Goal: Task Accomplishment & Management: Use online tool/utility

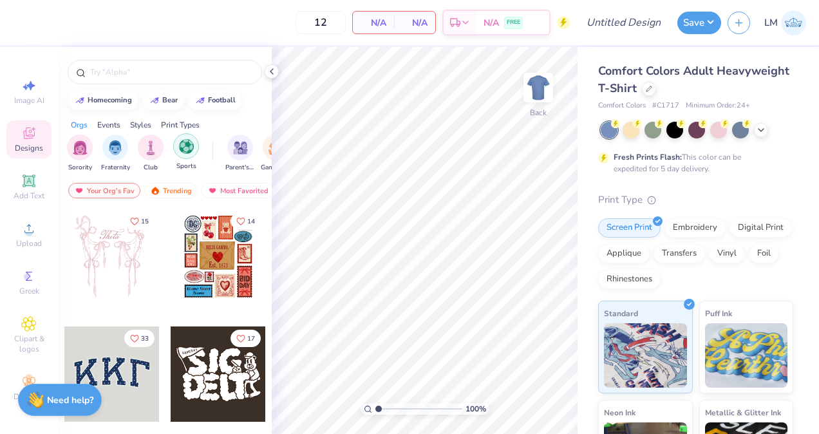
click at [197, 149] on div "filter for Sports" at bounding box center [186, 146] width 26 height 26
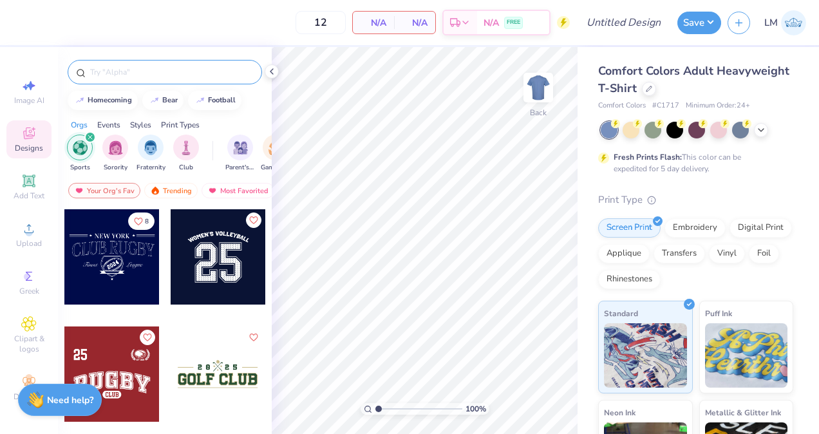
click at [160, 71] on input "text" at bounding box center [171, 72] width 165 height 13
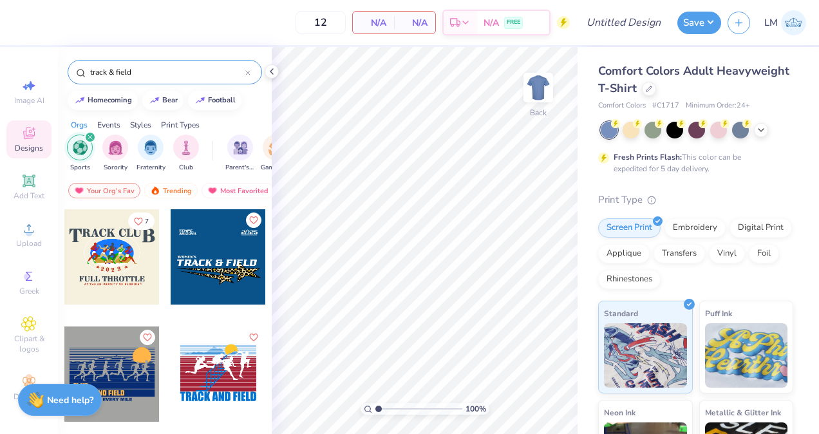
type input "track & field"
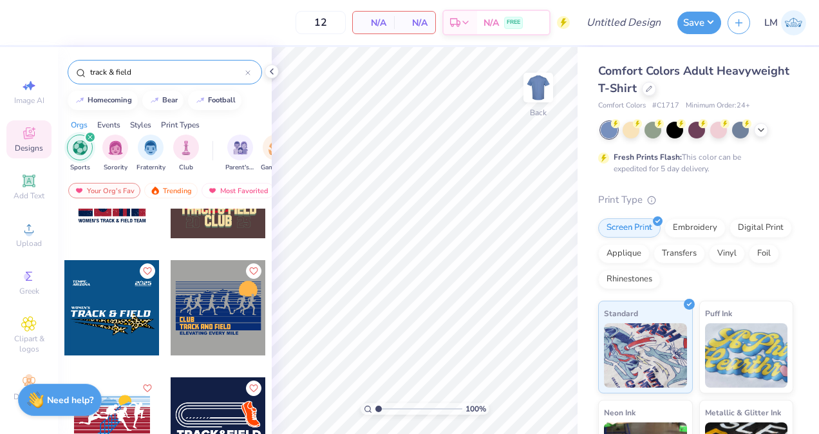
scroll to position [65, 0]
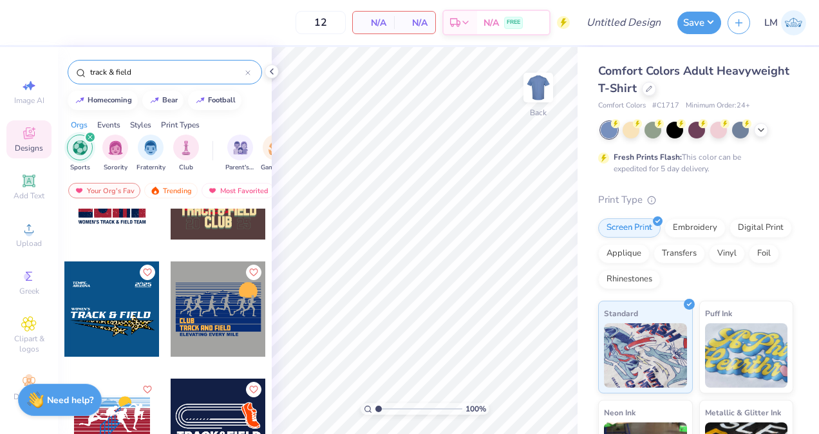
click at [111, 312] on div at bounding box center [111, 308] width 95 height 95
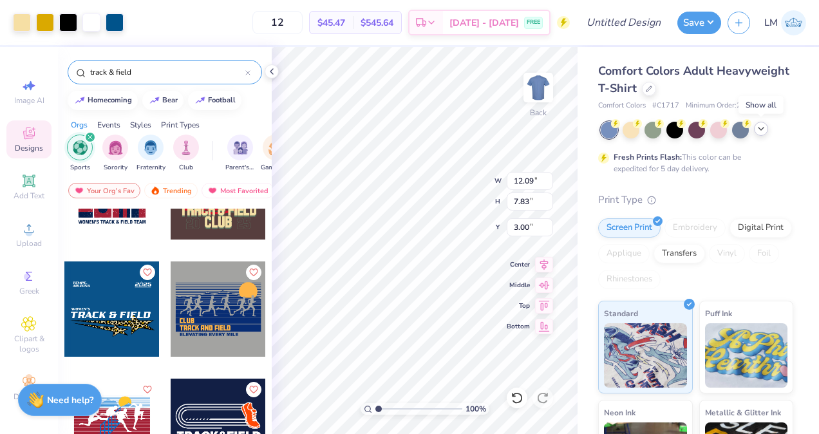
click at [763, 127] on polyline at bounding box center [760, 128] width 5 height 3
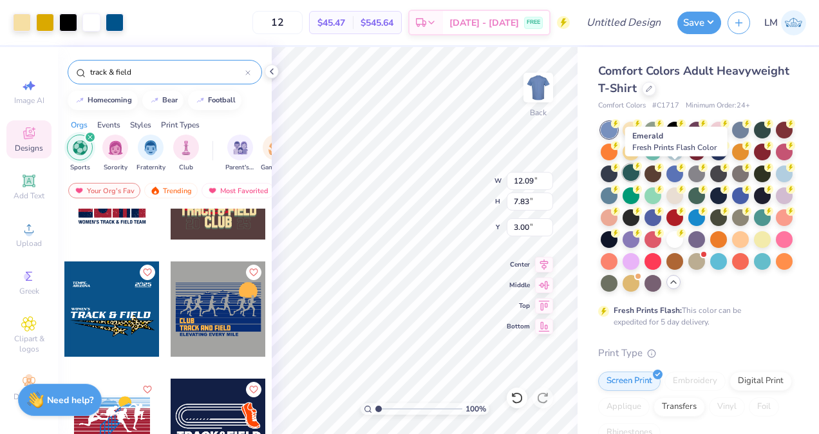
click at [639, 174] on div at bounding box center [630, 172] width 17 height 17
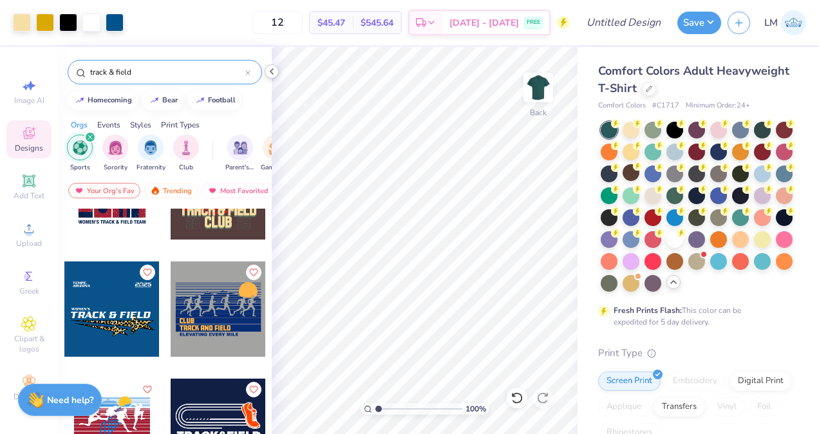
click at [272, 73] on icon at bounding box center [271, 71] width 10 height 10
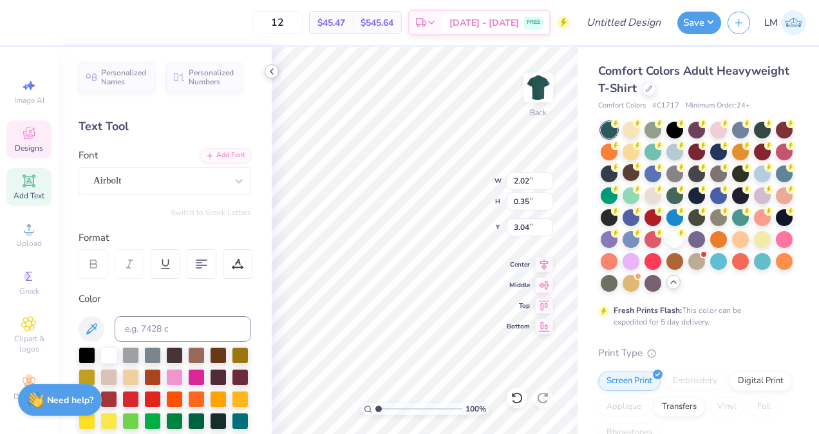
type input "2.02"
type input "0.35"
type input "3.04"
type textarea "Missouri,"
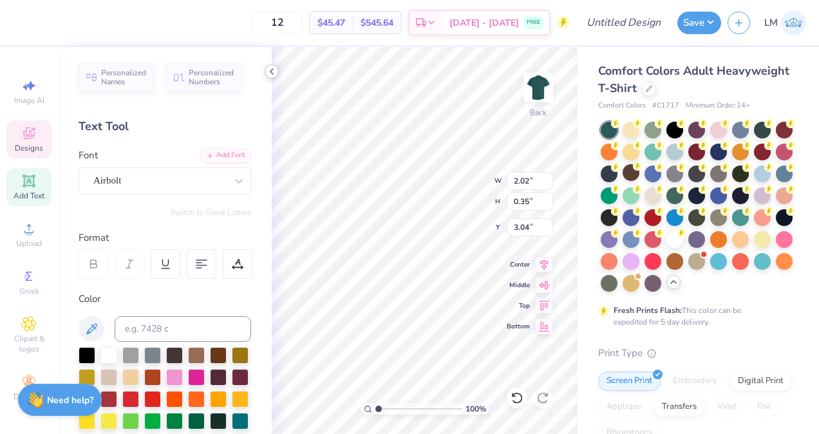
type input "2.45"
type input "0.32"
type input "3.44"
type textarea "S&T"
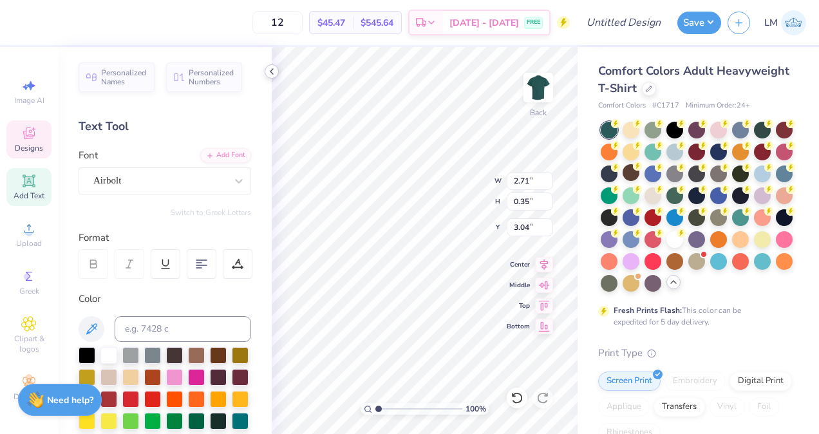
type textarea "Missouri"
type input "1.12"
type input "0.32"
type input "3.45"
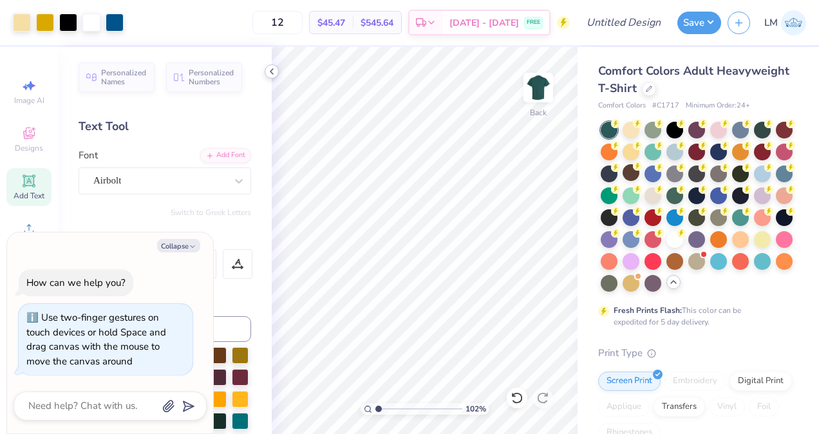
type input "1.020106100487"
type textarea "x"
type input "1.02892929933759"
type textarea "x"
type input "2.09561145986284"
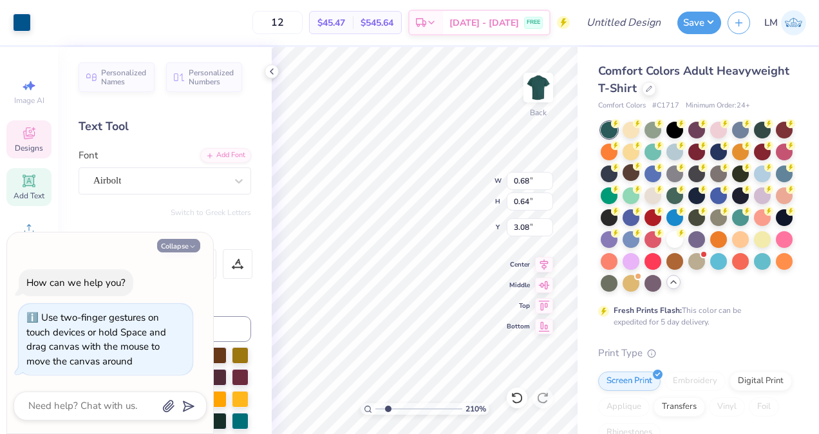
click at [188, 252] on button "Collapse" at bounding box center [178, 246] width 43 height 14
type textarea "x"
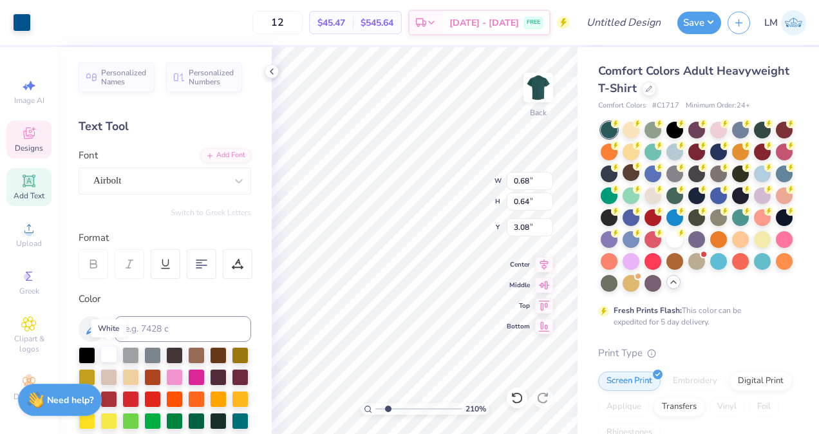
click at [109, 353] on div at bounding box center [108, 354] width 17 height 17
type input "2.09561145986284"
type input "2.32"
type input "0.51"
type input "3.15"
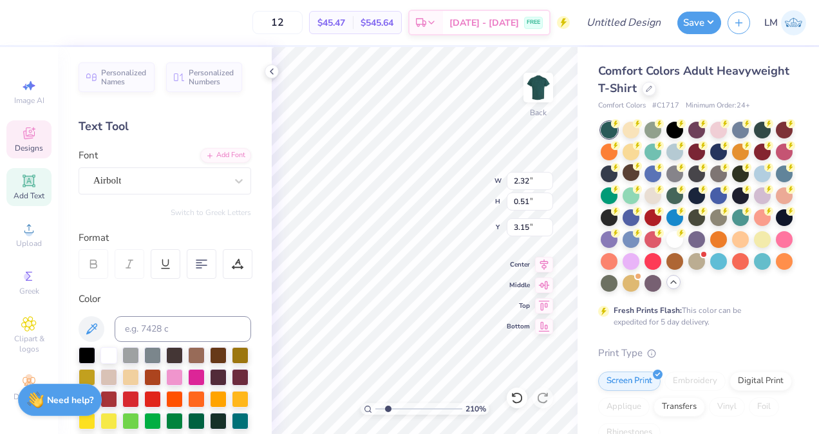
type input "2.09561145986284"
type input "0.68"
type input "0.64"
type input "3.08"
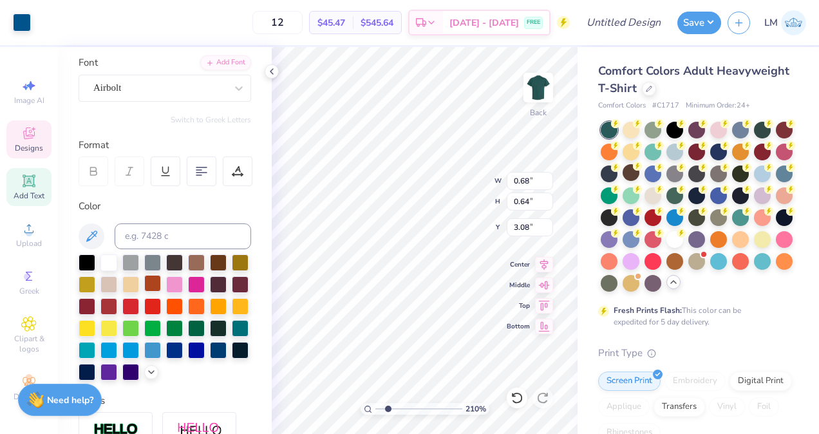
scroll to position [92, 0]
click at [117, 326] on div at bounding box center [108, 327] width 17 height 17
type input "2.09561145986284"
type input "0.83"
type input "0.77"
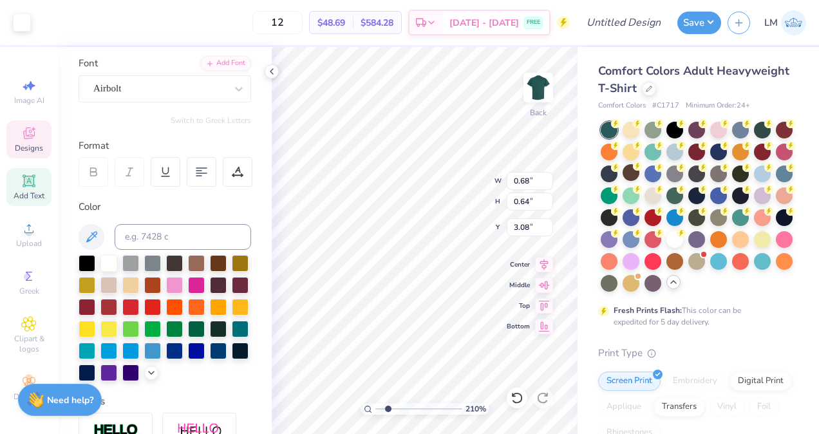
type input "3.00"
type input "2.09561145986284"
type input "3.40"
type input "2.09561145986284"
type input "0.68"
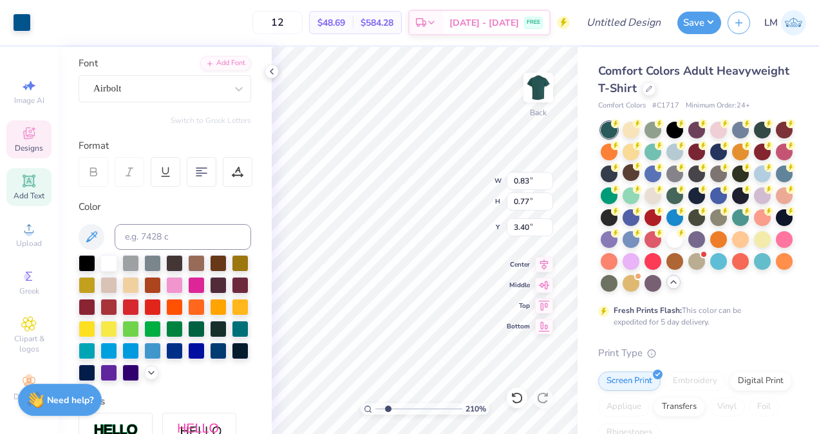
type input "0.64"
type input "3.08"
type input "2.09561145986284"
type input "4.17"
type input "2.09561145986284"
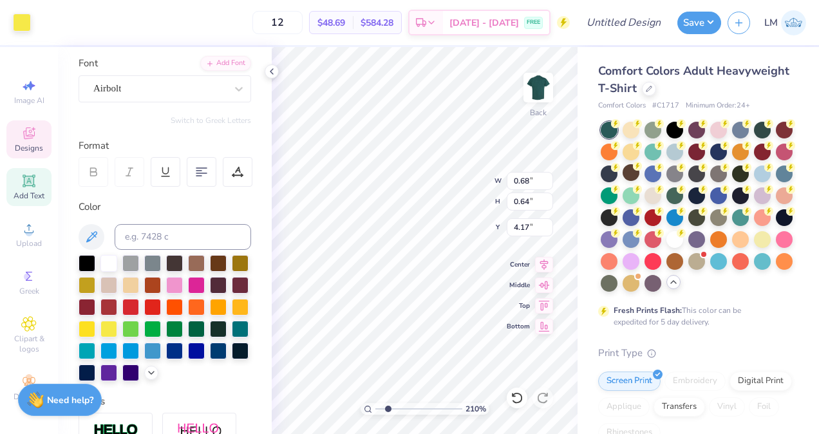
type input "2.32"
type input "0.51"
type input "3.15"
click at [108, 259] on div at bounding box center [108, 262] width 17 height 17
type input "2.09561145986284"
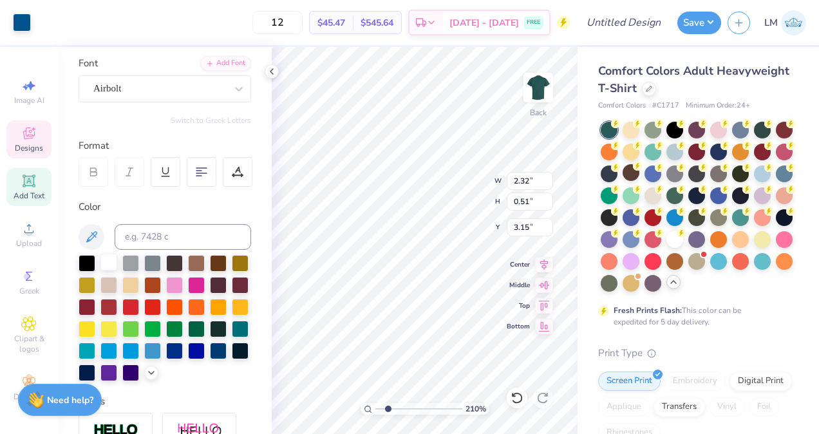
type input "0.68"
type input "0.64"
type input "4.17"
click at [180, 232] on input at bounding box center [183, 237] width 136 height 26
type input "g"
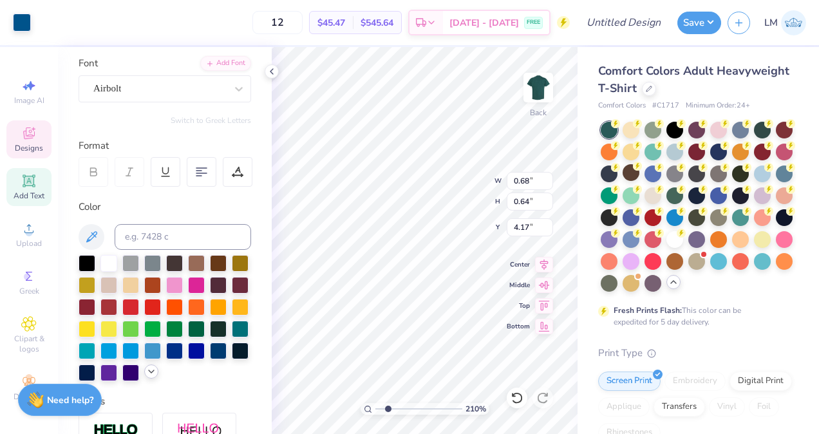
click at [146, 377] on icon at bounding box center [151, 371] width 10 height 10
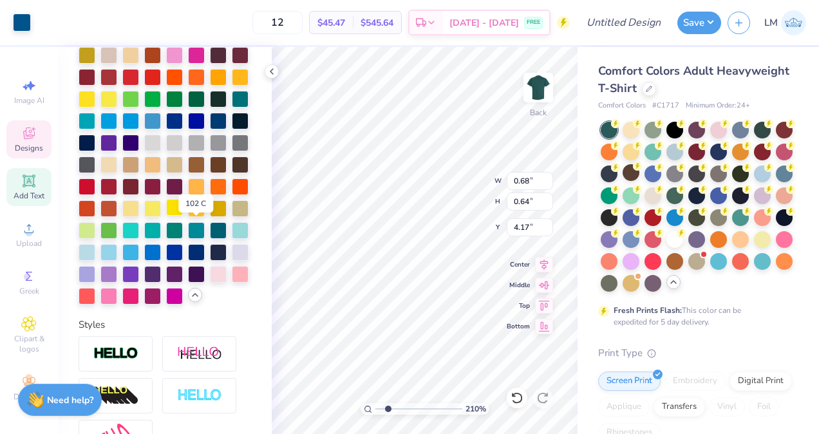
scroll to position [321, 0]
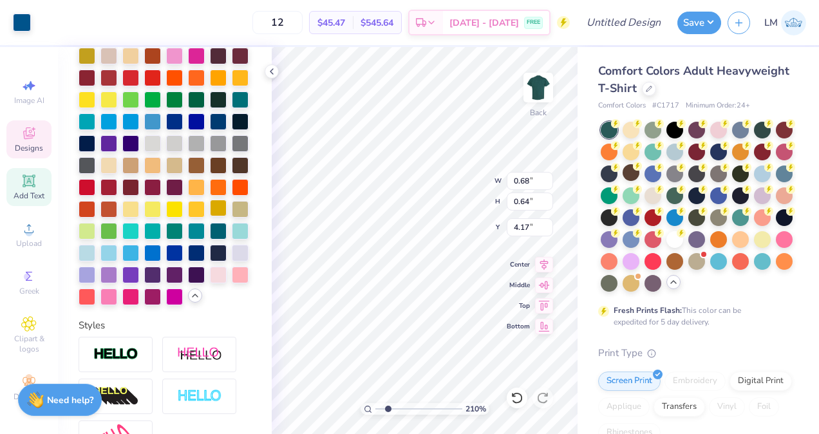
click at [210, 216] on div at bounding box center [218, 208] width 17 height 17
click at [465, 192] on div "210 % Back W 0.68 0.68 " H 0.64 0.64 " Y 4.17 4.17 " Center Middle Top Bottom" at bounding box center [425, 240] width 306 height 387
click at [210, 216] on div at bounding box center [218, 208] width 17 height 17
click at [232, 173] on div at bounding box center [240, 164] width 17 height 17
click at [455, 179] on div "210 % Back W 0.68 0.68 " H 0.64 0.64 " Y 4.17 4.17 " Center Middle Top Bottom" at bounding box center [425, 240] width 306 height 387
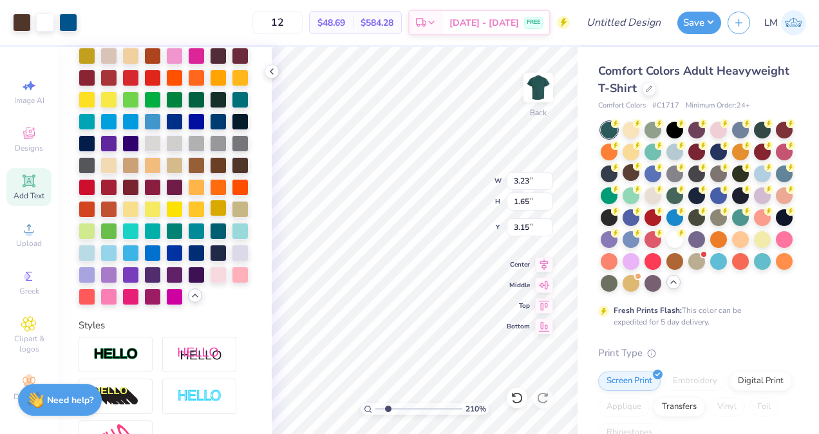
click at [210, 216] on div at bounding box center [218, 208] width 17 height 17
type input "3.1439775735833"
type input "4.48"
click at [210, 216] on div at bounding box center [218, 208] width 17 height 17
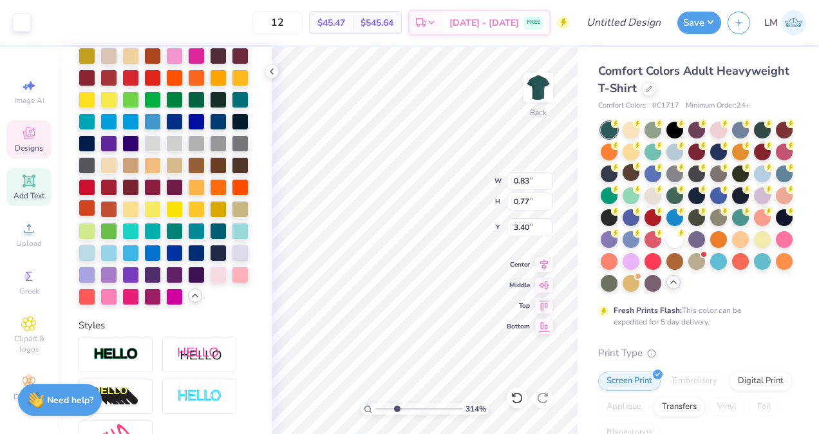
click at [95, 216] on div at bounding box center [87, 208] width 17 height 17
click at [210, 216] on div at bounding box center [218, 208] width 17 height 17
type input "4.17"
click at [210, 216] on div at bounding box center [218, 208] width 17 height 17
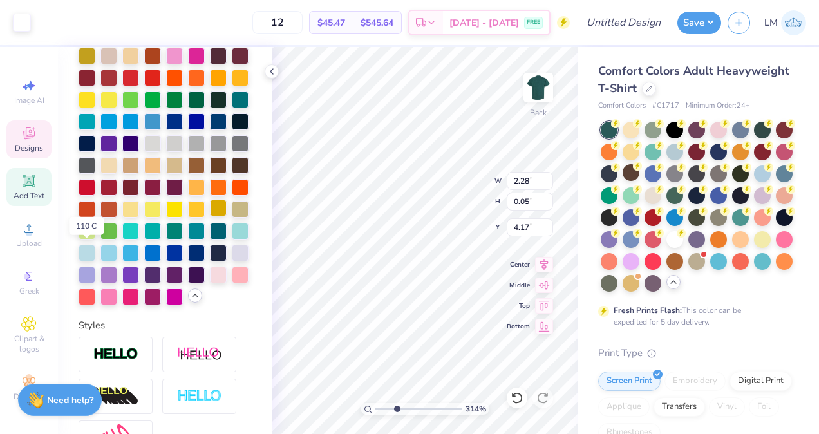
click at [210, 216] on div at bounding box center [218, 208] width 17 height 17
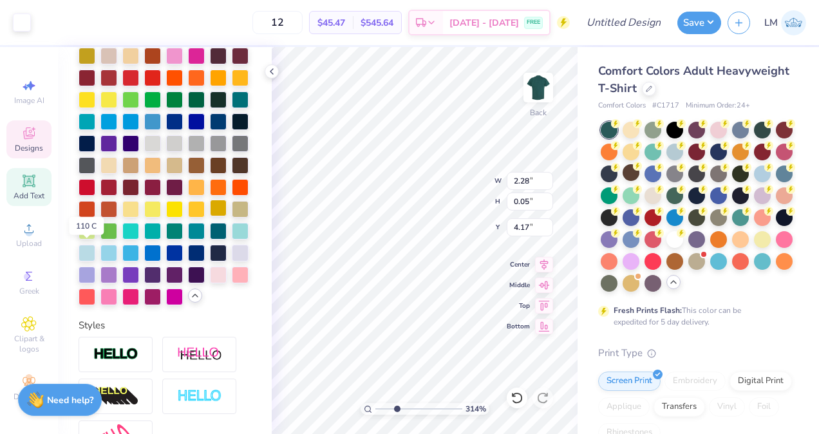
click at [210, 216] on div at bounding box center [218, 208] width 17 height 17
click at [117, 218] on div at bounding box center [108, 209] width 17 height 17
click at [210, 216] on div at bounding box center [218, 208] width 17 height 17
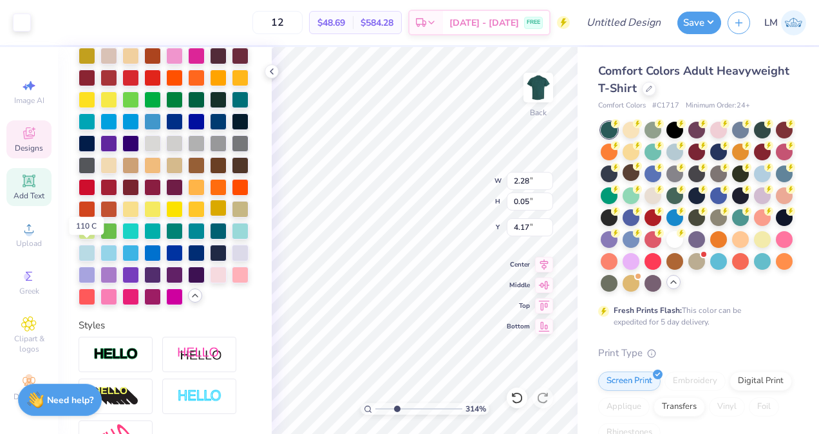
click at [210, 216] on div at bounding box center [218, 208] width 17 height 17
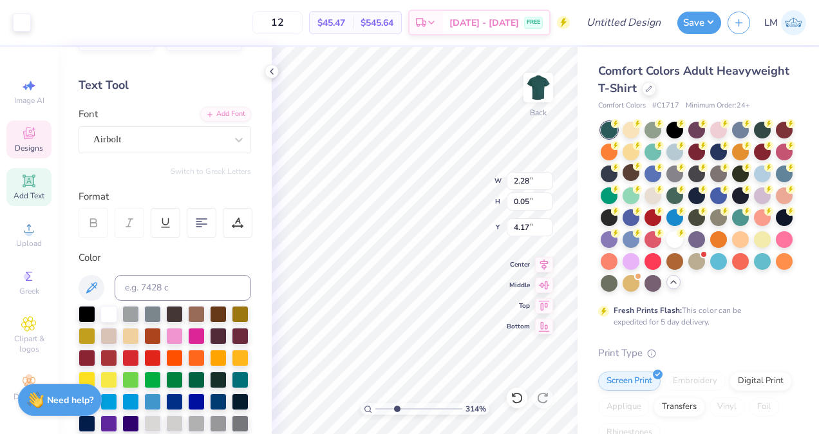
scroll to position [38, 0]
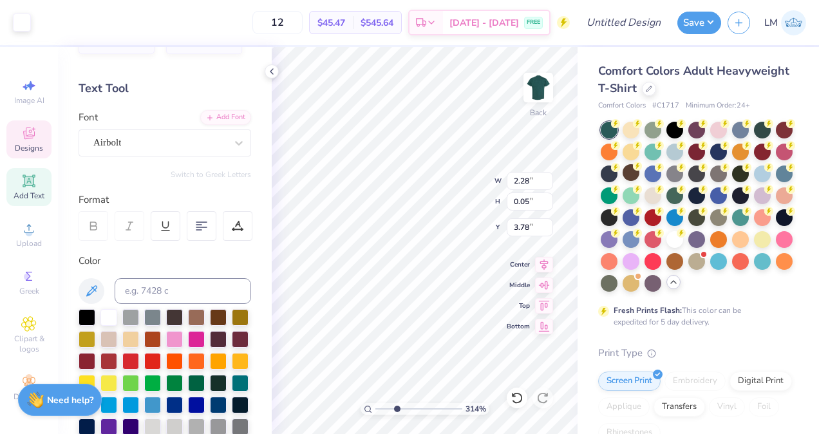
type input "3.78"
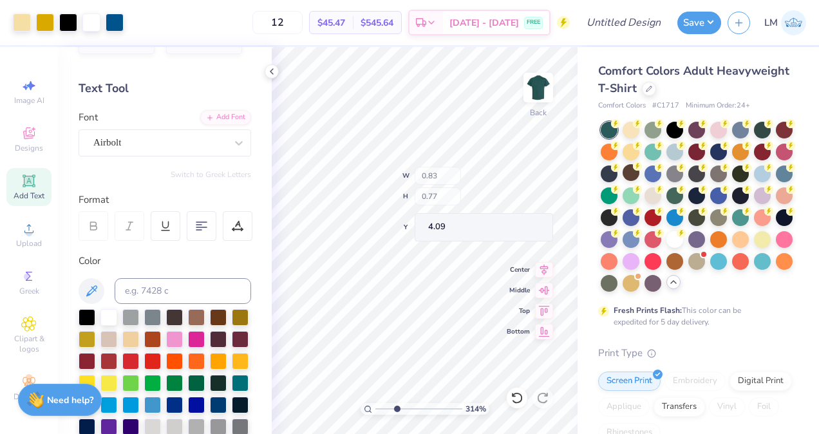
type input "4.09"
drag, startPoint x: 394, startPoint y: 406, endPoint x: 376, endPoint y: 407, distance: 18.1
click at [376, 407] on input "range" at bounding box center [418, 409] width 87 height 12
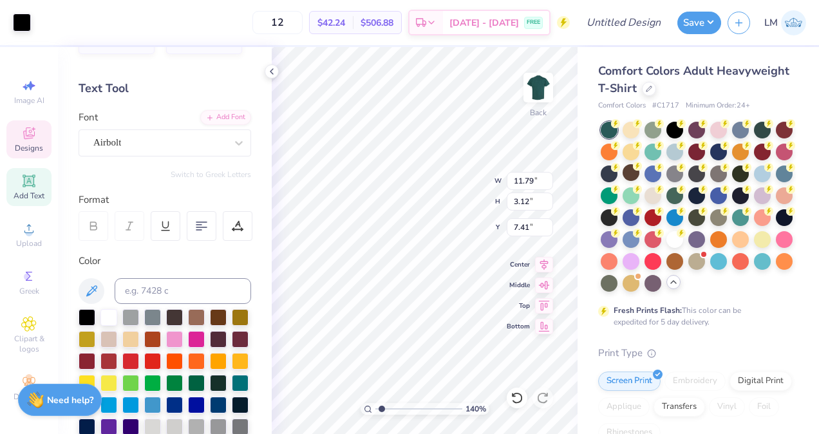
type input "1.40257854351469"
type input "11.19"
type input "1.40257854351469"
type input "11.90"
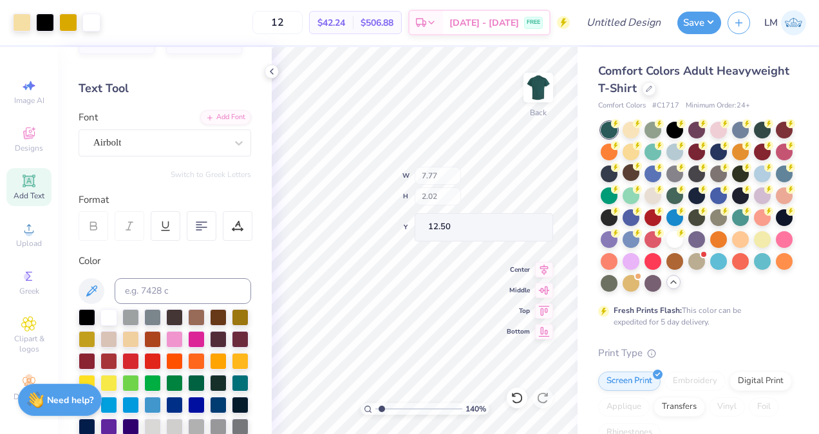
type input "1.40257854351469"
type input "12.50"
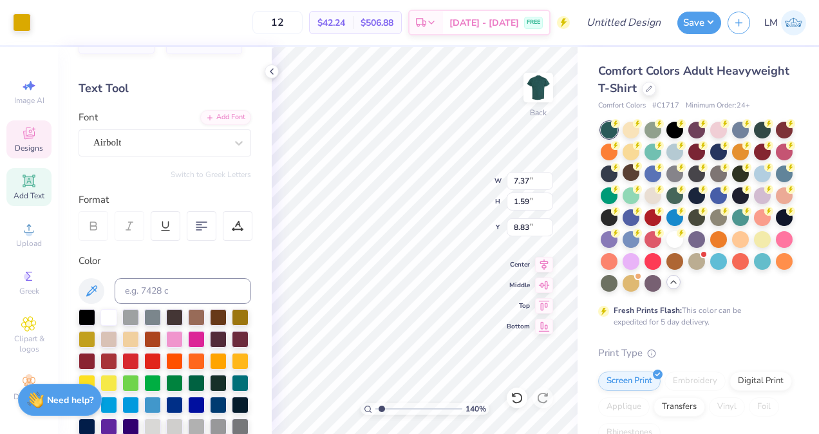
type input "1.40257854351469"
type input "12.13"
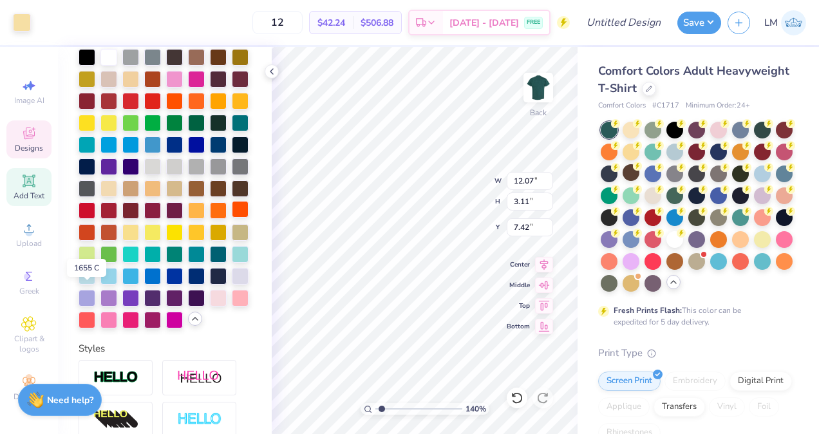
scroll to position [306, 0]
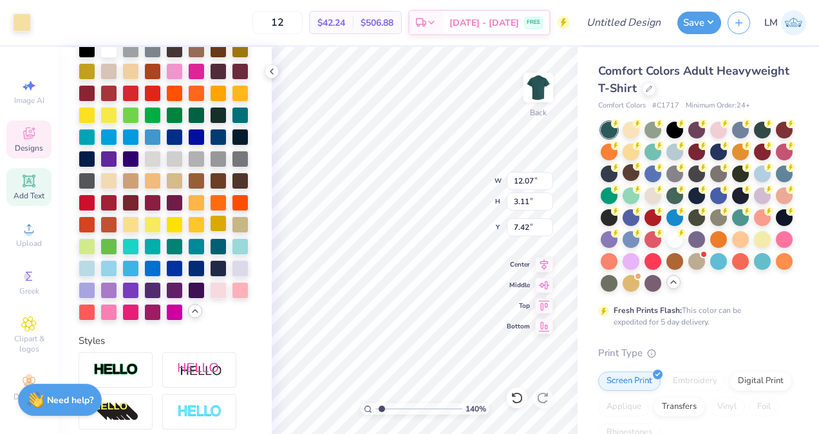
click at [210, 232] on div at bounding box center [218, 223] width 17 height 17
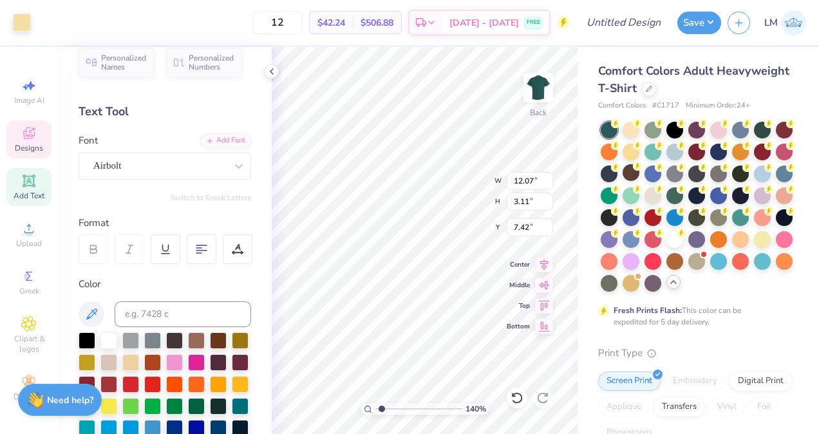
scroll to position [0, 0]
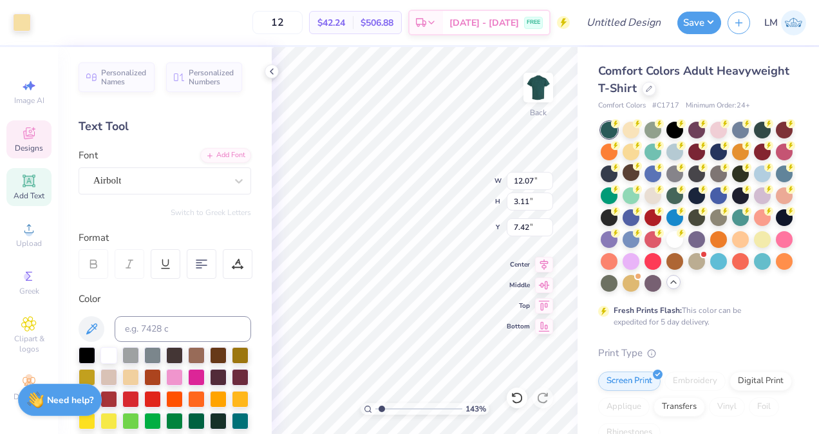
click at [32, 148] on span "Designs" at bounding box center [29, 148] width 28 height 10
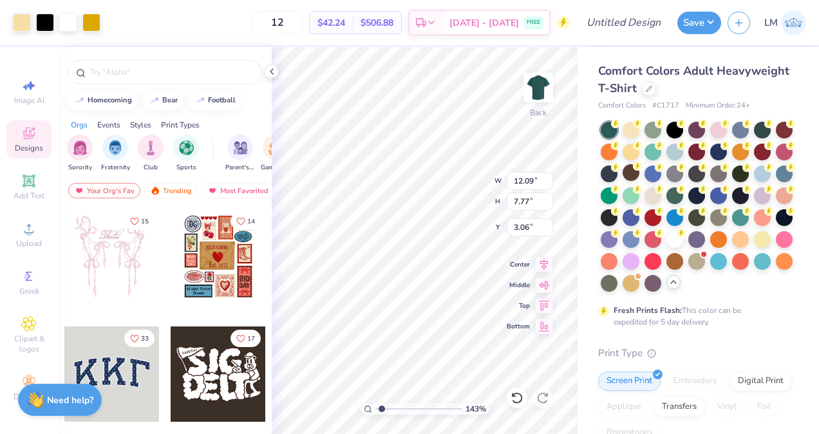
type input "1.42914036899889"
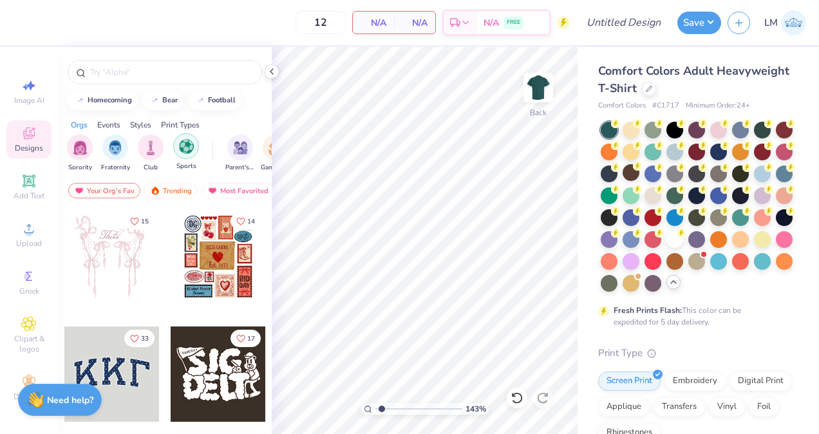
click at [185, 154] on div "filter for Sports" at bounding box center [186, 146] width 26 height 26
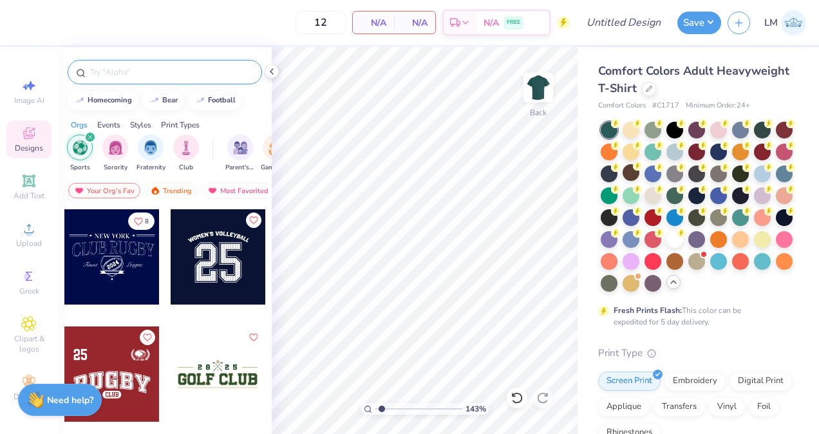
click at [171, 74] on input "text" at bounding box center [171, 72] width 165 height 13
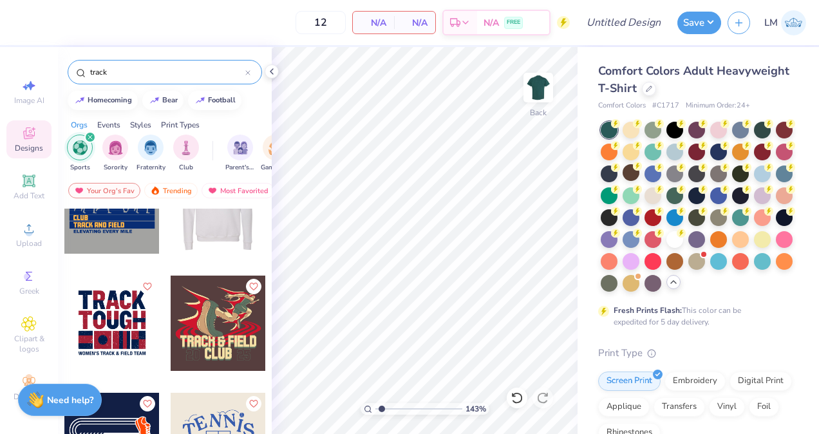
scroll to position [173, 0]
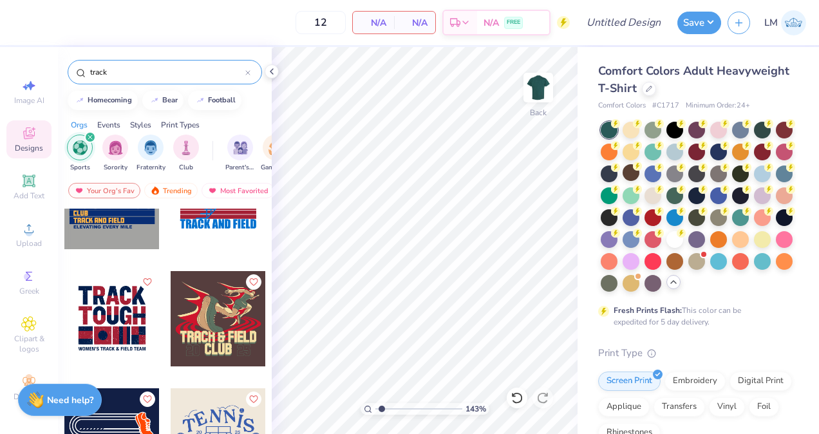
type input "track"
click at [214, 312] on div at bounding box center [218, 318] width 95 height 95
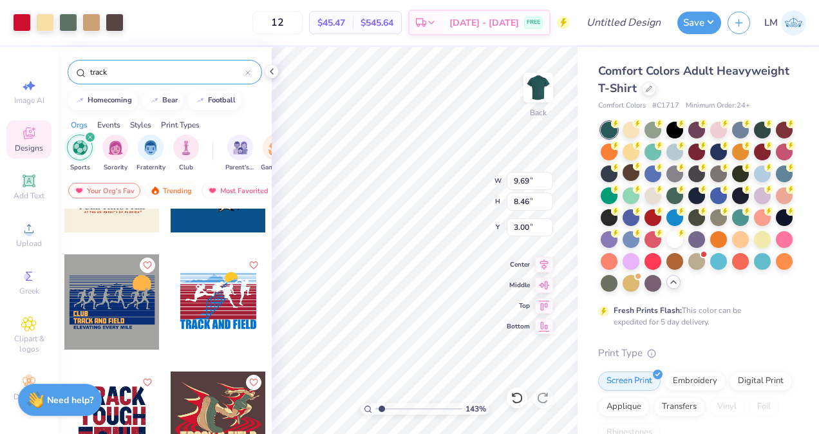
scroll to position [0, 0]
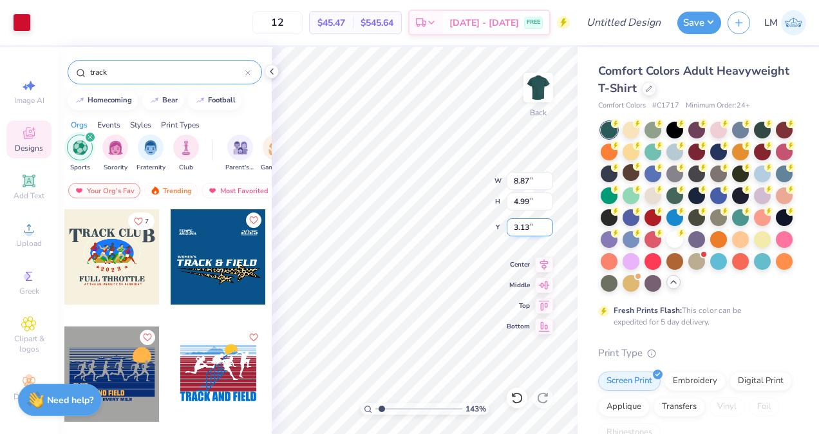
type input "1.42914036899889"
type input "3.05"
type input "1.47"
type input "9.99"
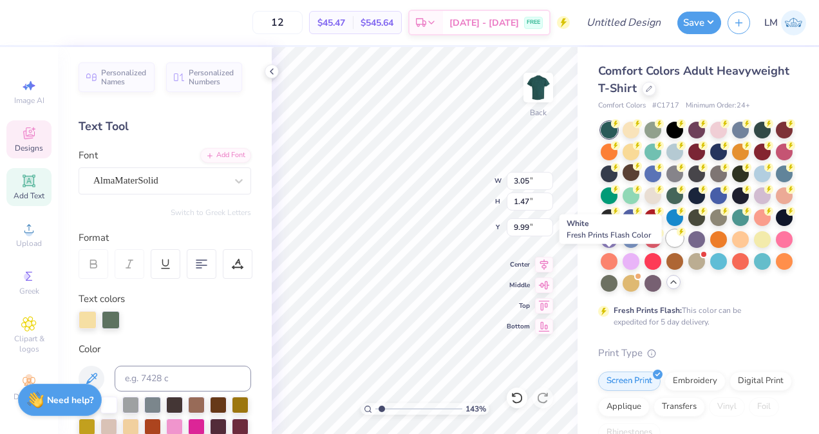
click at [666, 247] on div at bounding box center [674, 238] width 17 height 17
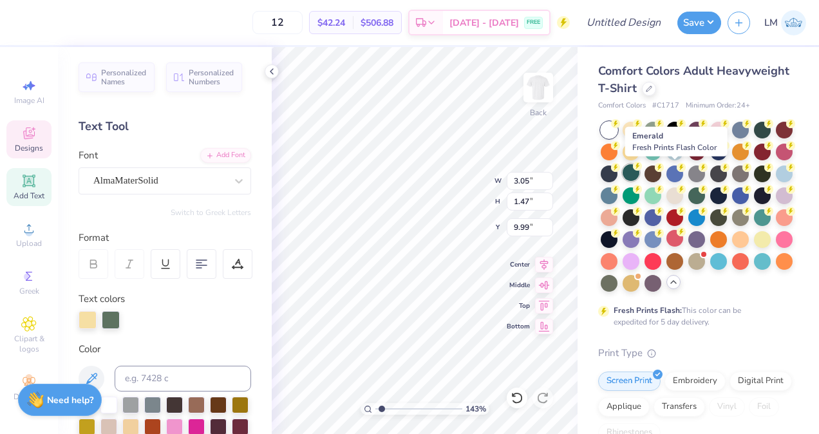
click at [639, 176] on div at bounding box center [630, 172] width 17 height 17
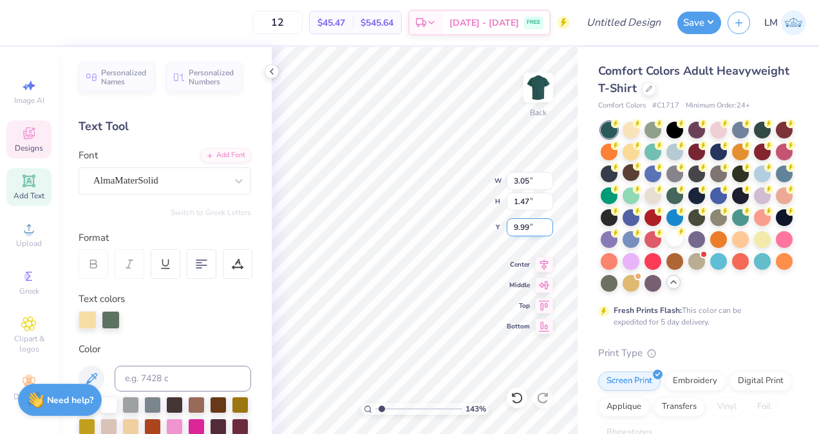
type input "1.42914036899889"
type input "8.64"
type input "8.60"
type input "1.46560923044807"
type input "3.05"
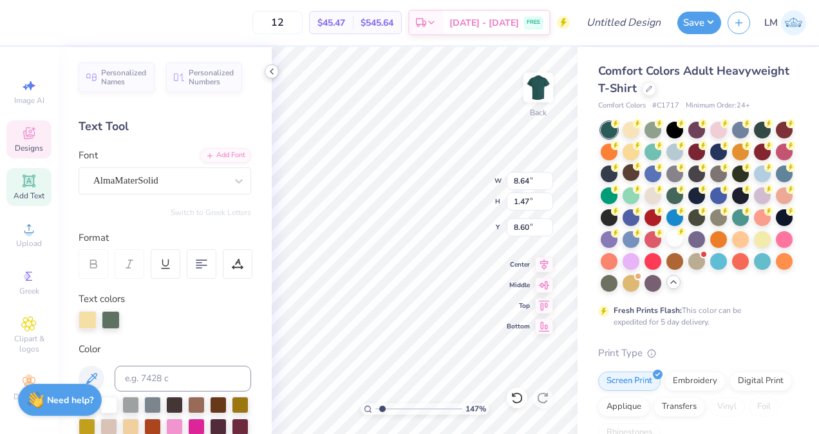
type input "9.99"
type input "1.46560923044807"
type input "8.64"
type input "8.60"
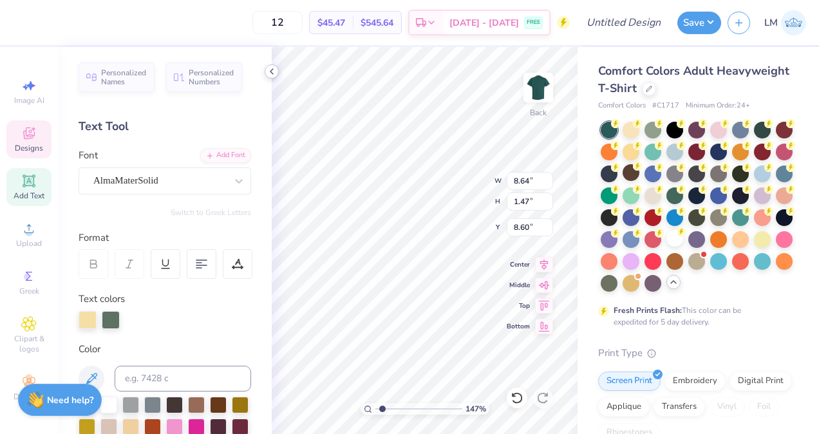
type input "1.46560923044807"
type textarea "TRACMK & FIELD"
type input "1.46560923044807"
type textarea "TRACMIK & FIELD"
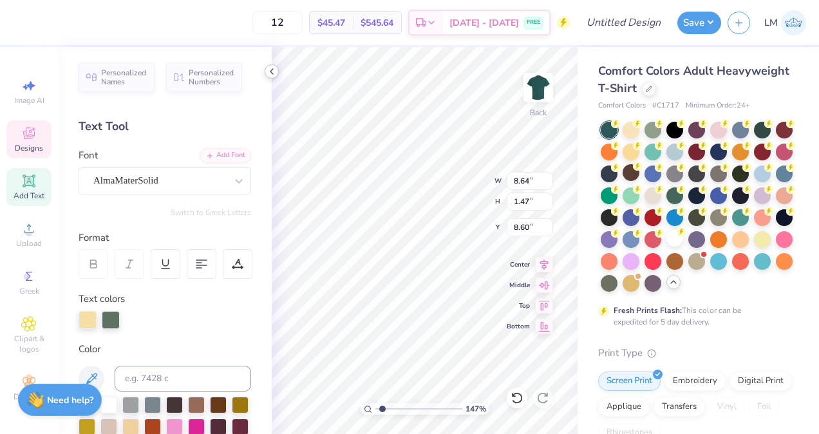
type input "1.46560923044807"
type textarea "TRACMIK & FIELD"
type input "1.46560923044807"
type textarea "M & FIELD"
type input "1.46560923044807"
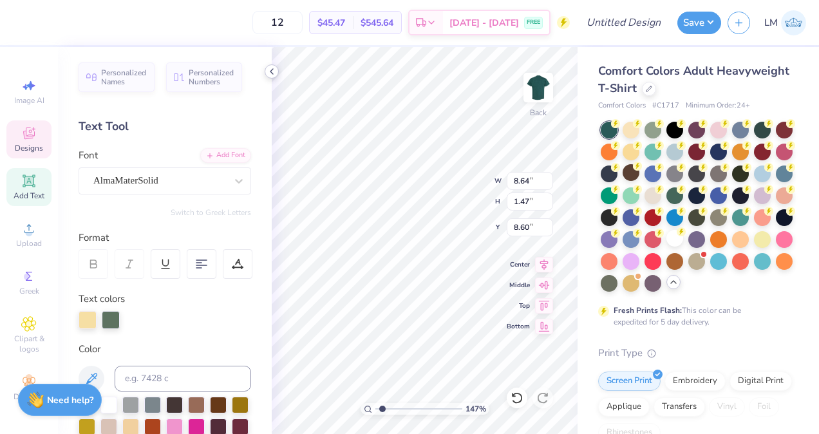
scroll to position [10, 3]
type textarea "Mi & FIELD"
type input "1.46560923044807"
type textarea "Mis & FIELD"
type input "1.46560923044807"
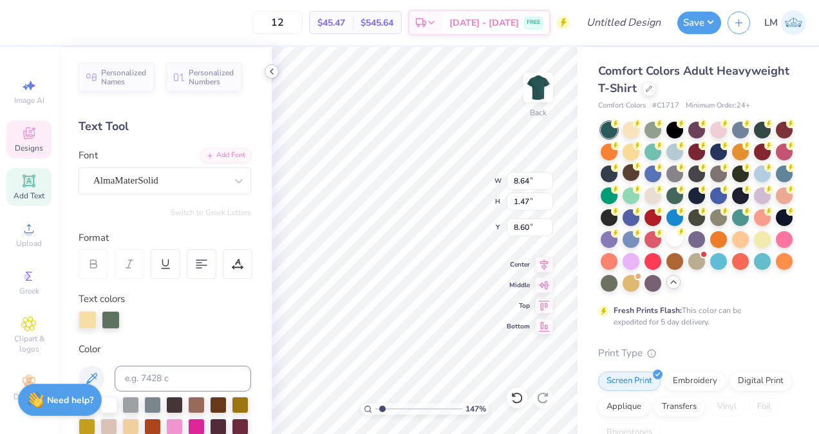
type textarea "Miss & FIELD"
type input "1.46560923044807"
type textarea "Misso & FIELD"
type input "1.46560923044807"
type textarea "Missou & FIELD"
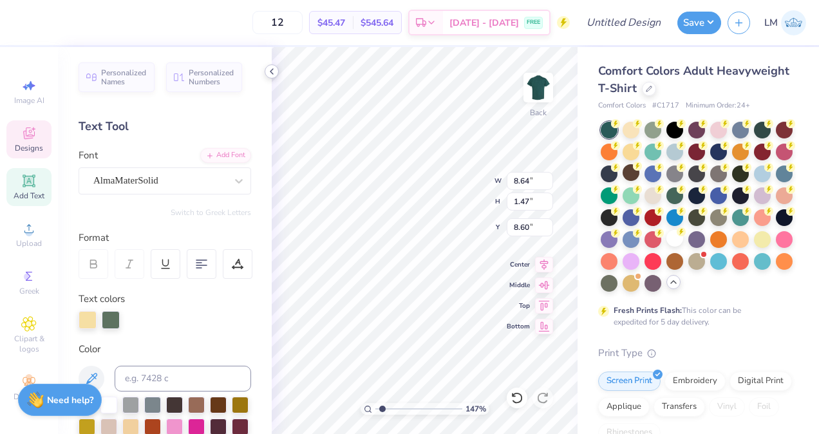
type input "1.46560923044807"
type textarea "Missouri & FIELD"
type input "1.46560923044807"
type textarea "Missouri & FIELD"
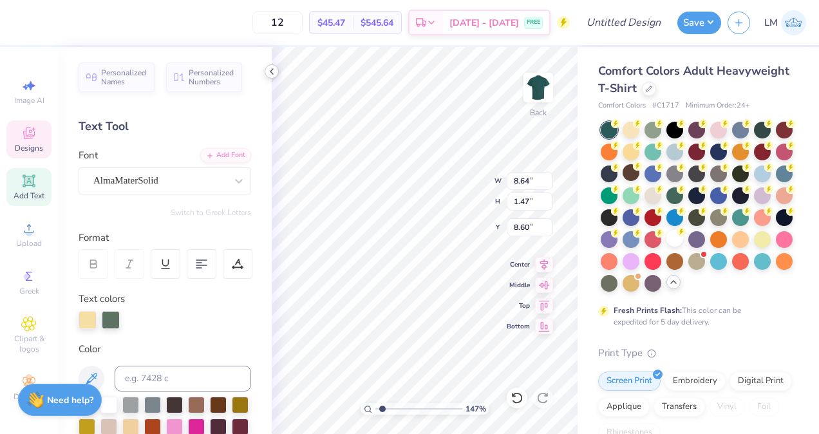
type input "1.46560923044807"
type textarea "Missouri &"
type input "1.46560923044807"
type textarea "Missouri &"
type input "1.46560923044807"
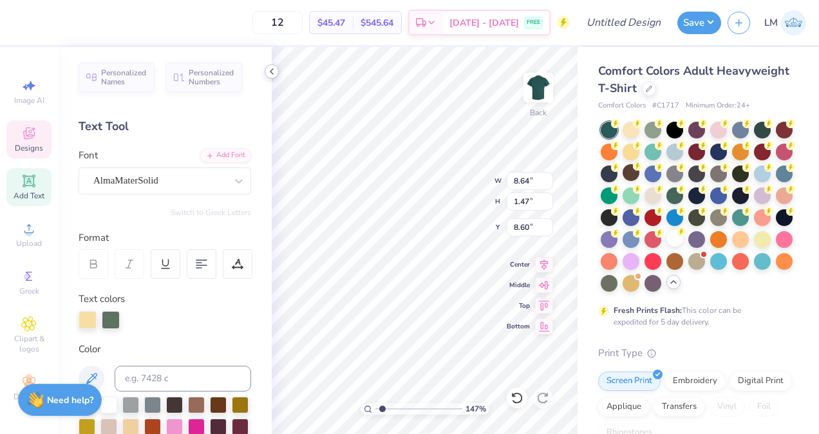
type textarea "Missouri"
type input "1.46560923044807"
type textarea "Missouri S&"
type input "1.46560923044807"
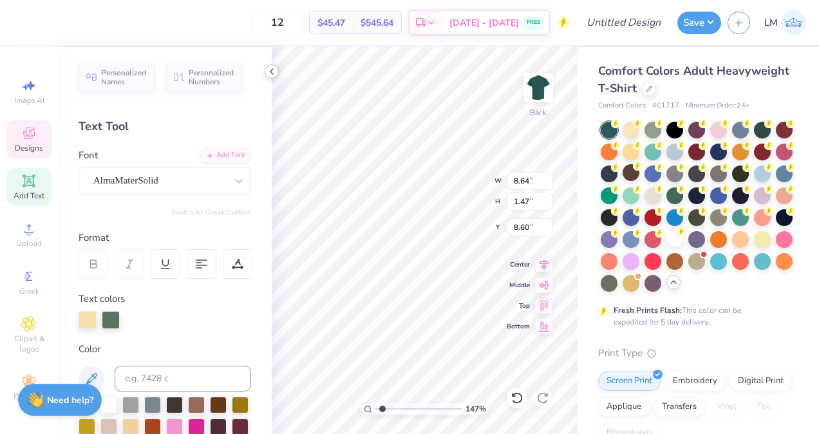
type textarea "Missouri S&^"
type input "1.46560923044807"
type textarea "Missouri S&"
type input "1.46560923044807"
type textarea "Missouri S&T"
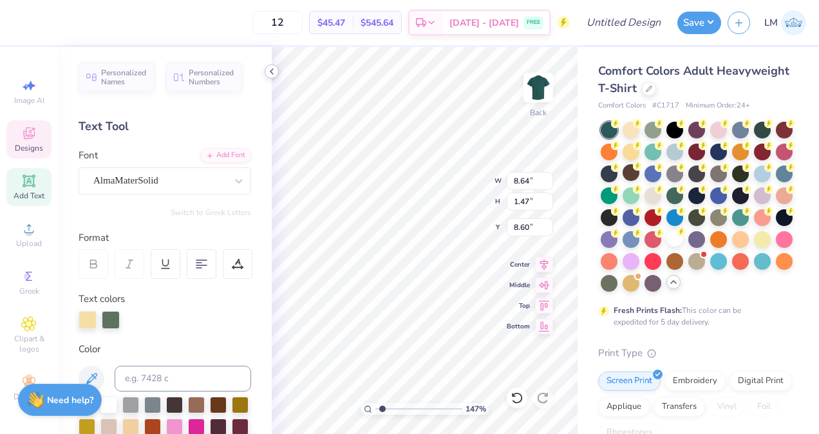
type input "1.49633806503657"
type input "1.53"
type input "1.29"
type input "10.17"
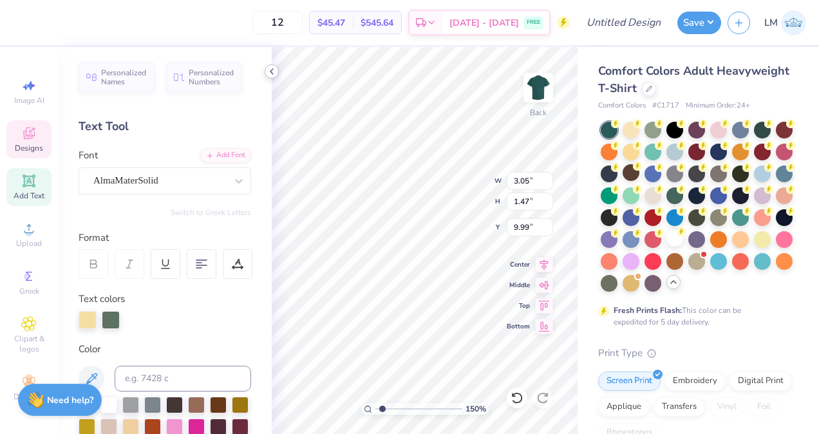
type input "1.49633806503657"
type textarea "T"
type input "1.49633806503657"
type textarea "Tra"
type input "1.49633806503657"
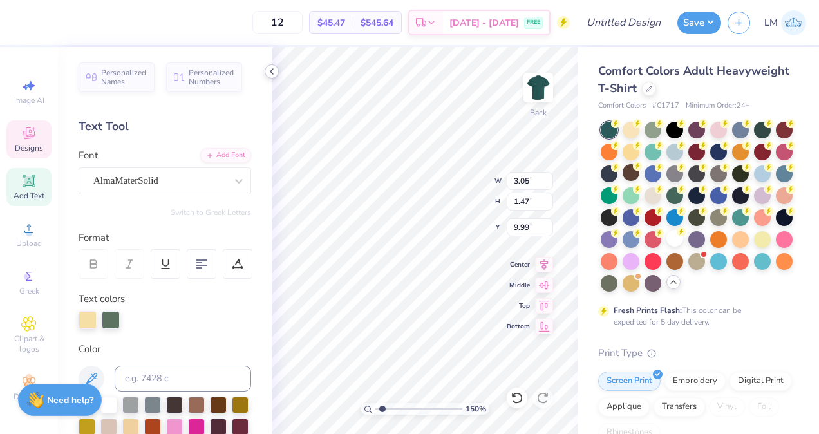
type textarea "Trac"
type input "1.49633806503657"
type textarea "Track"
type input "1.49633806503657"
type textarea "Track"
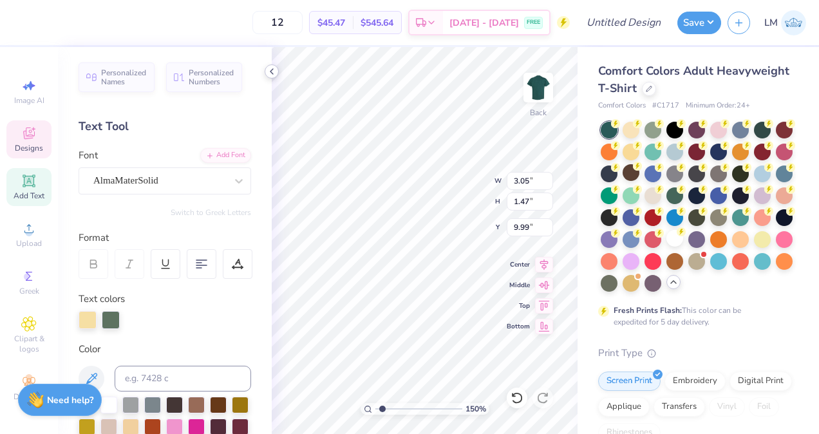
scroll to position [10, 2]
type input "1.49633806503657"
type textarea "Track &"
type input "1.49633806503657"
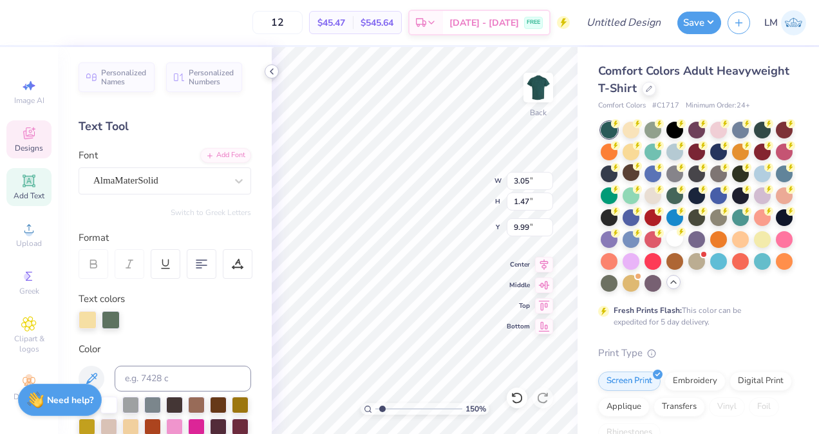
type textarea "Track &"
type input "1.49633806503657"
type textarea "Track & Fi"
type input "1.49633806503657"
type textarea "Track & Field"
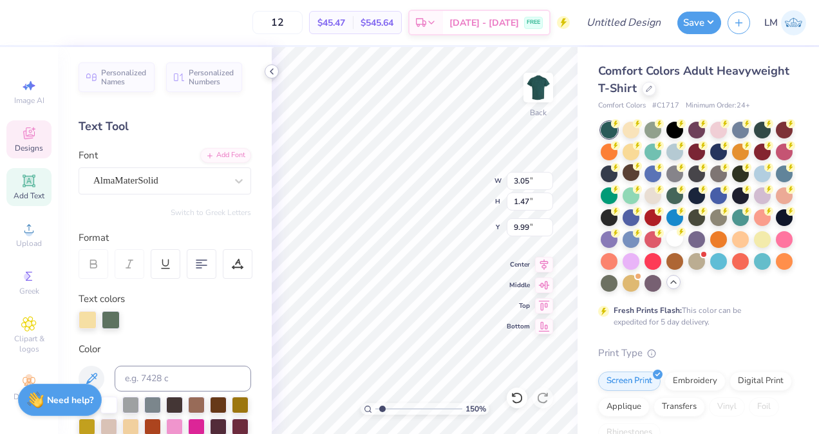
scroll to position [10, 4]
type input "1.49633806503657"
type input "8.64"
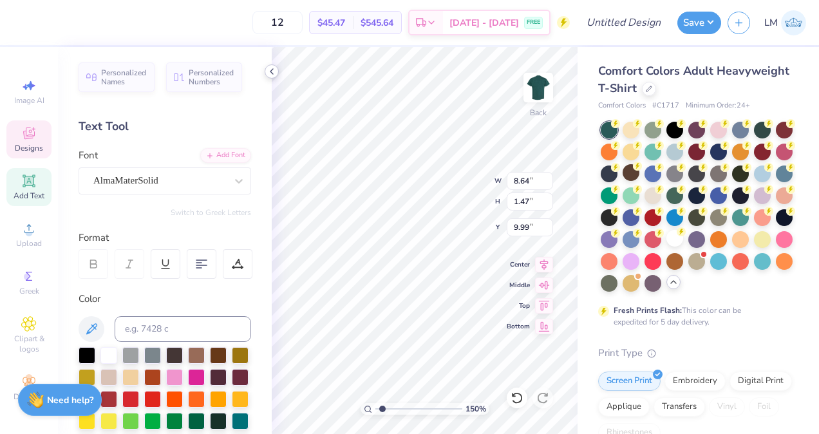
type input "1.49633806503657"
type input "1.53"
type input "1.29"
type input "12.85"
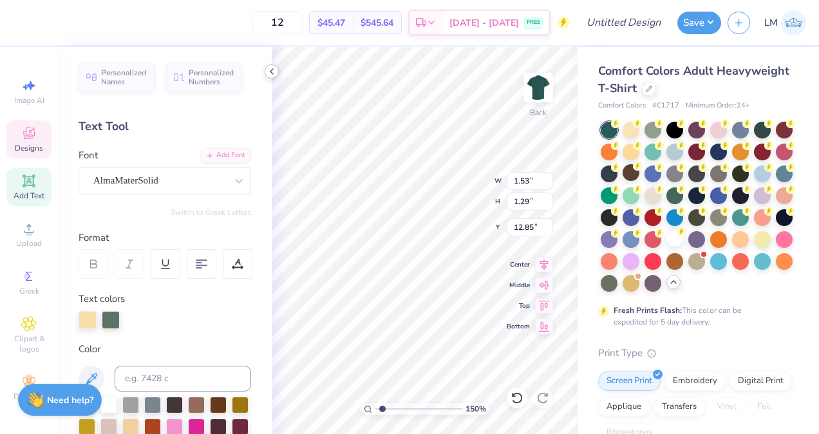
type input "1.49633806503657"
type input "8.64"
type input "1.47"
type input "10.17"
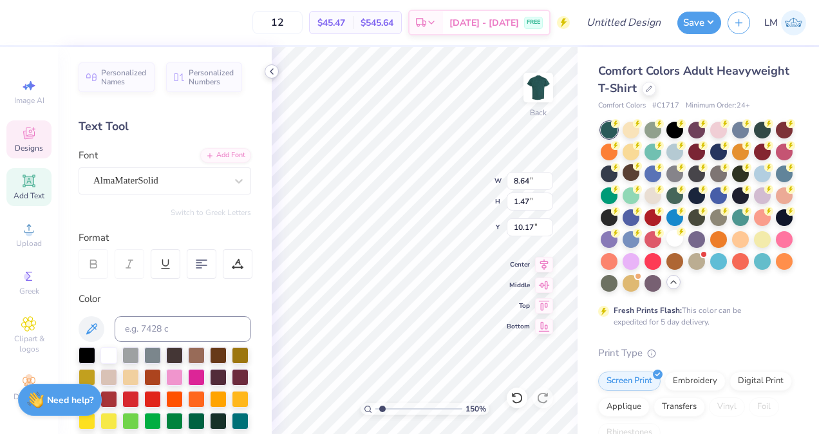
type input "1.49633806503657"
type input "11.38"
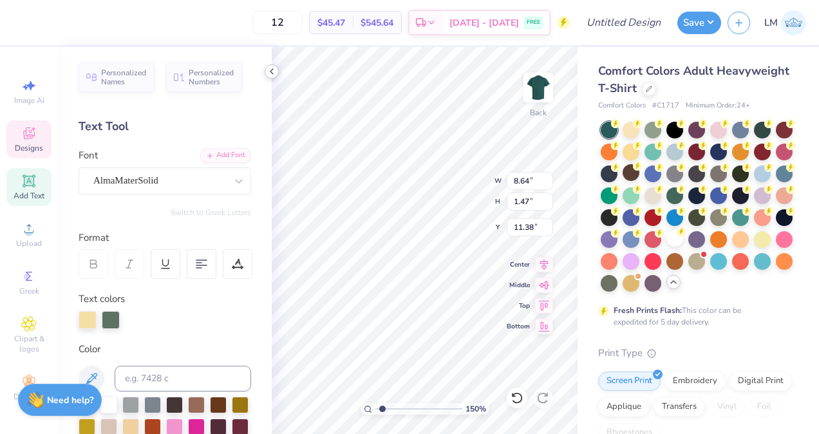
type input "1.49633806503657"
type input "1.53"
type input "1.29"
type input "12.85"
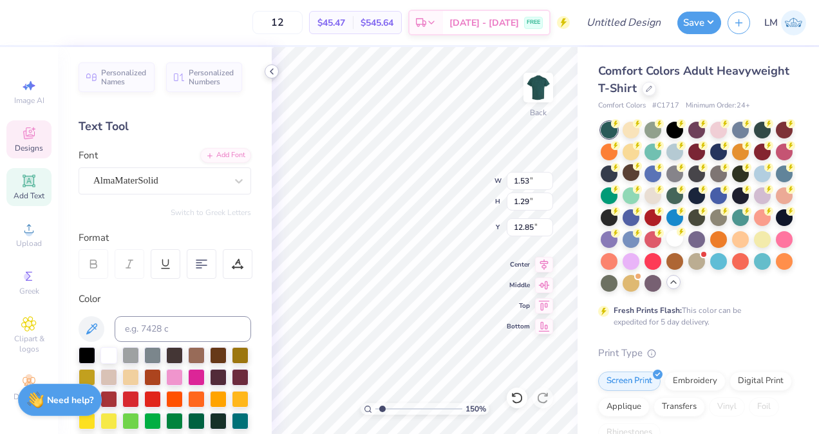
type input "1.49633806503657"
type input "13.50"
type input "1.49633806503657"
type input "11.85"
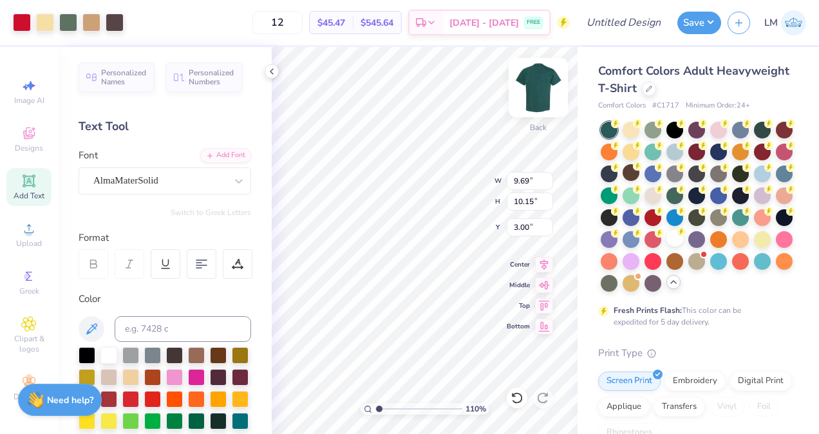
click at [536, 80] on img at bounding box center [537, 87] width 51 height 51
type input "1.09764701404014"
type input "5.67"
click at [543, 93] on img at bounding box center [537, 87] width 51 height 51
click at [539, 125] on div "Back" at bounding box center [538, 128] width 17 height 12
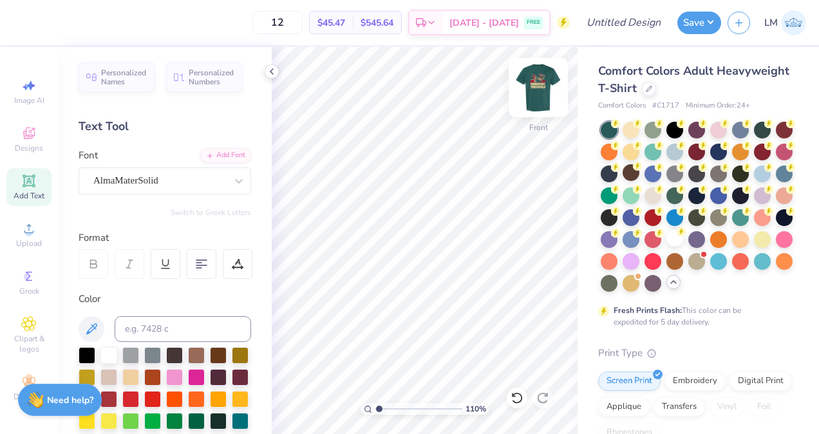
click at [541, 80] on img at bounding box center [537, 87] width 51 height 51
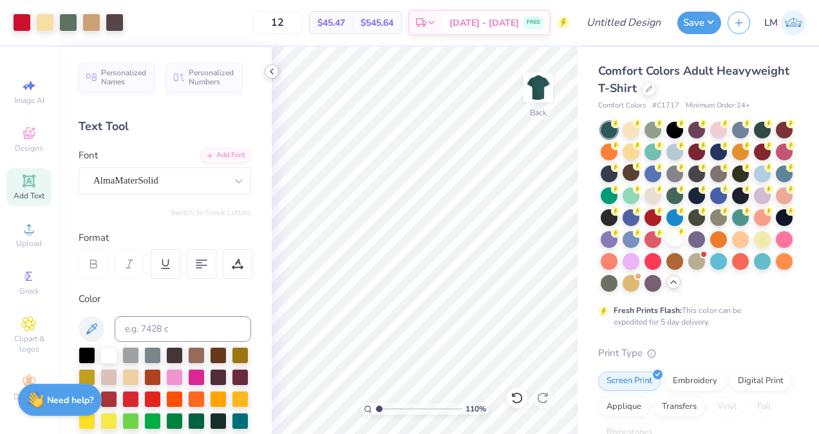
click at [273, 73] on icon at bounding box center [271, 71] width 10 height 10
type input "1.09764701404014"
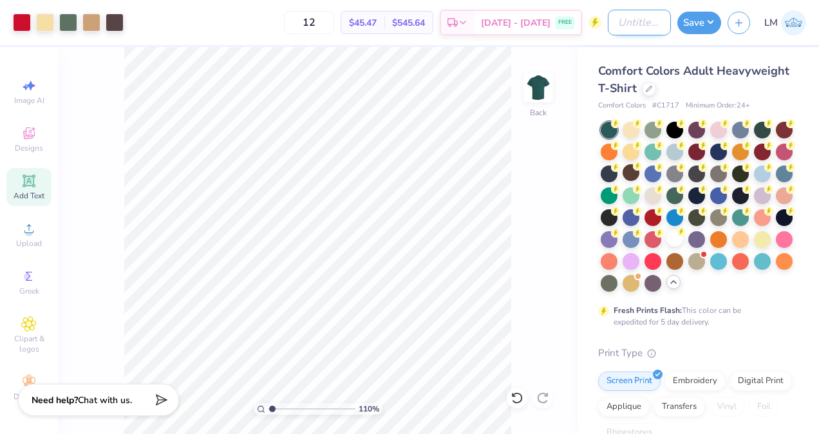
click at [647, 30] on input "Design Title" at bounding box center [639, 23] width 63 height 26
type input "T"
type input "1.09764701404014"
type input "Tr"
type input "1.09764701404014"
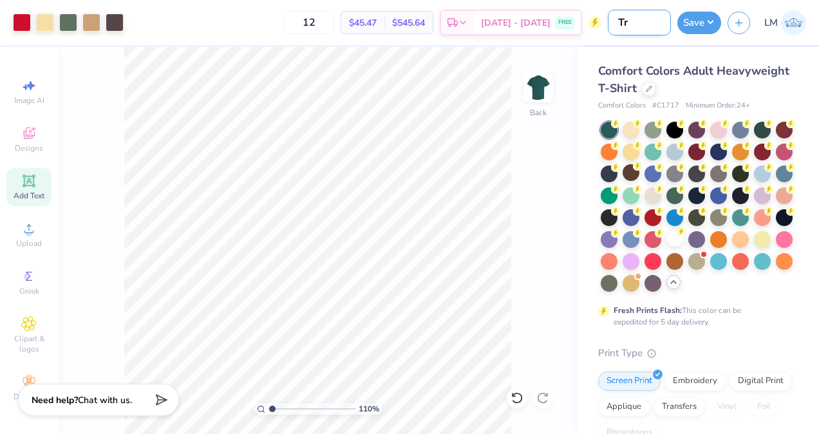
type input "Tra"
type input "1.09764701404014"
type input "Trac"
type input "1.09764701404014"
type input "Track"
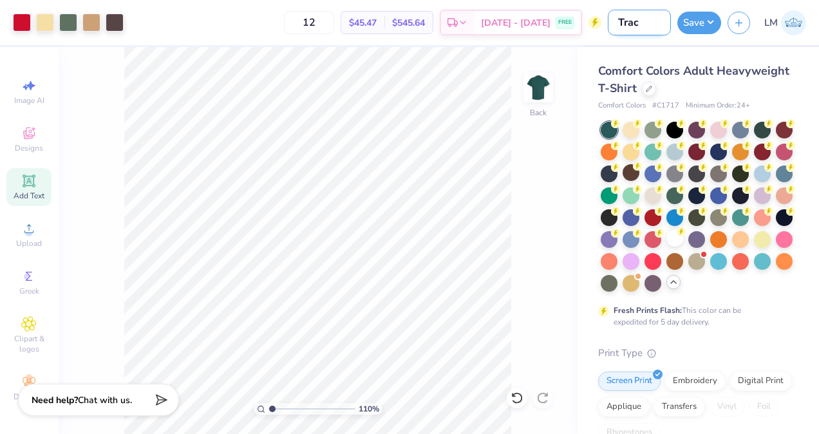
type input "1.09764701404014"
type input "Track"
type input "1.09764701404014"
type input "Track T"
type input "1.09764701404014"
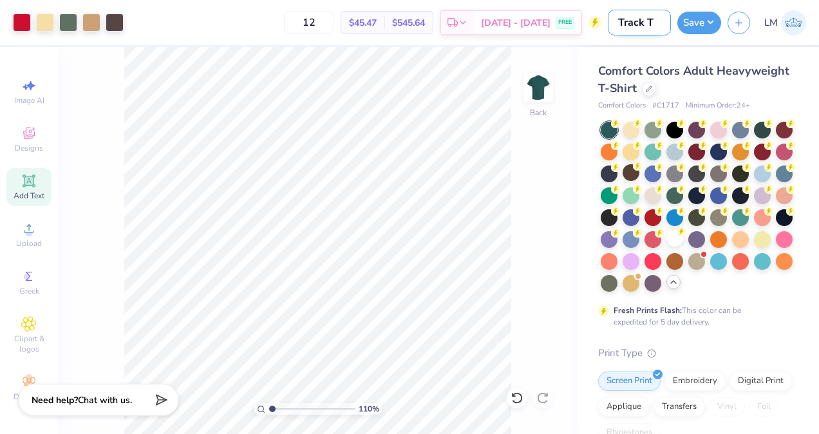
type input "Track T-"
type input "1.09764701404014"
type input "Track T-s"
type input "1.09764701404014"
type input "Track T-sh"
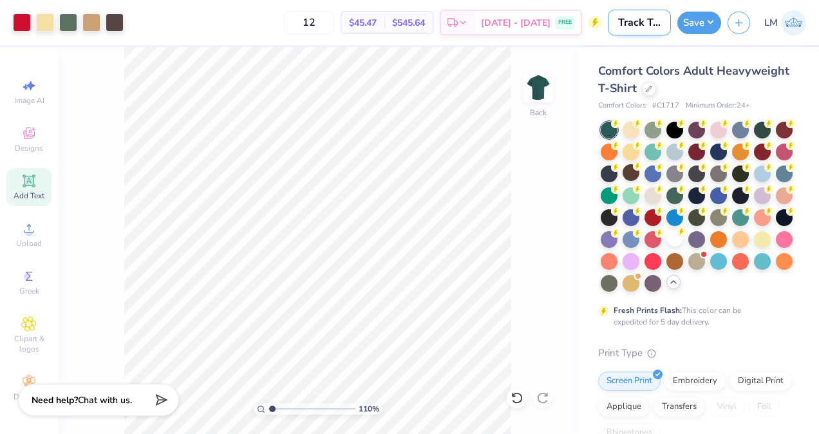
type input "1.09764701404014"
type input "Track T-shi"
type input "1.09764701404014"
type input "Track T-shir"
type input "1.09764701404014"
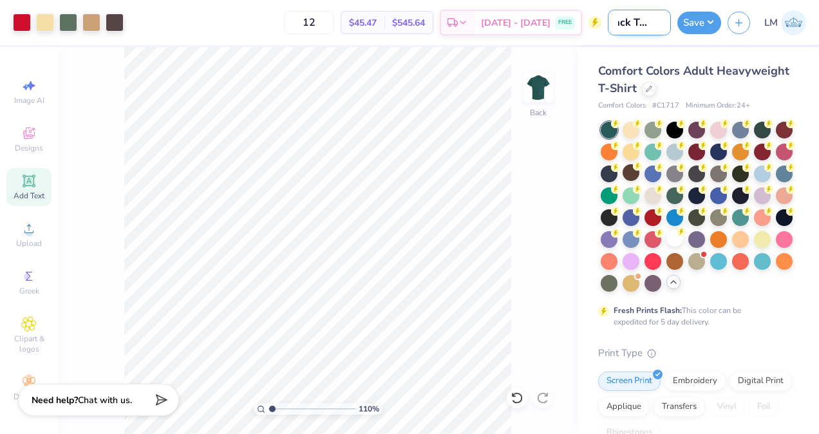
type input "Track T-shirt"
type input "1.09764701404014"
type input "Track T-shirts"
type input "1.09764701404014"
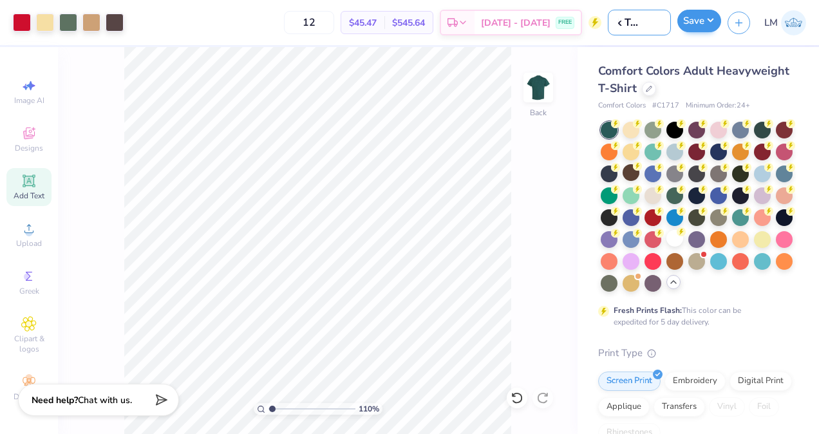
type input "Track T-shirts"
click at [692, 23] on button "Save" at bounding box center [699, 21] width 44 height 23
type input "1.09764701404014"
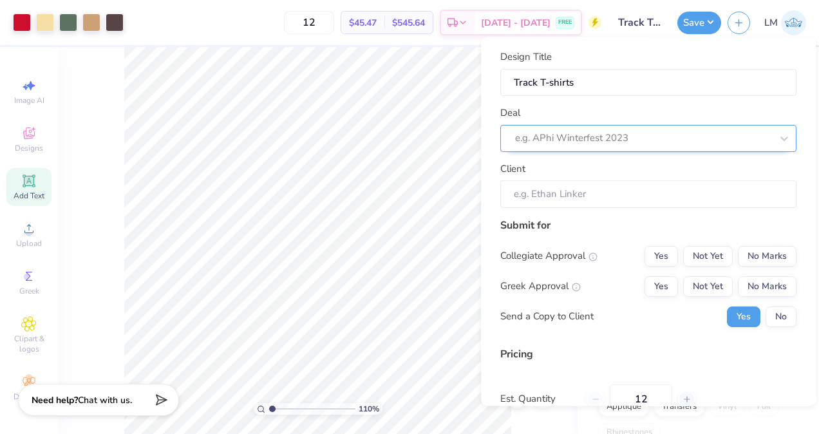
click at [564, 131] on div at bounding box center [643, 138] width 256 height 17
type input "C"
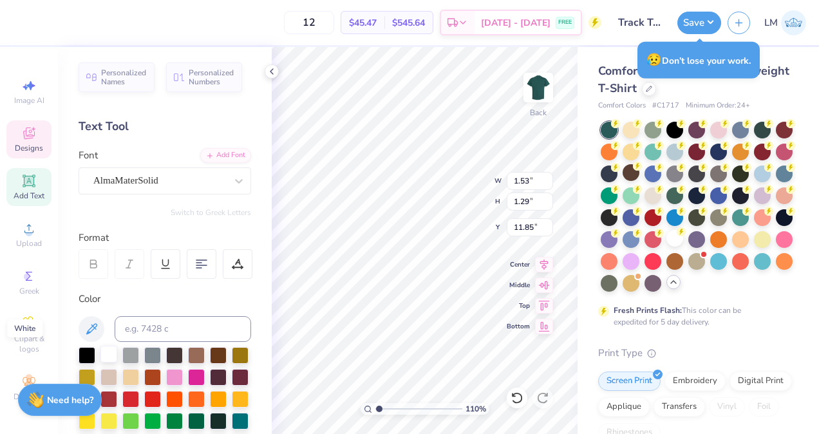
click at [109, 353] on div at bounding box center [108, 354] width 17 height 17
click at [108, 351] on div at bounding box center [108, 354] width 17 height 17
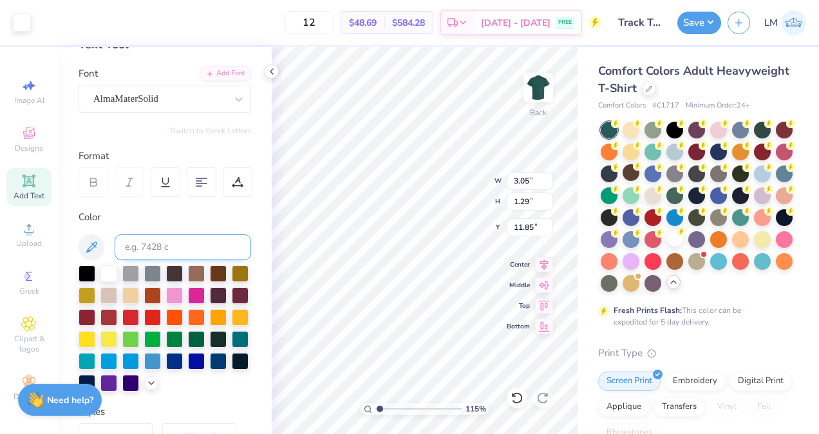
scroll to position [79, 0]
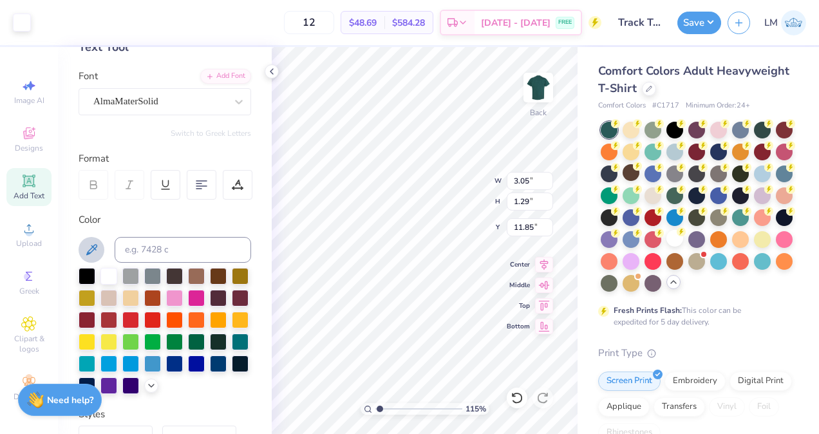
click at [93, 248] on icon at bounding box center [91, 249] width 15 height 15
click at [139, 294] on div at bounding box center [130, 296] width 17 height 17
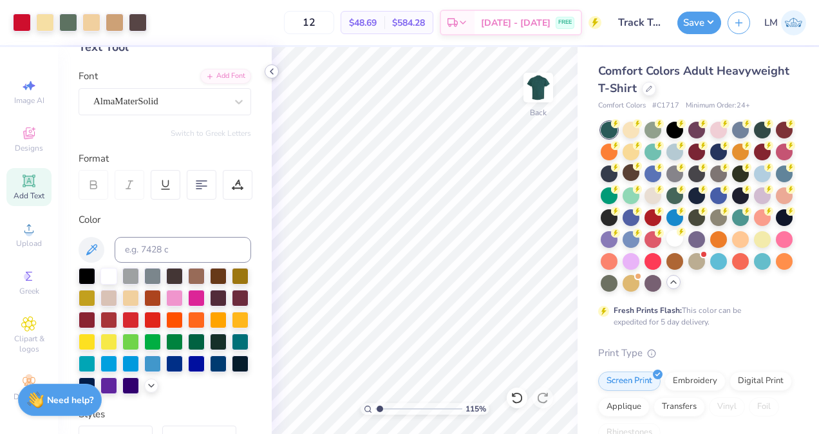
click at [275, 72] on icon at bounding box center [271, 71] width 10 height 10
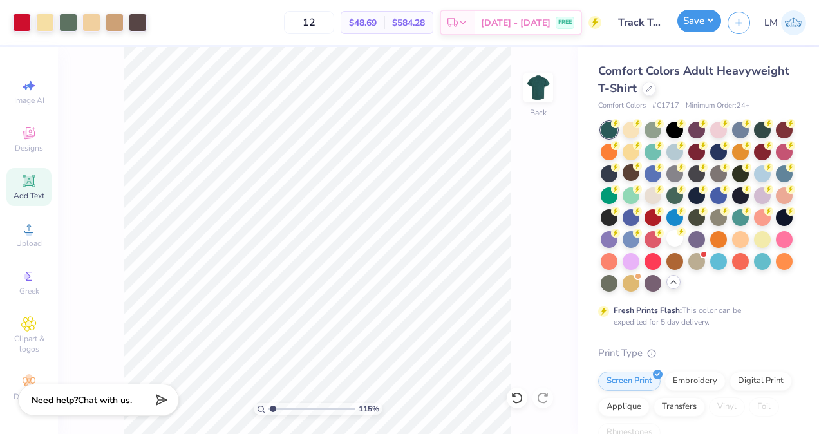
click at [695, 21] on button "Save" at bounding box center [699, 21] width 44 height 23
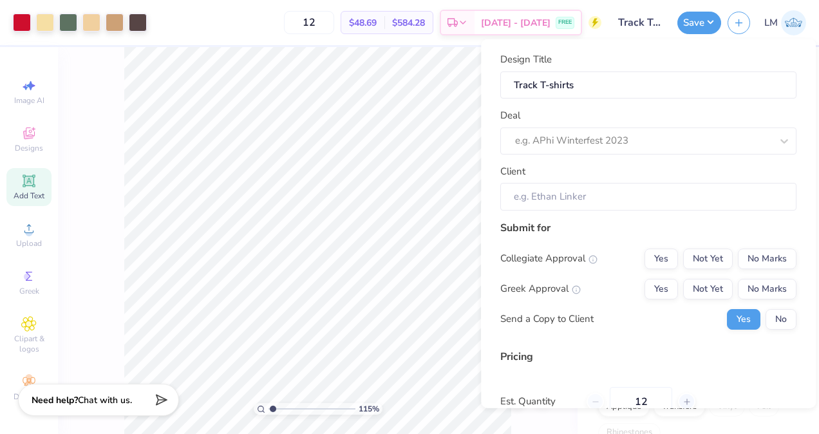
scroll to position [121, 0]
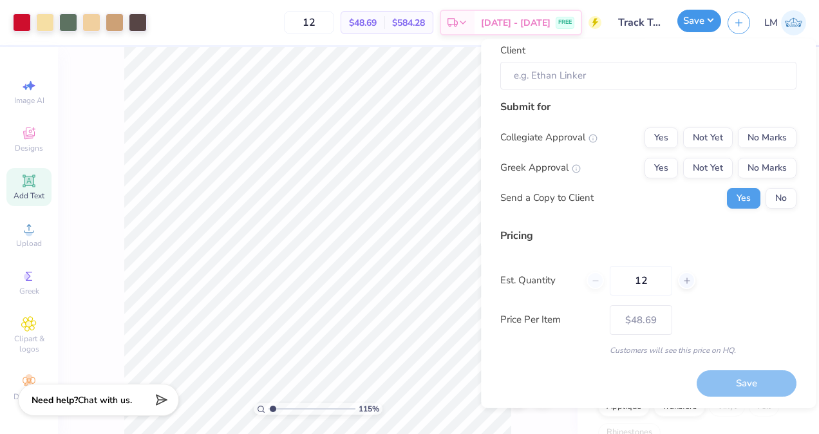
click at [691, 29] on button "Save" at bounding box center [699, 21] width 44 height 23
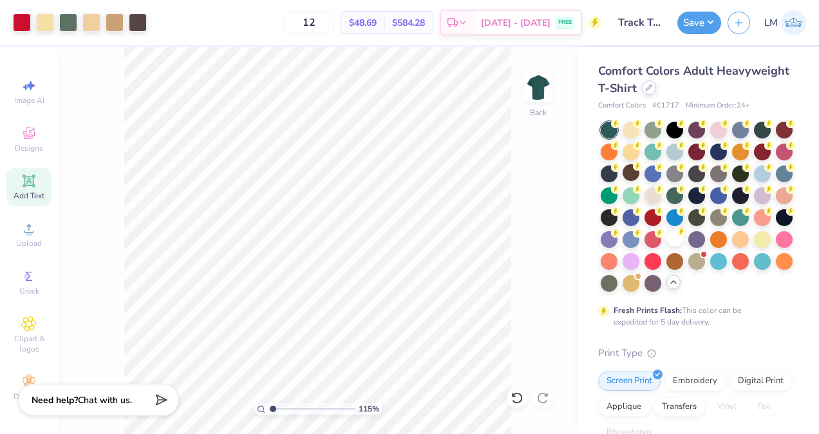
click at [656, 91] on div at bounding box center [649, 87] width 14 height 14
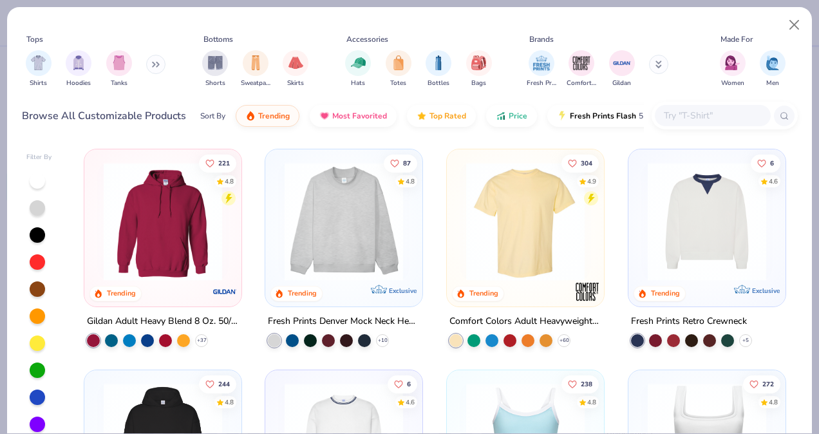
click at [337, 216] on img at bounding box center [343, 221] width 131 height 118
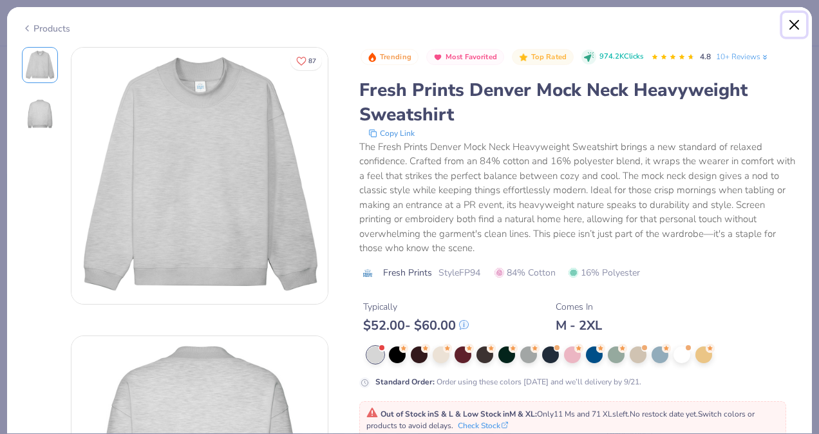
click at [795, 30] on button "Close" at bounding box center [794, 25] width 24 height 24
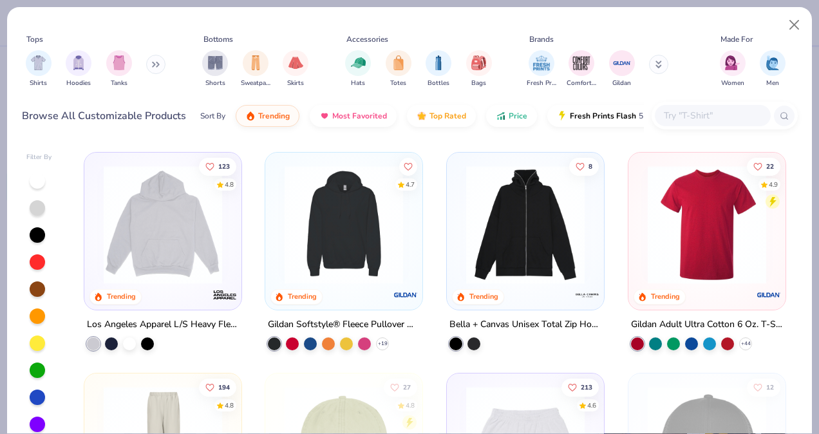
scroll to position [1746, 0]
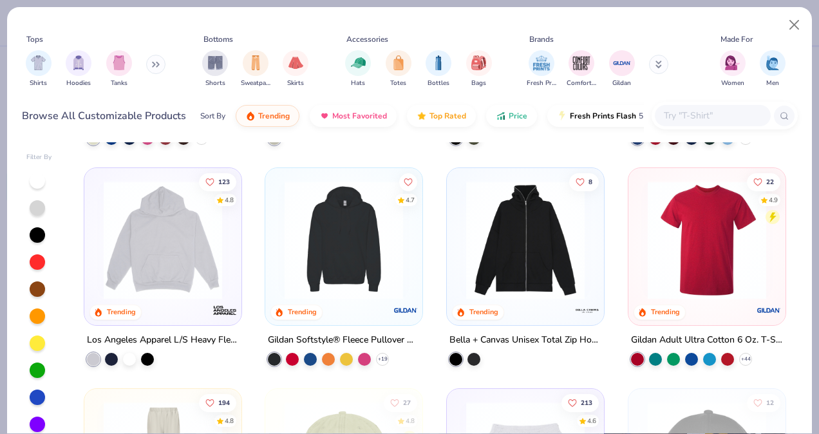
click at [158, 71] on button at bounding box center [155, 64] width 19 height 19
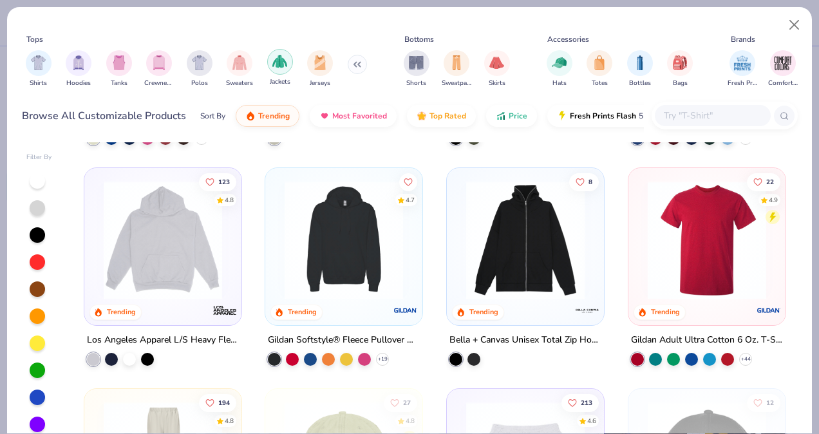
click at [278, 64] on img "filter for Jackets" at bounding box center [279, 61] width 15 height 15
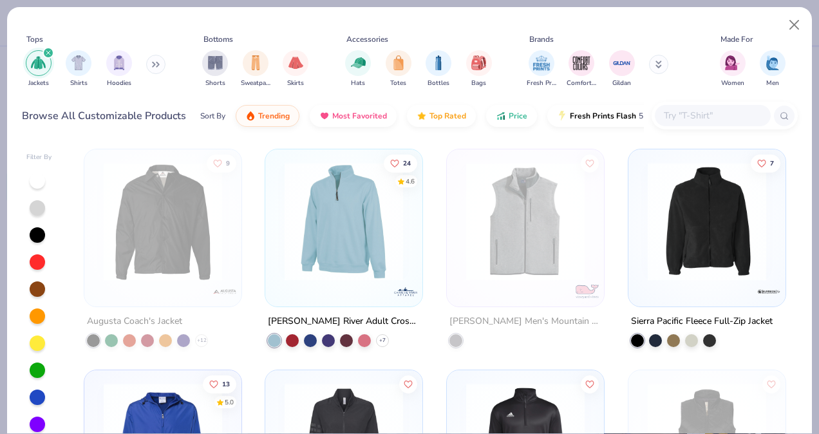
click at [154, 64] on icon at bounding box center [156, 64] width 8 height 6
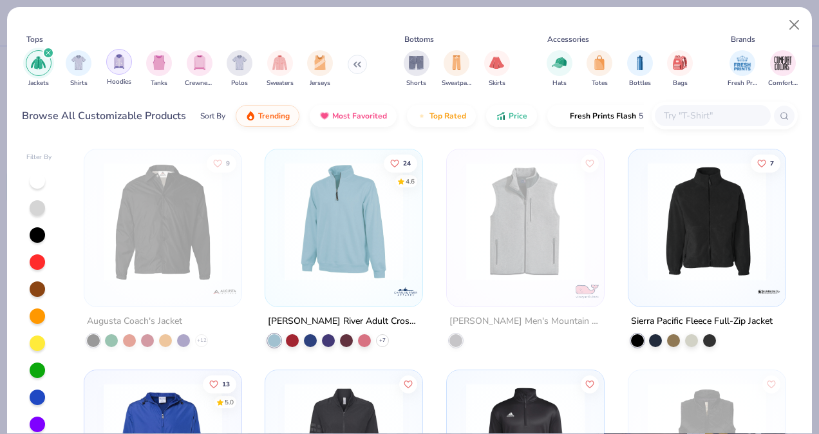
click at [117, 67] on img "filter for Hoodies" at bounding box center [119, 61] width 14 height 15
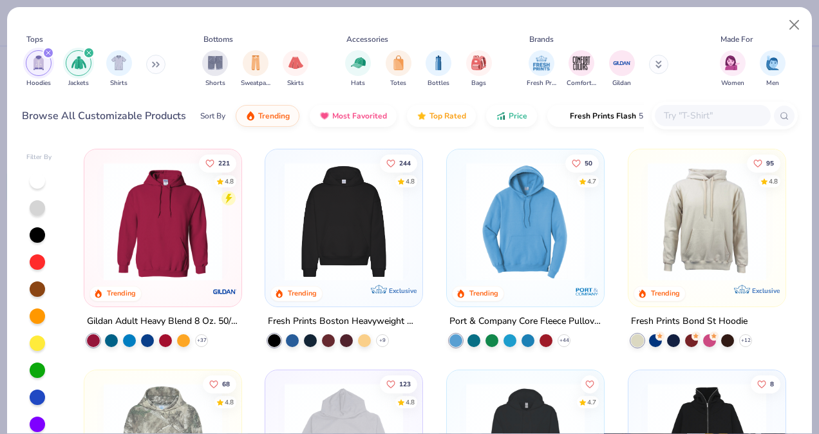
click at [343, 235] on img at bounding box center [343, 221] width 131 height 118
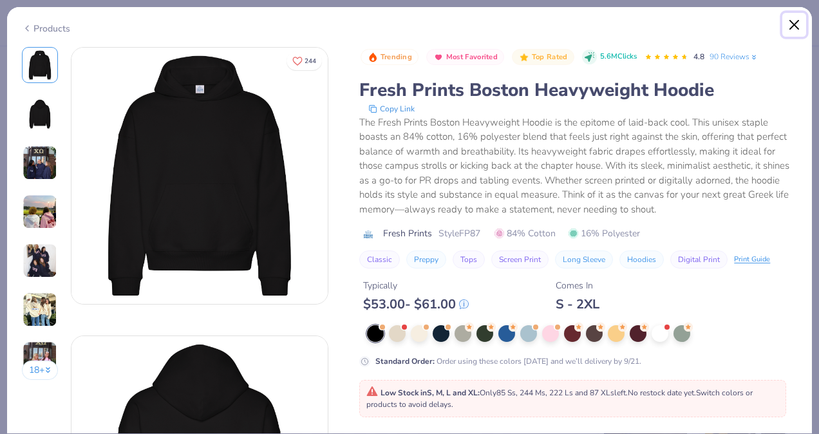
click at [791, 24] on button "Close" at bounding box center [794, 25] width 24 height 24
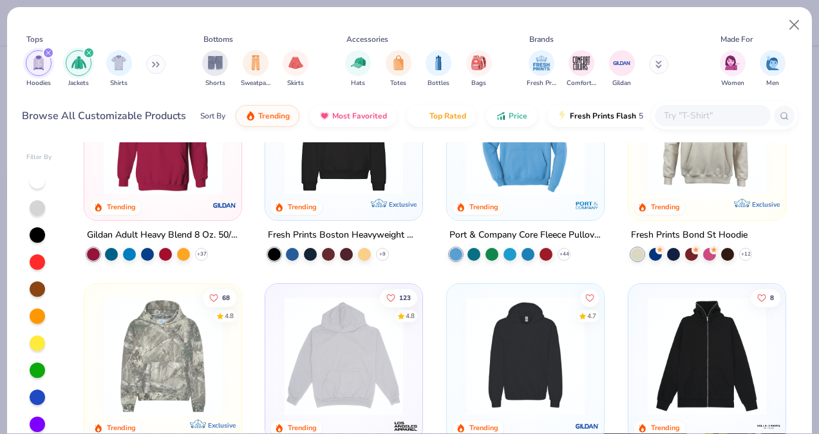
scroll to position [183, 0]
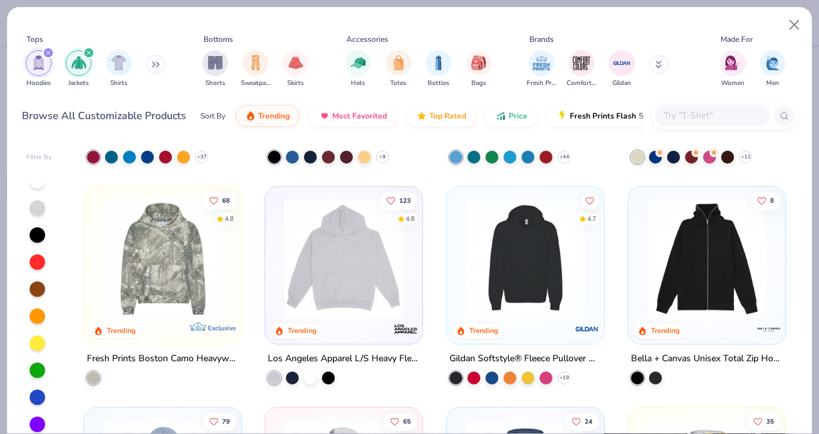
click at [133, 75] on div "Hoodies Jackets Shirts" at bounding box center [96, 69] width 148 height 48
click at [121, 68] on img "filter for Shirts" at bounding box center [118, 61] width 15 height 15
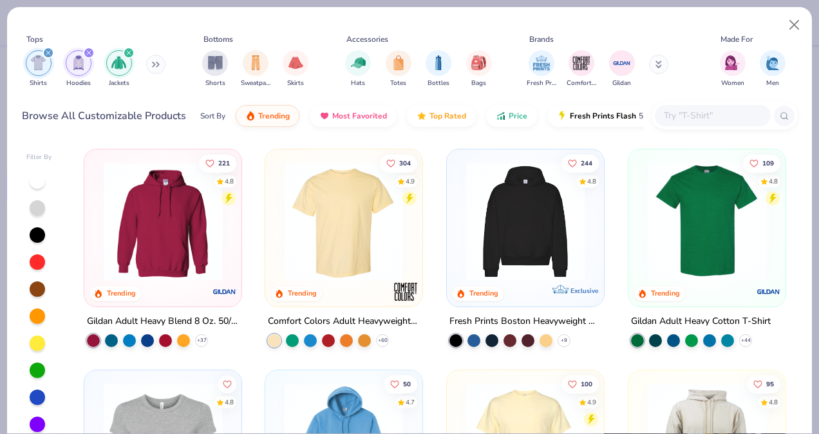
click at [48, 51] on icon "filter for Shirts" at bounding box center [48, 52] width 5 height 5
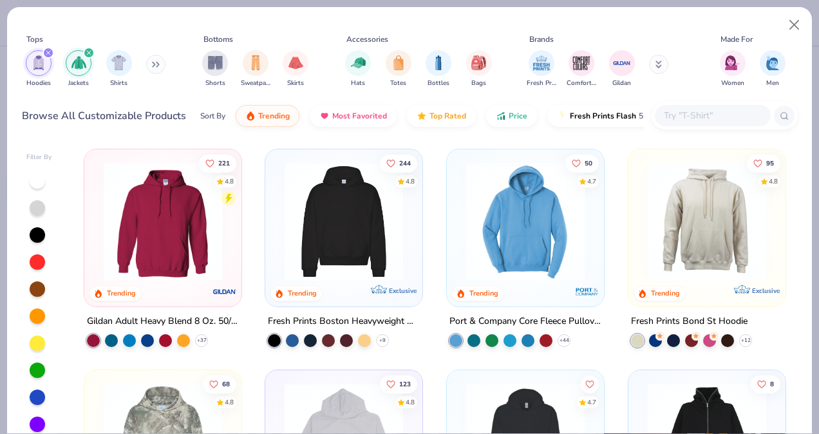
click at [48, 51] on icon "filter for Hoodies" at bounding box center [48, 52] width 5 height 5
click at [86, 51] on icon "filter for Jackets" at bounding box center [88, 52] width 5 height 5
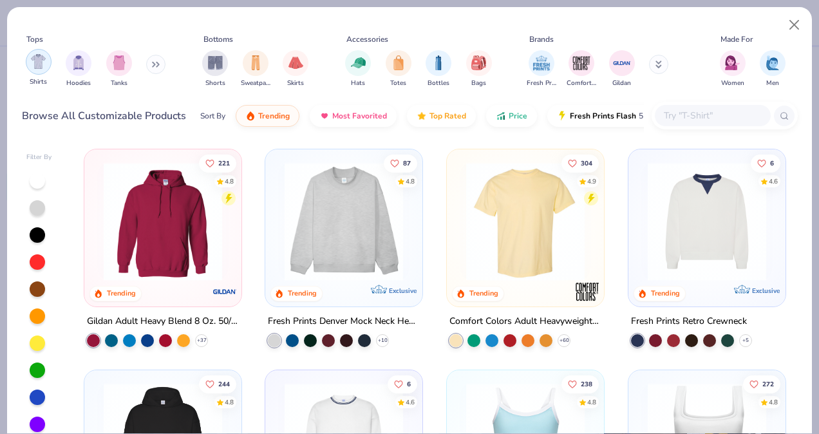
click at [48, 62] on div "filter for Shirts" at bounding box center [39, 62] width 26 height 26
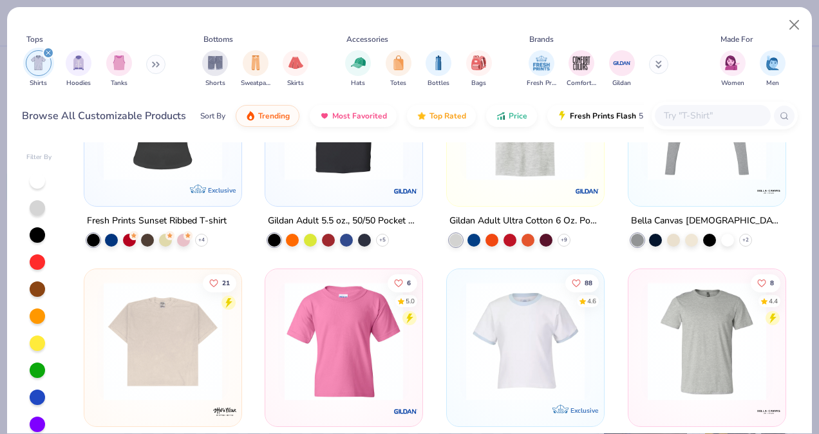
scroll to position [1435, 0]
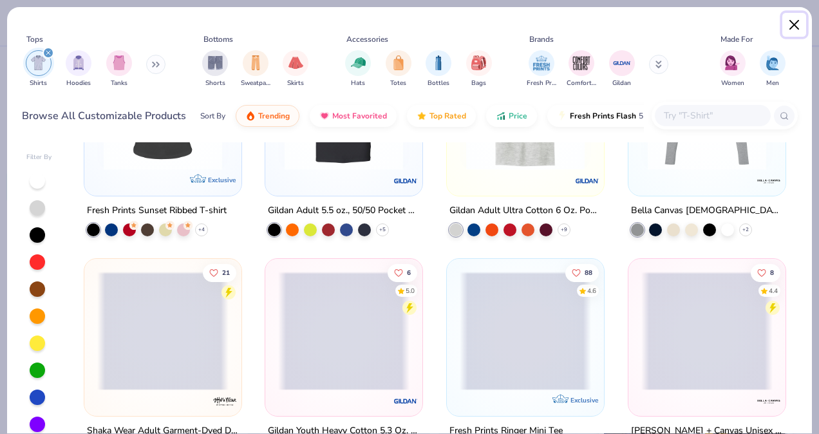
click at [798, 23] on button "Close" at bounding box center [794, 25] width 24 height 24
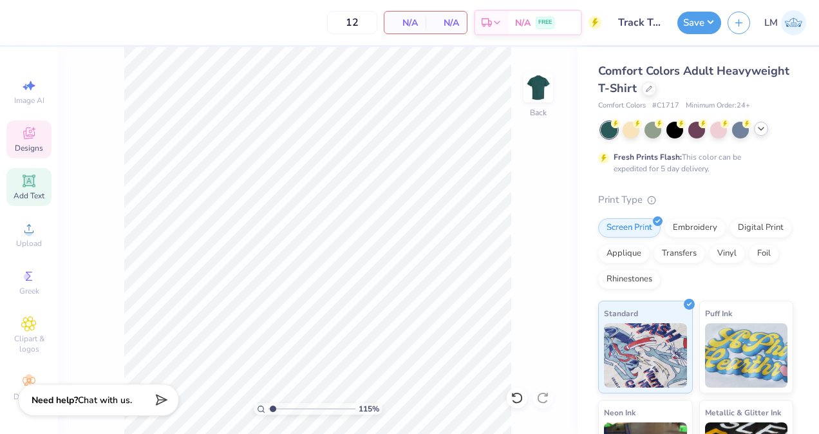
click at [27, 143] on span "Designs" at bounding box center [29, 148] width 28 height 10
type input "1.14927228841381"
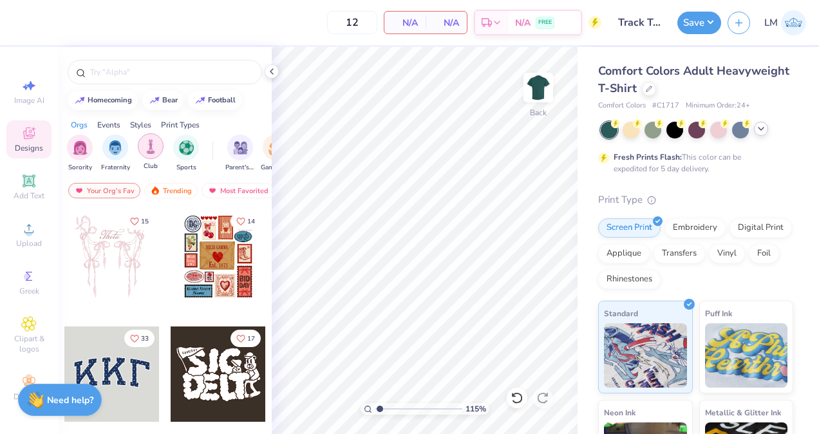
click at [146, 146] on img "filter for Club" at bounding box center [151, 146] width 14 height 15
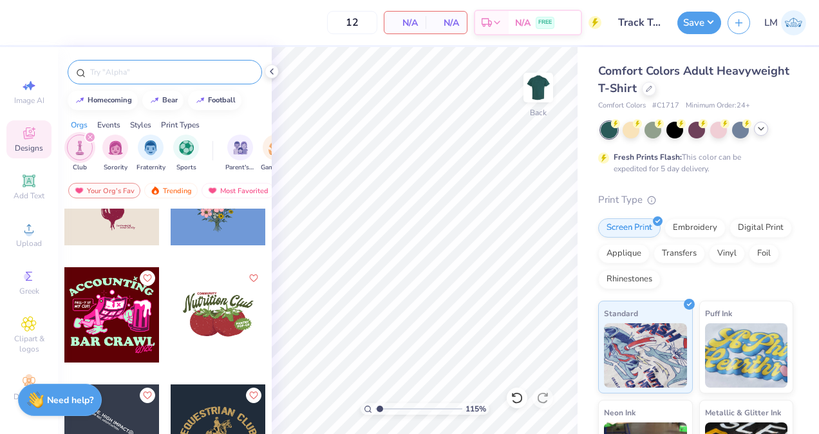
click at [165, 77] on input "text" at bounding box center [171, 72] width 165 height 13
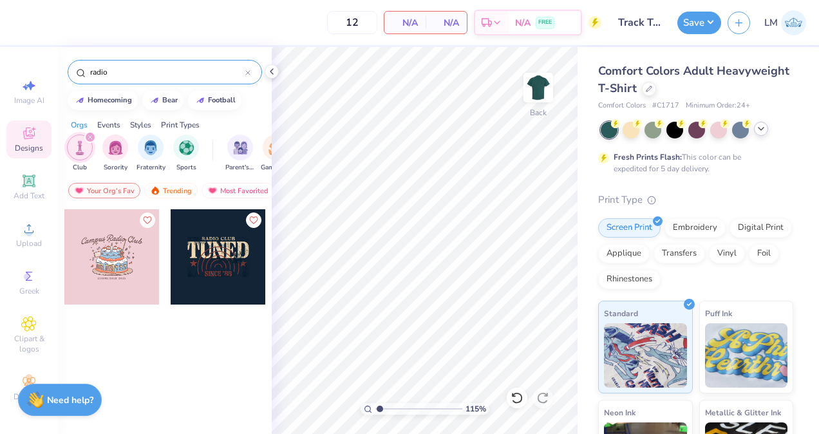
type input "radio"
click at [232, 254] on div at bounding box center [218, 256] width 95 height 95
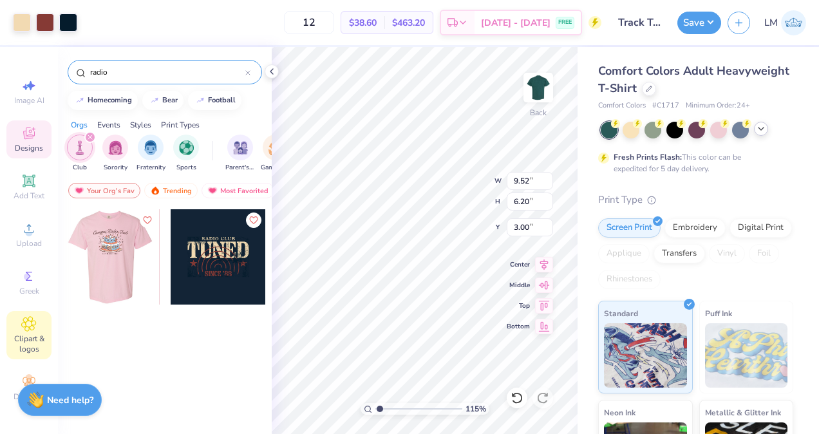
click at [26, 337] on span "Clipart & logos" at bounding box center [28, 343] width 45 height 21
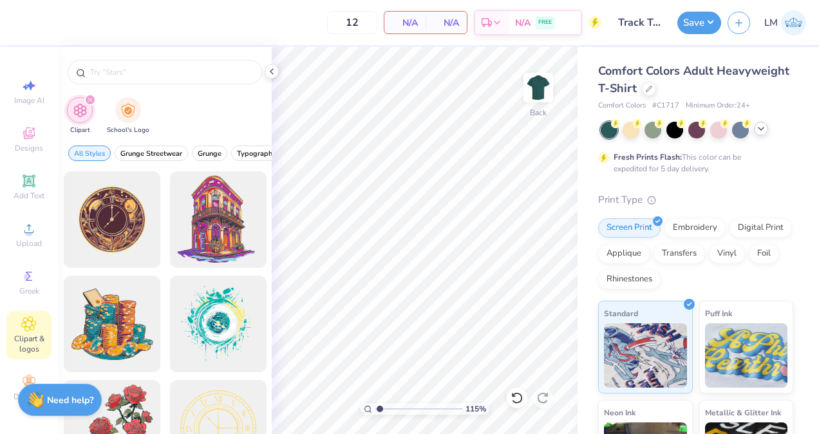
type input "1.14927228841381"
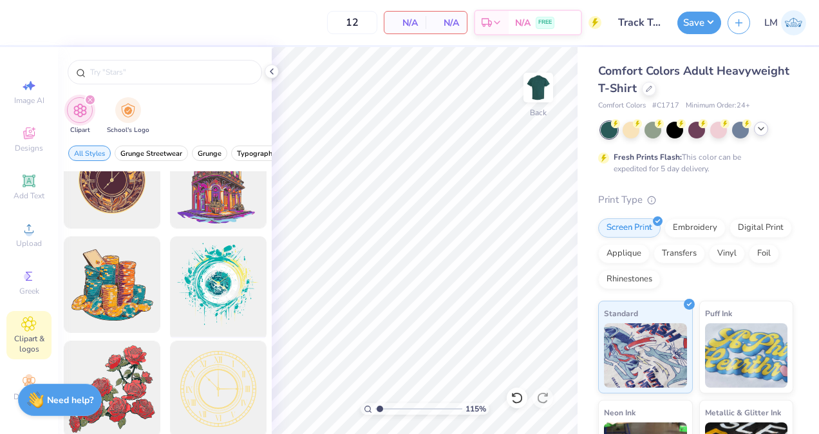
scroll to position [13, 0]
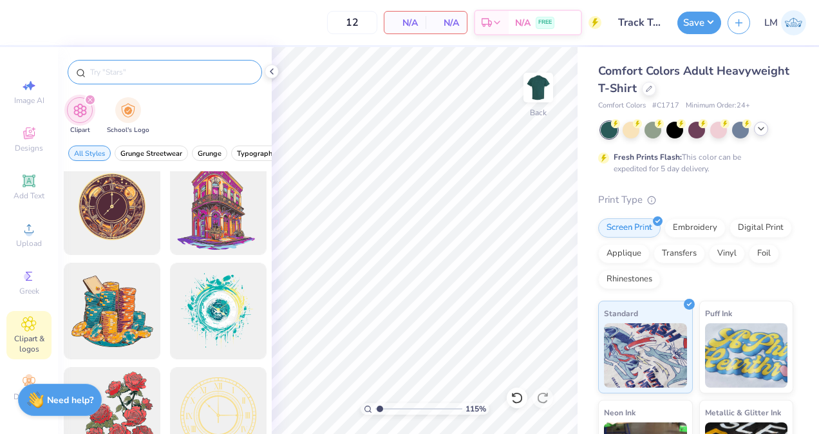
click at [192, 67] on input "text" at bounding box center [171, 72] width 165 height 13
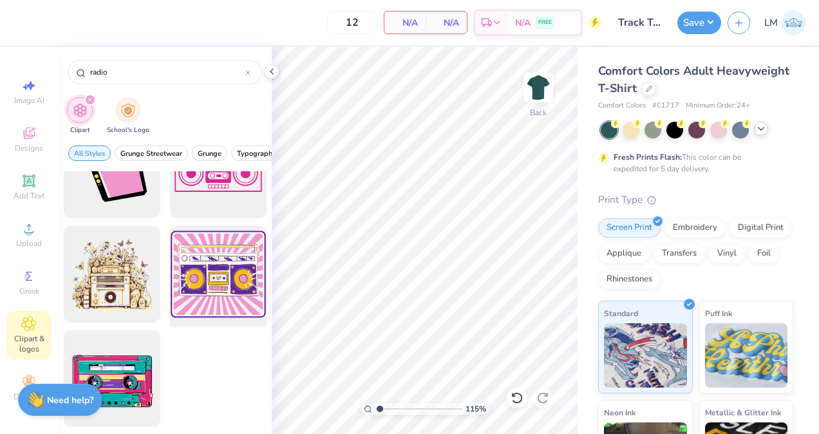
scroll to position [92, 0]
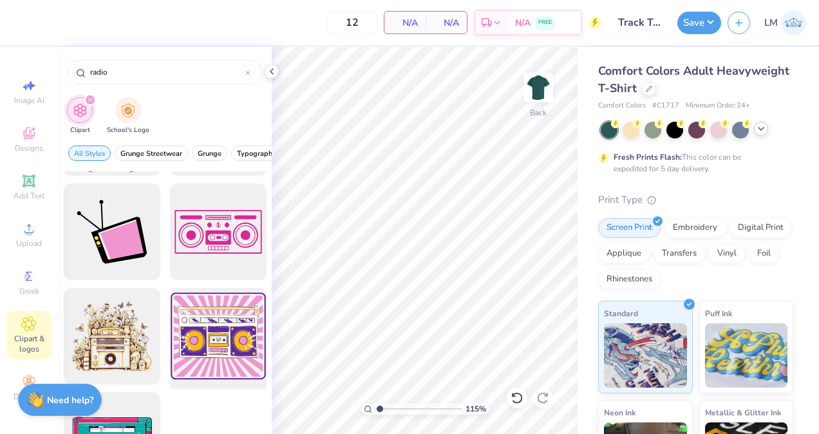
type input "radio"
click at [225, 318] on div at bounding box center [218, 336] width 106 height 106
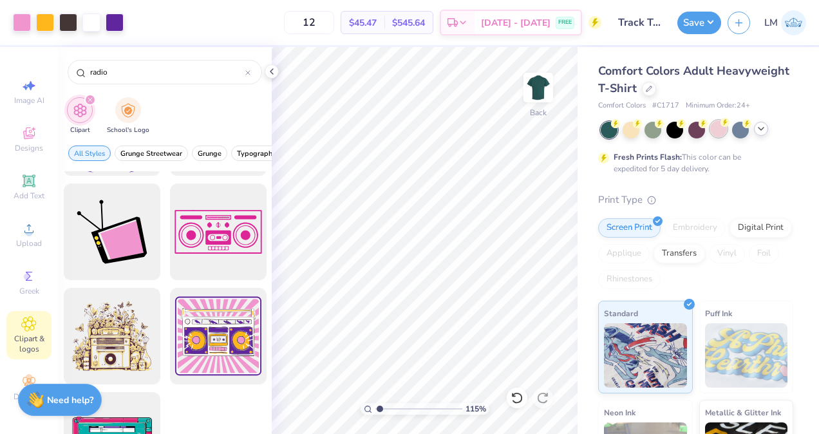
click at [716, 133] on div at bounding box center [718, 128] width 17 height 17
click at [763, 131] on icon at bounding box center [761, 129] width 10 height 10
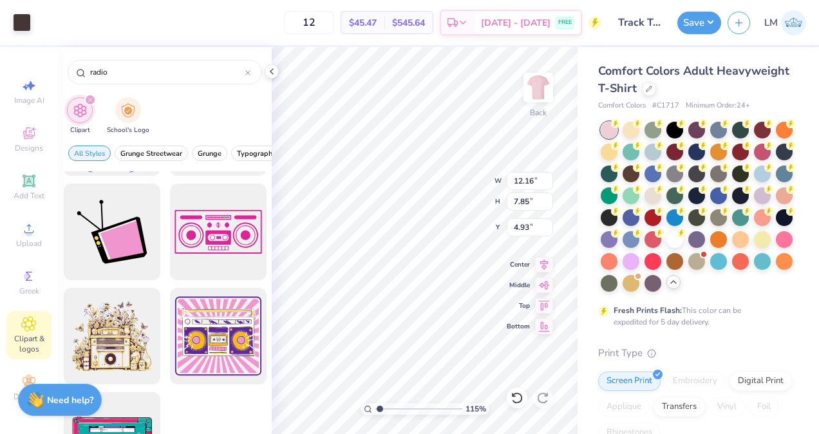
type input "1.14927228841381"
type input "13.34"
type input "12.16"
type input "3.40"
type input "1.14927228841381"
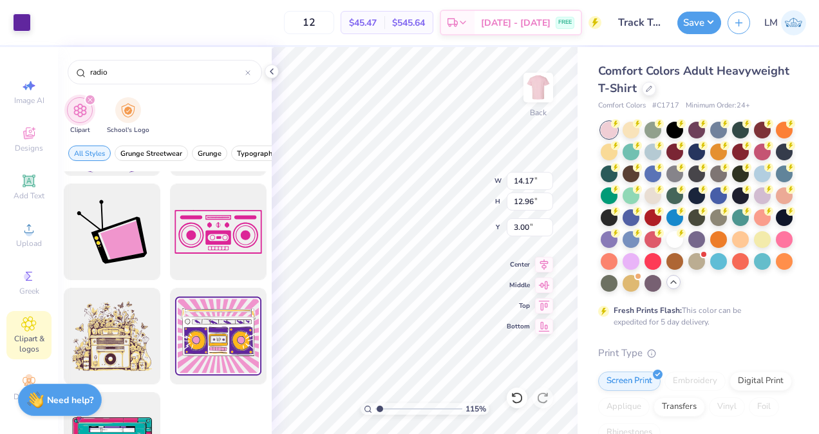
type input "13.77"
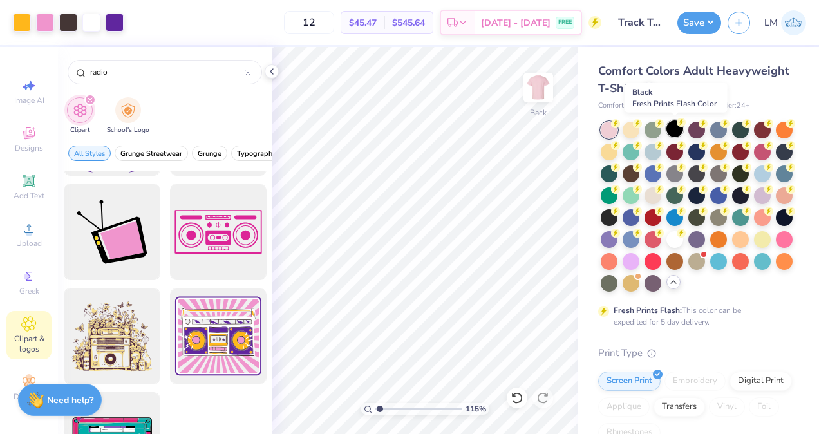
click at [676, 128] on div at bounding box center [674, 128] width 17 height 17
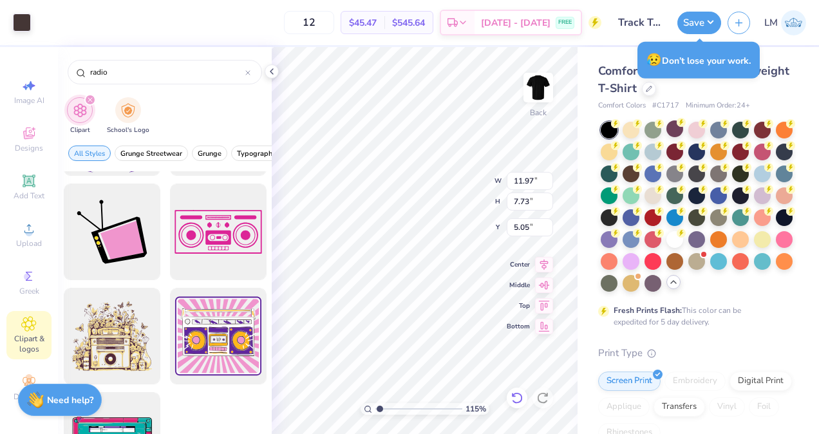
click at [511, 395] on icon at bounding box center [516, 397] width 13 height 13
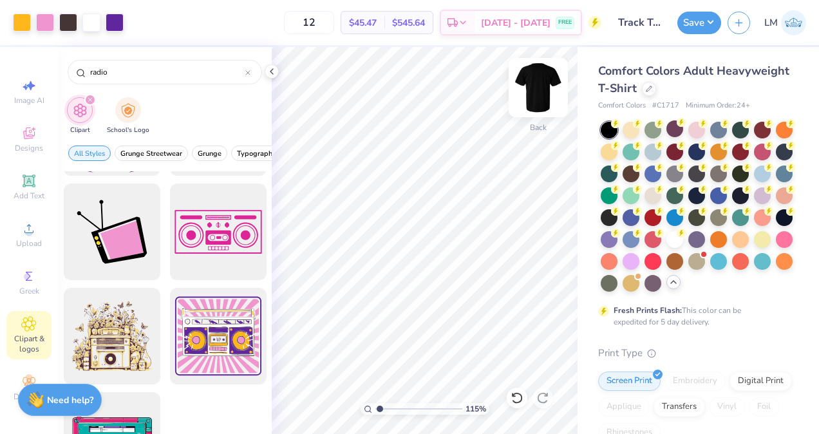
click at [530, 91] on div "115 % Back" at bounding box center [425, 240] width 306 height 387
click at [35, 175] on icon at bounding box center [28, 180] width 15 height 15
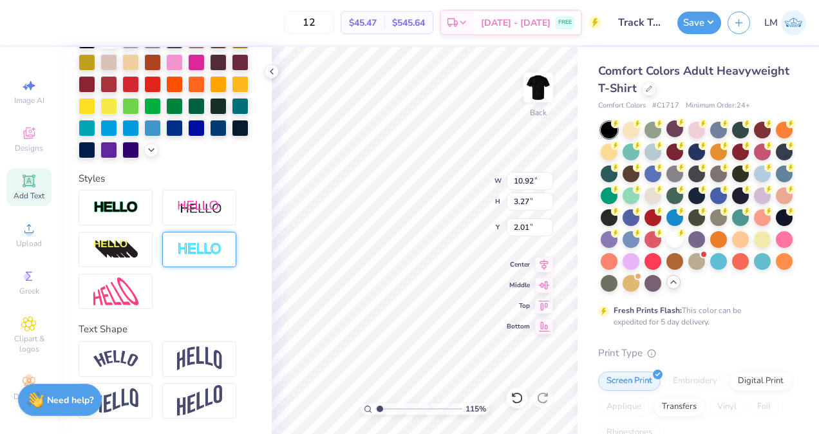
scroll to position [331, 0]
click at [130, 298] on img at bounding box center [115, 291] width 45 height 28
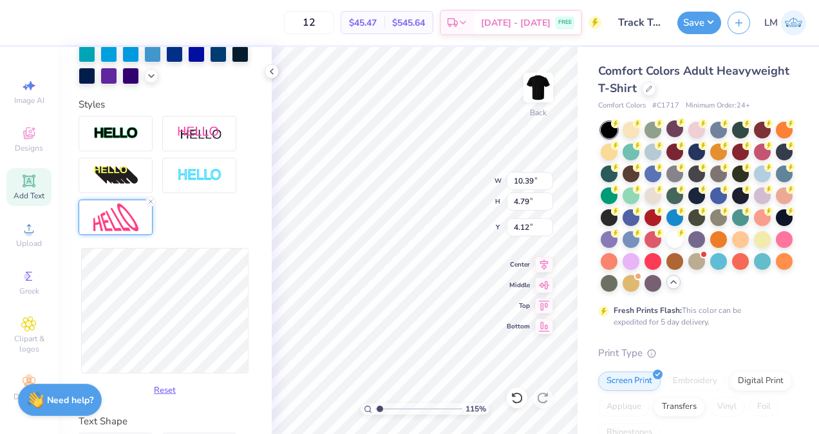
scroll to position [368, 0]
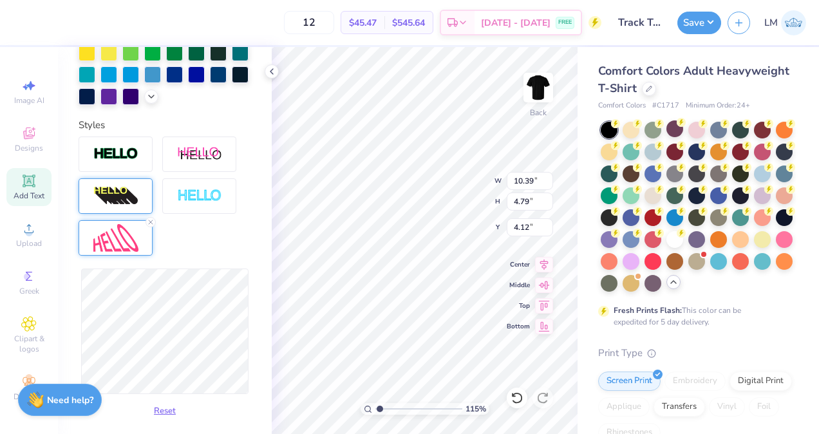
click at [127, 207] on img at bounding box center [115, 196] width 45 height 21
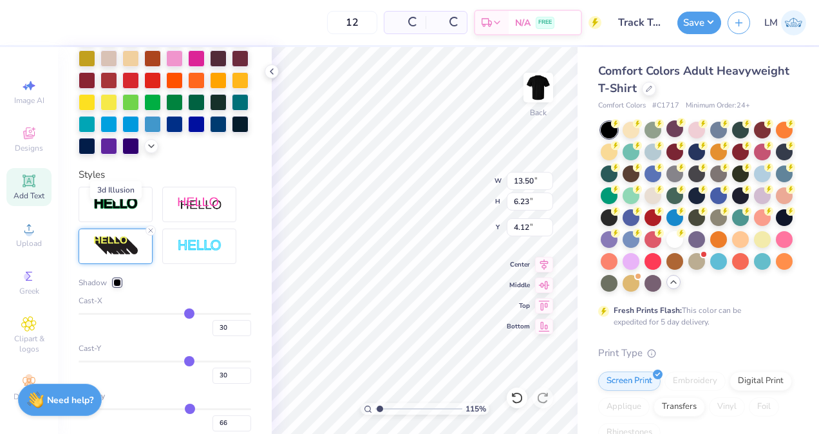
scroll to position [418, 0]
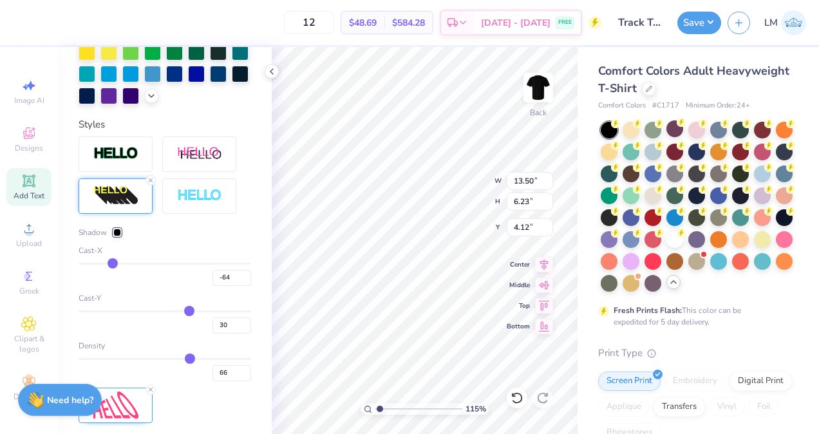
drag, startPoint x: 183, startPoint y: 286, endPoint x: 111, endPoint y: 282, distance: 72.8
click at [111, 265] on input "range" at bounding box center [165, 264] width 173 height 2
click at [117, 236] on div at bounding box center [117, 233] width 8 height 8
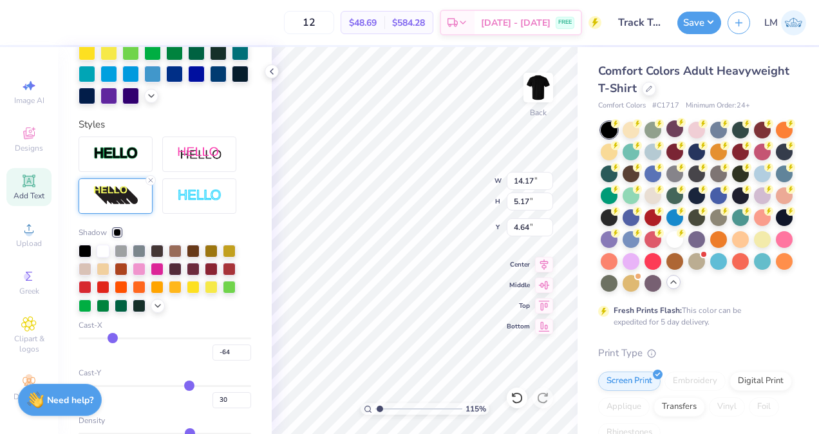
scroll to position [440, 0]
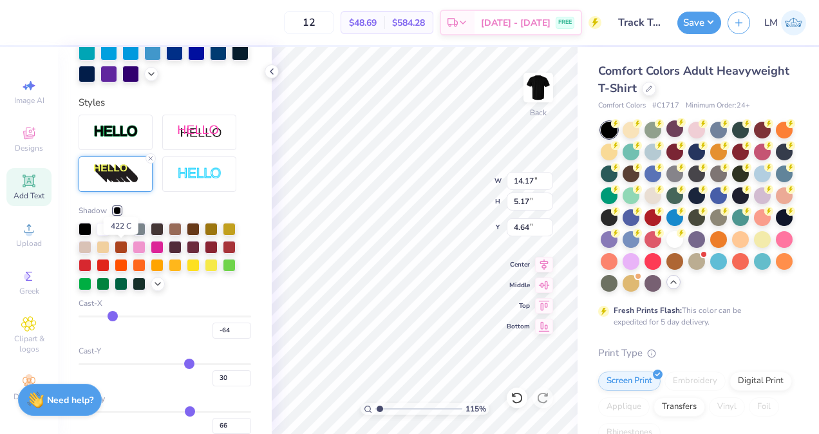
click at [124, 234] on div at bounding box center [121, 227] width 13 height 13
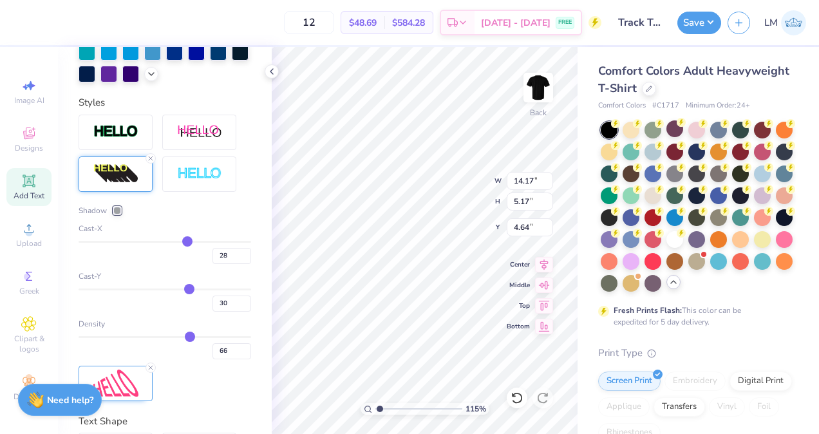
drag, startPoint x: 115, startPoint y: 263, endPoint x: 181, endPoint y: 264, distance: 66.3
click at [181, 243] on input "range" at bounding box center [165, 242] width 173 height 2
drag, startPoint x: 180, startPoint y: 310, endPoint x: 171, endPoint y: 310, distance: 9.7
click at [162, 290] on input "range" at bounding box center [165, 289] width 173 height 2
click at [171, 310] on div "-9" at bounding box center [165, 299] width 173 height 23
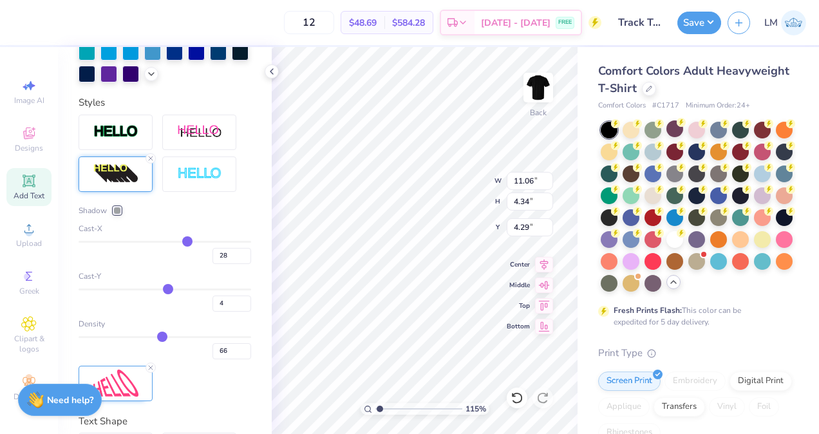
click at [158, 338] on input "range" at bounding box center [165, 337] width 173 height 2
click at [137, 338] on input "range" at bounding box center [165, 337] width 173 height 2
drag, startPoint x: 156, startPoint y: 359, endPoint x: 133, endPoint y: 357, distance: 22.7
click at [149, 359] on div "36" at bounding box center [165, 347] width 173 height 23
click at [107, 338] on input "range" at bounding box center [165, 337] width 173 height 2
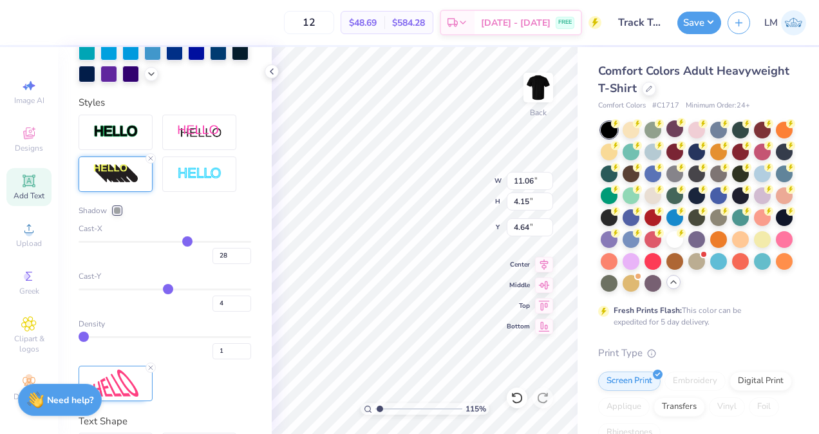
drag, startPoint x: 106, startPoint y: 356, endPoint x: 76, endPoint y: 358, distance: 30.3
click at [79, 338] on input "range" at bounding box center [165, 337] width 173 height 2
click at [162, 290] on input "range" at bounding box center [165, 289] width 173 height 2
click at [173, 243] on input "range" at bounding box center [165, 242] width 173 height 2
click at [167, 243] on input "range" at bounding box center [165, 242] width 173 height 2
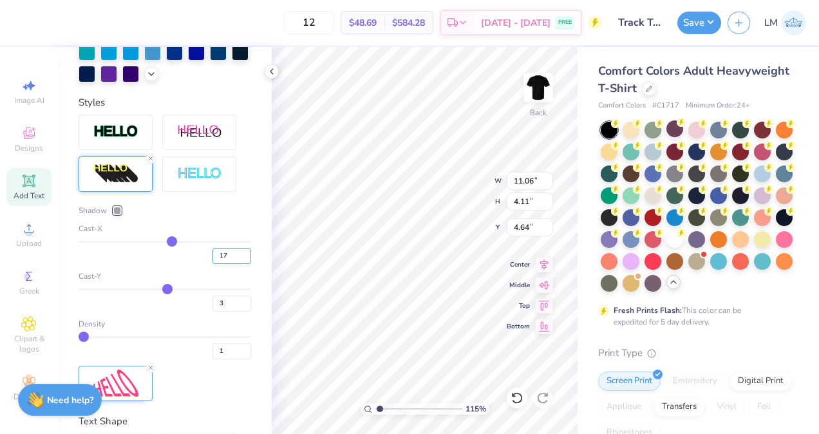
click at [220, 264] on input "17" at bounding box center [231, 256] width 39 height 16
click at [216, 264] on input "4" at bounding box center [231, 256] width 39 height 16
click at [225, 312] on input "3" at bounding box center [231, 303] width 39 height 16
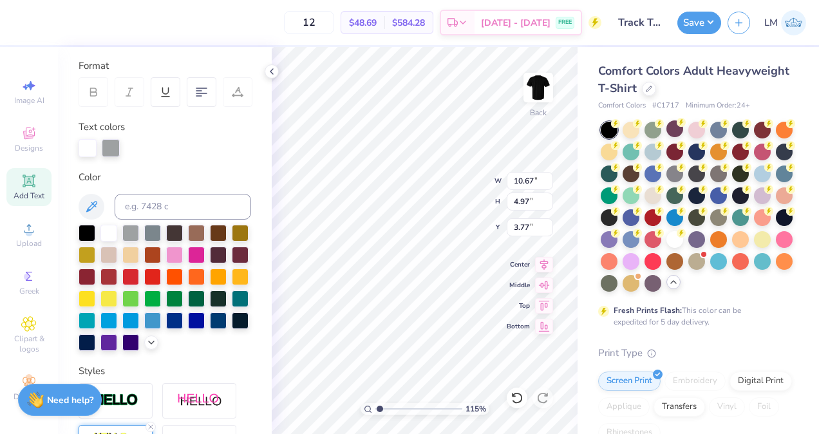
scroll to position [181, 0]
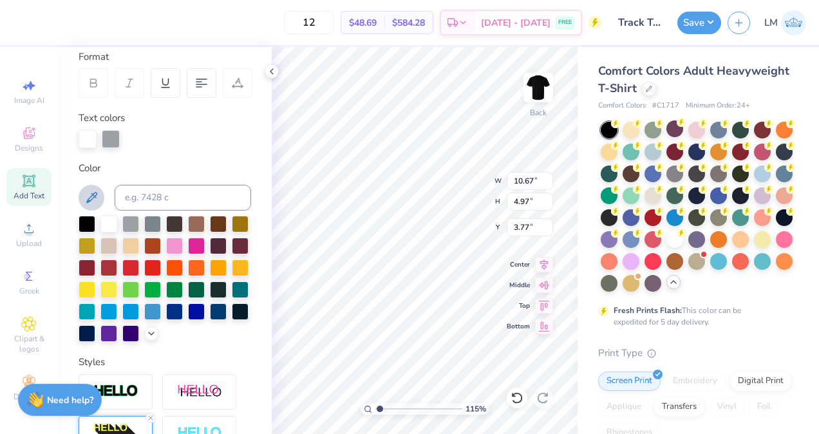
click at [89, 204] on icon at bounding box center [91, 197] width 15 height 15
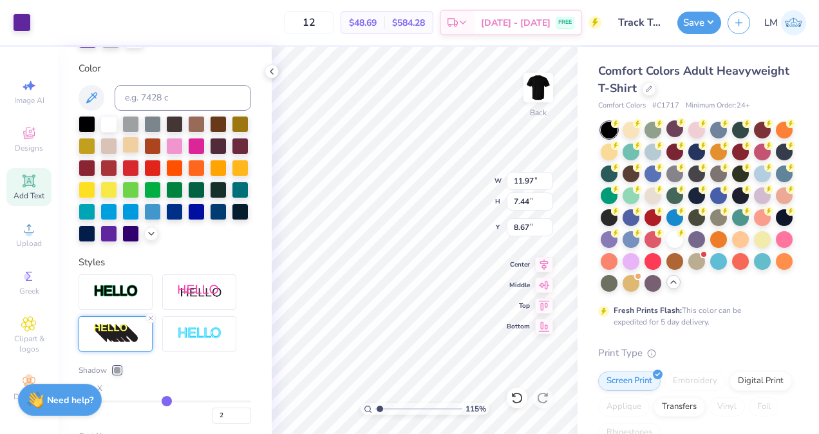
scroll to position [333, 0]
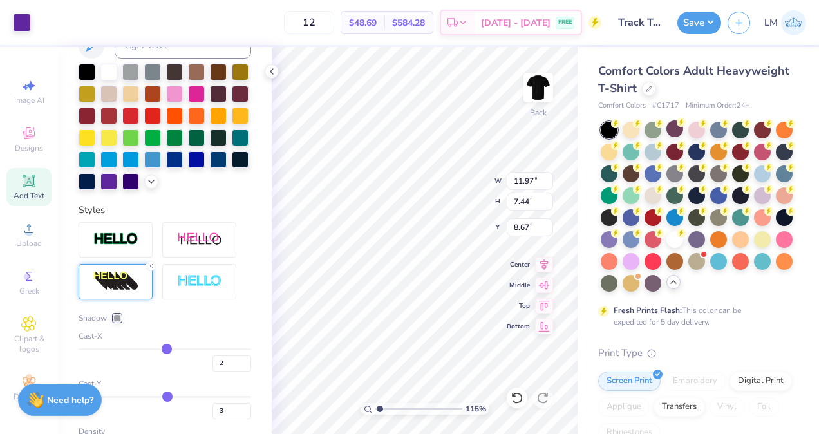
click at [116, 322] on div at bounding box center [117, 318] width 8 height 8
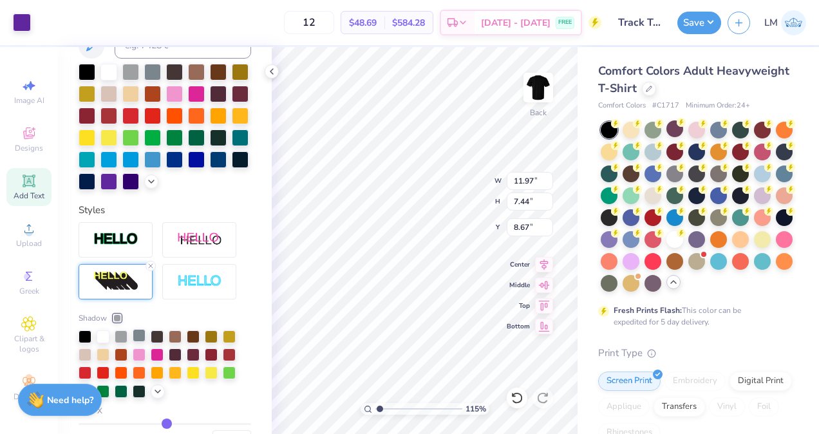
scroll to position [380, 0]
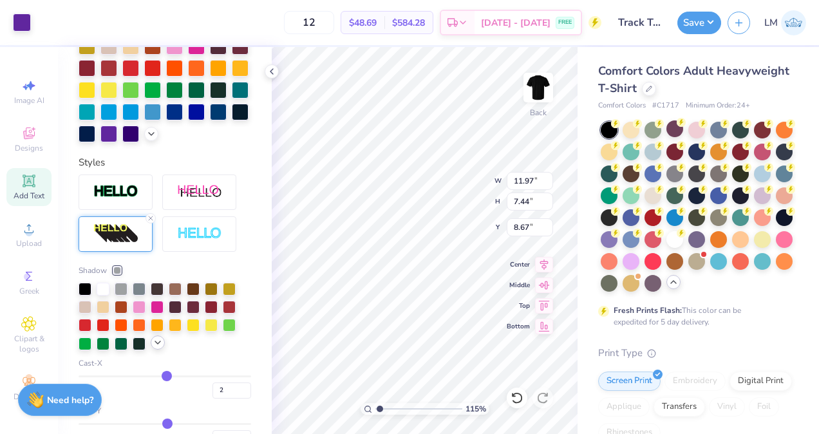
click at [162, 348] on icon at bounding box center [158, 342] width 10 height 10
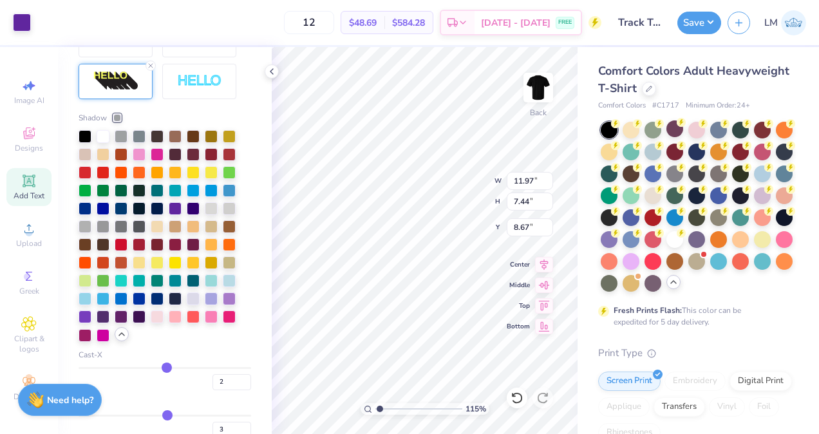
scroll to position [538, 0]
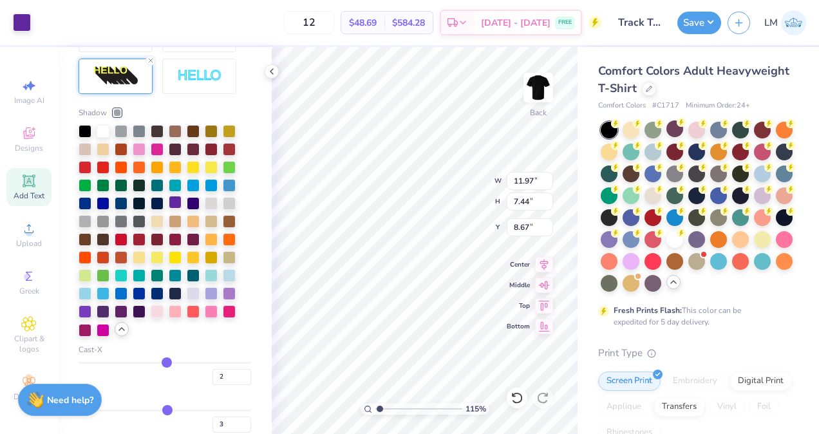
click at [176, 209] on div at bounding box center [175, 202] width 13 height 13
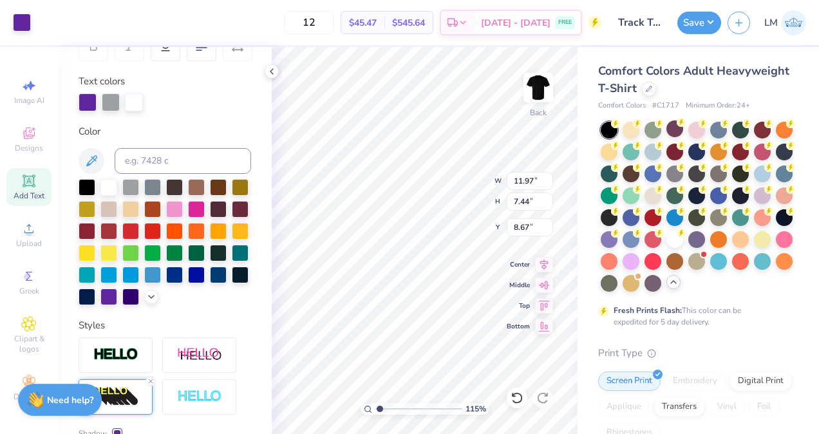
scroll to position [217, 0]
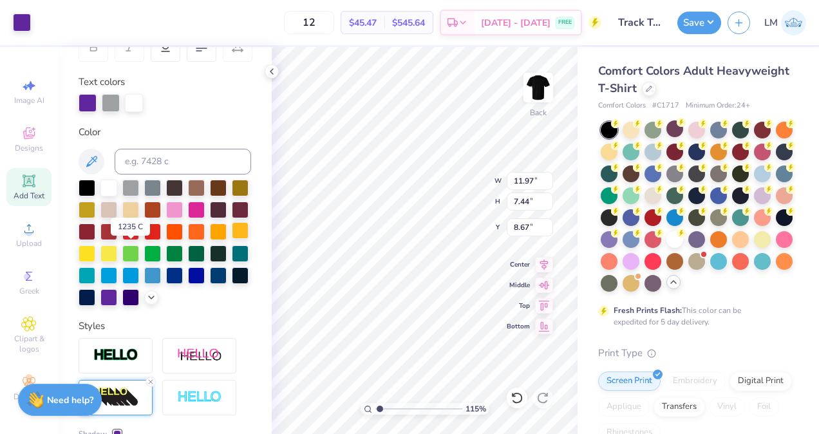
click at [232, 239] on div at bounding box center [240, 230] width 17 height 17
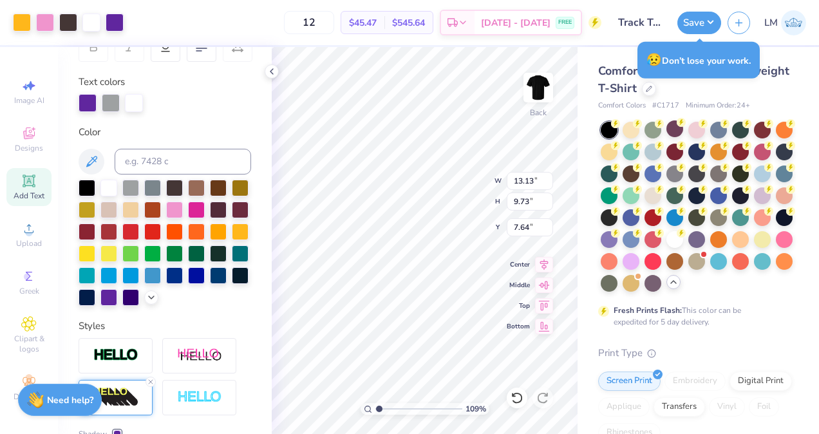
click at [188, 284] on div at bounding box center [196, 275] width 17 height 17
click at [188, 262] on div at bounding box center [196, 253] width 17 height 17
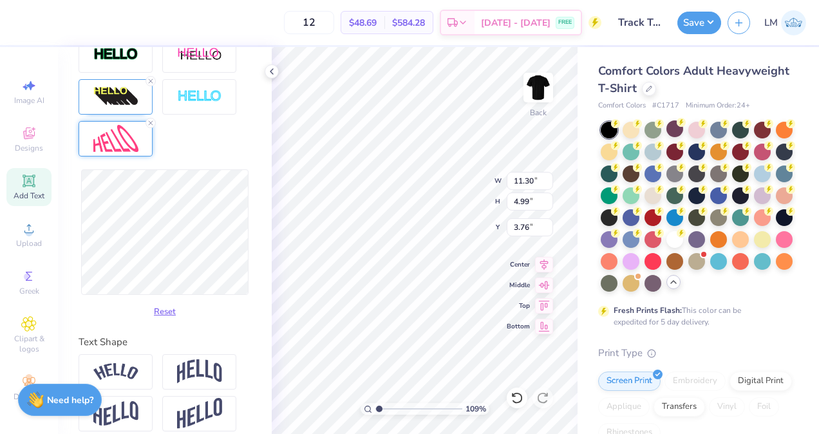
scroll to position [10, 1]
click at [586, 255] on div "Comfort Colors Adult Heavyweight T-Shirt Comfort Colors # C1717 Minimum Order: …" at bounding box center [697, 396] width 241 height 698
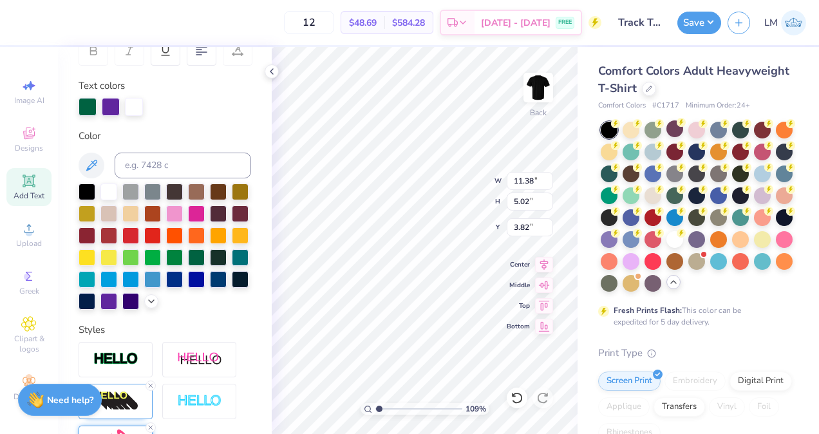
scroll to position [221, 0]
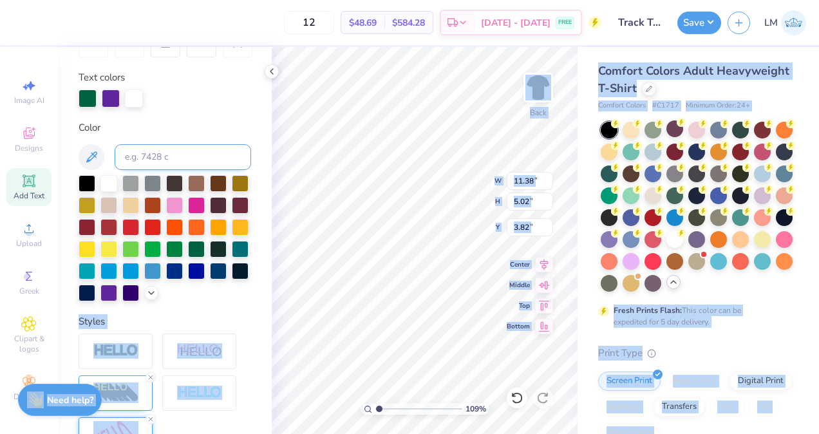
drag, startPoint x: 214, startPoint y: 292, endPoint x: 120, endPoint y: 165, distance: 158.7
click at [120, 165] on div "Color" at bounding box center [165, 211] width 173 height 182
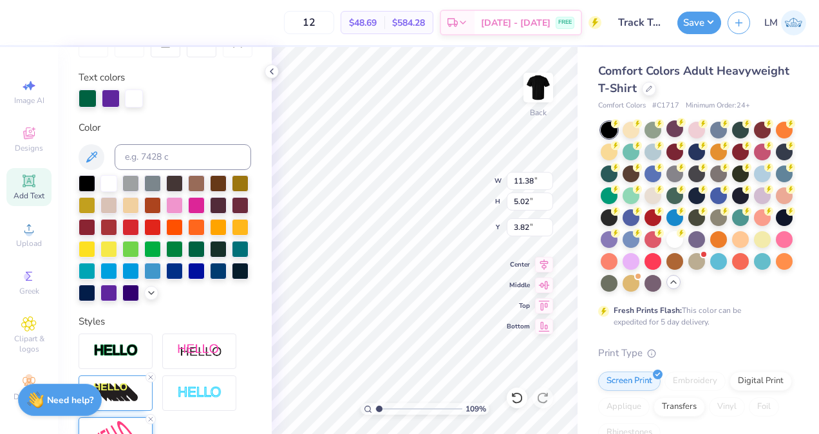
click at [201, 125] on div "Color" at bounding box center [165, 127] width 173 height 15
click at [232, 234] on div at bounding box center [240, 226] width 17 height 17
click at [183, 206] on div at bounding box center [174, 204] width 17 height 17
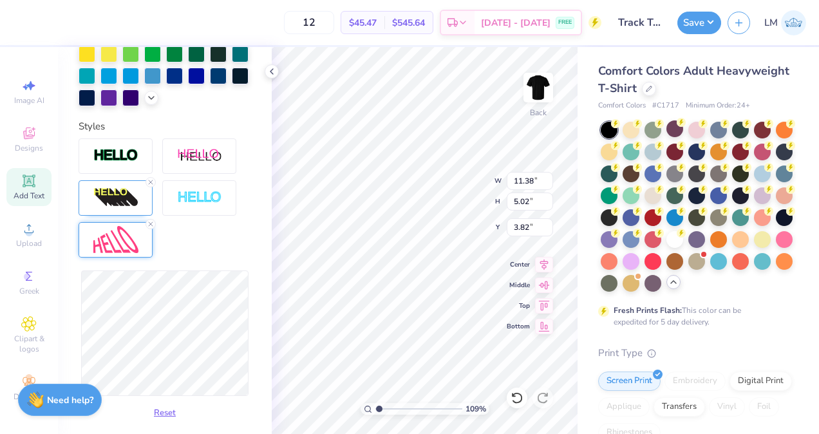
scroll to position [417, 0]
click at [122, 207] on img at bounding box center [115, 197] width 45 height 21
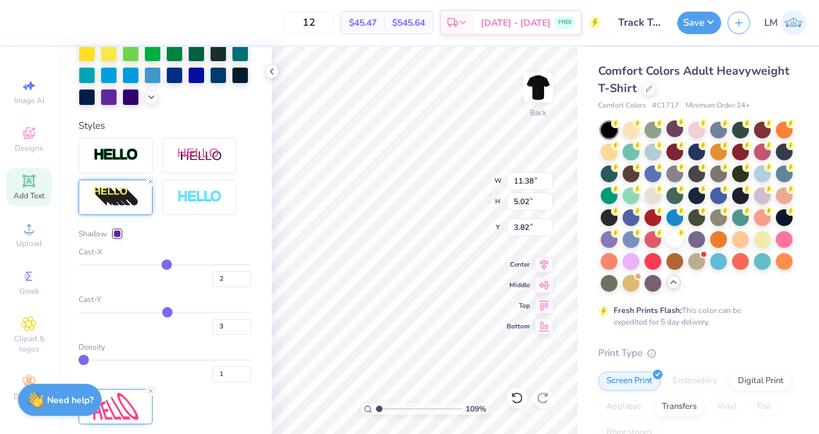
scroll to position [456, 0]
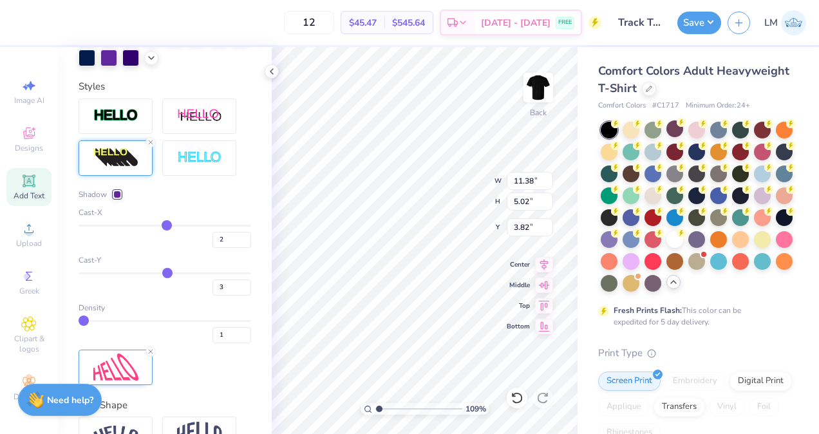
click at [115, 198] on div at bounding box center [117, 195] width 8 height 8
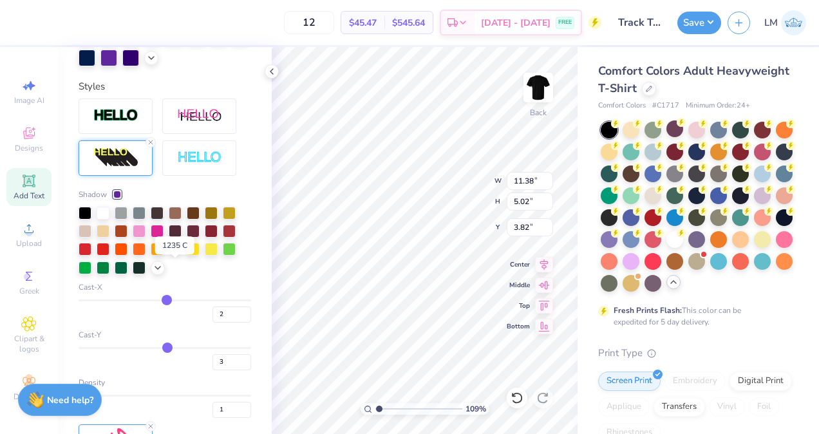
click at [174, 254] on div at bounding box center [175, 247] width 13 height 13
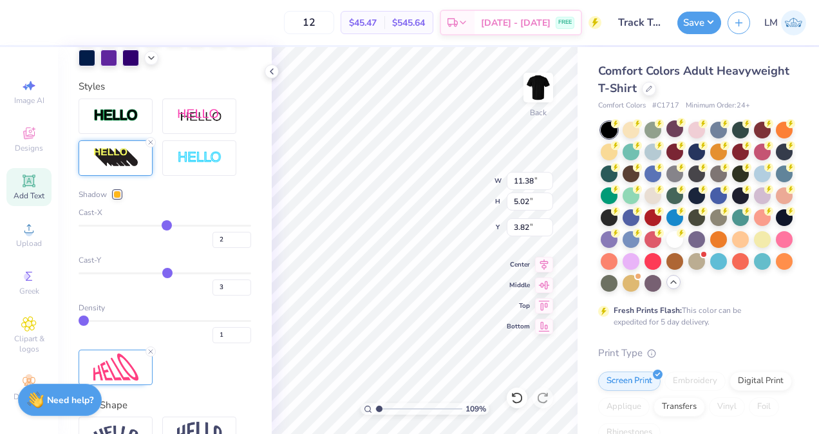
click at [115, 198] on div at bounding box center [117, 195] width 8 height 8
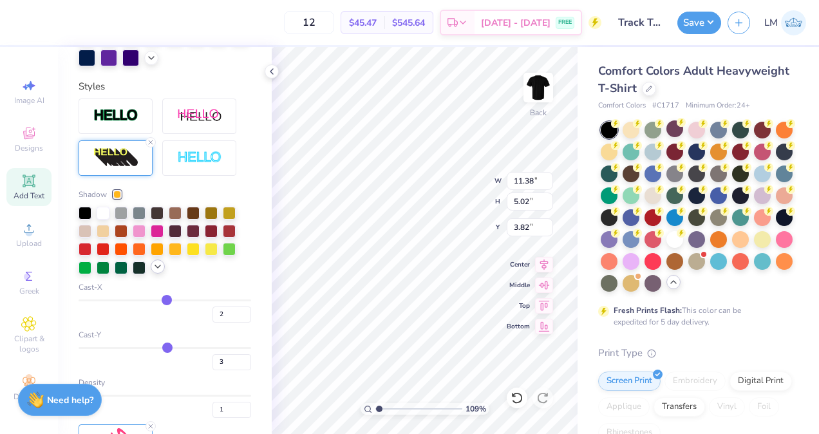
click at [157, 272] on icon at bounding box center [158, 266] width 10 height 10
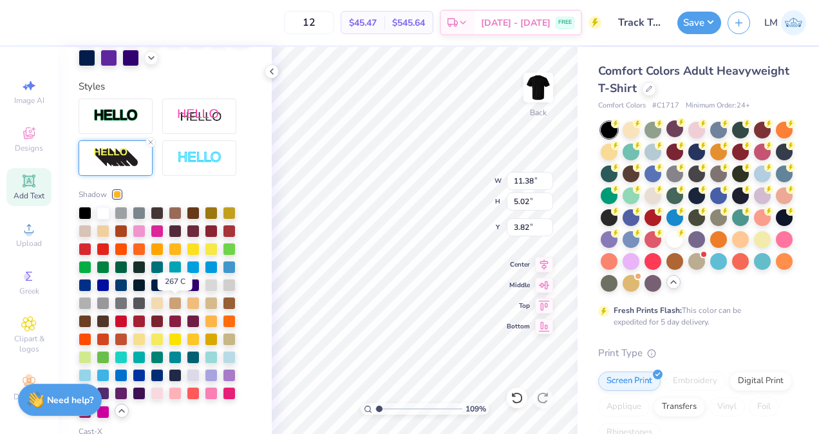
click at [175, 290] on div at bounding box center [175, 283] width 13 height 13
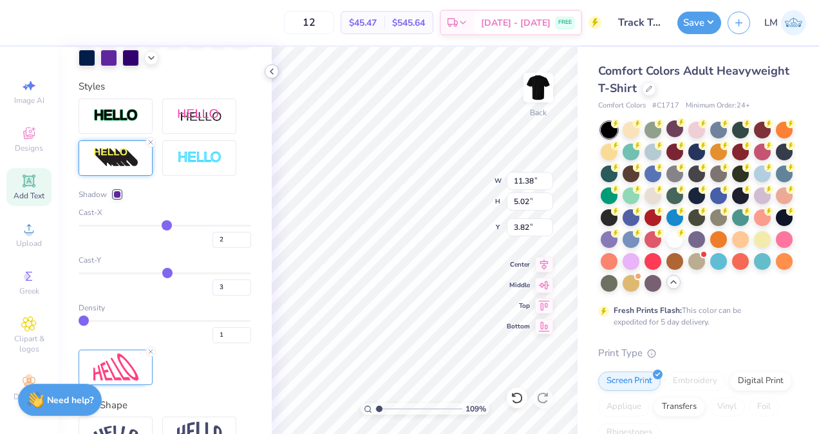
click at [273, 73] on icon at bounding box center [271, 71] width 10 height 10
click at [268, 75] on icon at bounding box center [271, 71] width 10 height 10
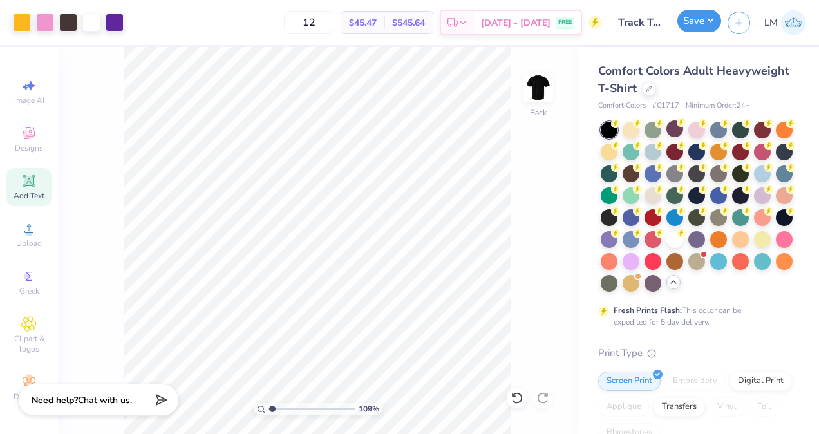
click at [703, 23] on button "Save" at bounding box center [699, 21] width 44 height 23
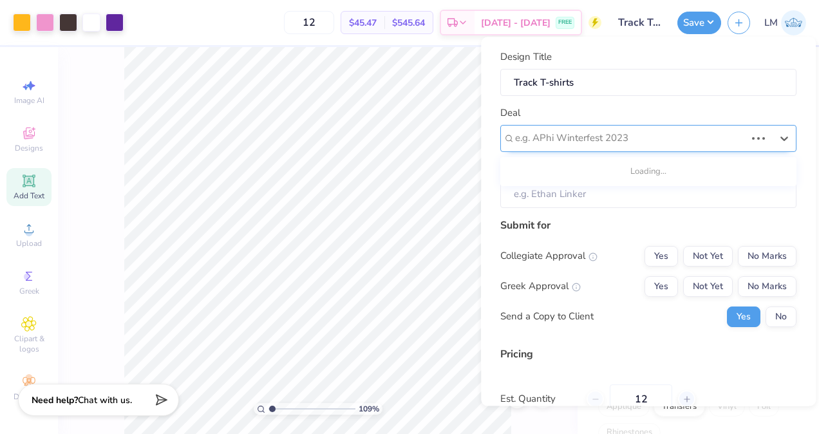
click at [593, 138] on div at bounding box center [630, 138] width 230 height 17
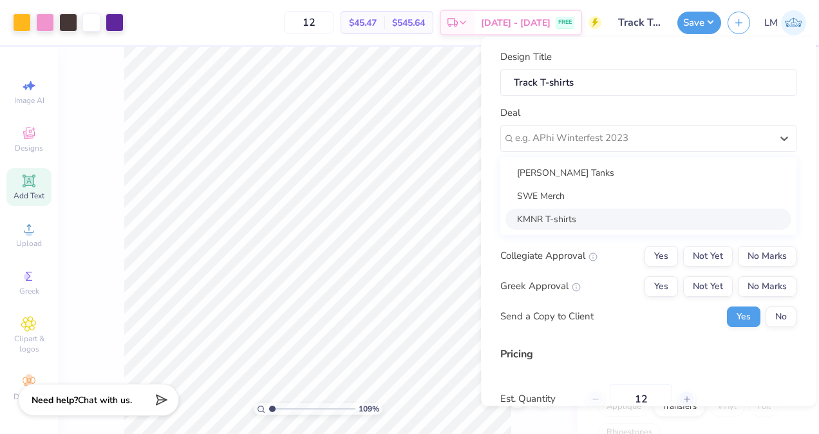
click at [583, 213] on div "KMNR T-shirts" at bounding box center [648, 219] width 286 height 21
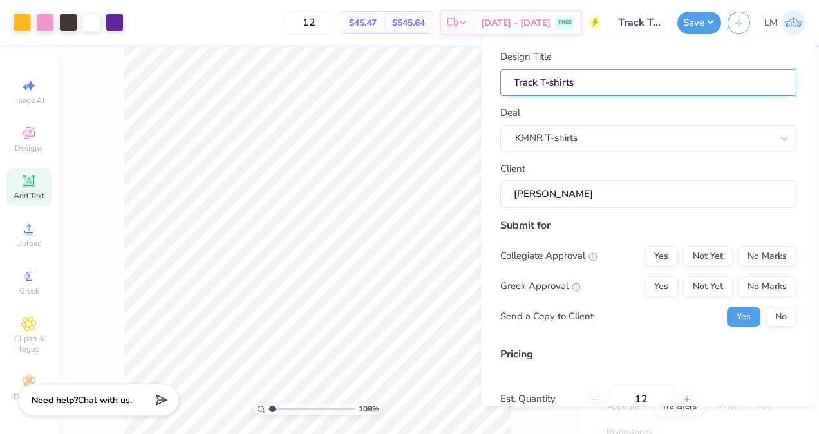
click at [511, 81] on input "Track T-shirts" at bounding box center [648, 83] width 296 height 28
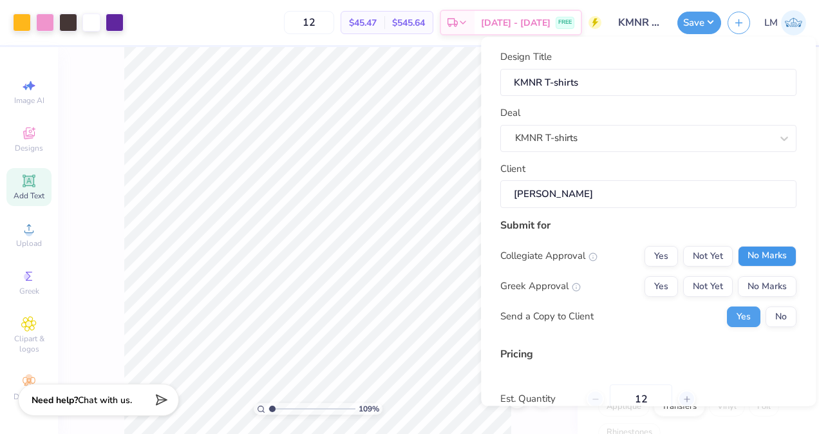
click at [745, 259] on button "No Marks" at bounding box center [767, 256] width 59 height 21
click at [748, 282] on button "No Marks" at bounding box center [767, 286] width 59 height 21
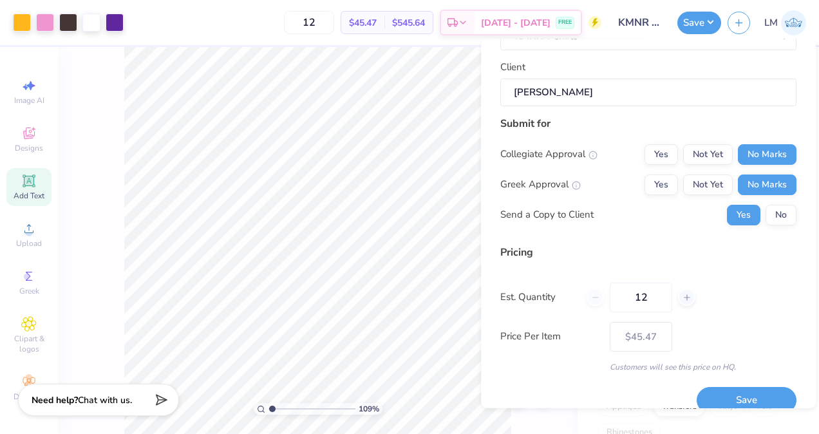
scroll to position [121, 0]
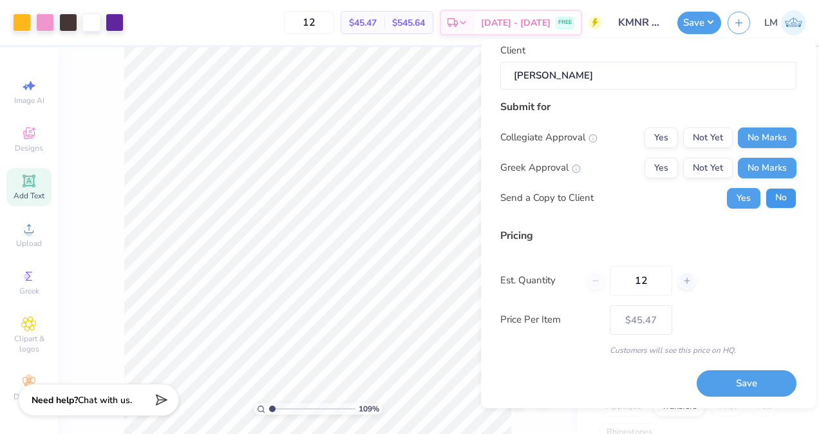
click at [766, 202] on button "No" at bounding box center [780, 197] width 31 height 21
click at [704, 376] on button "Save" at bounding box center [746, 383] width 100 height 26
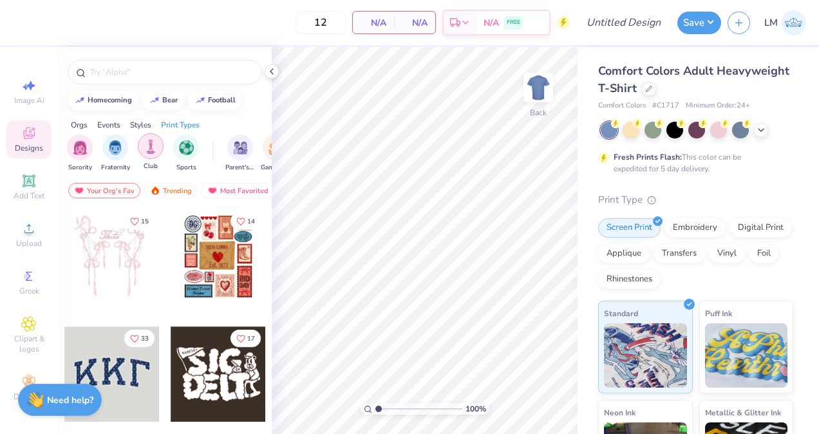
click at [148, 146] on img "filter for Club" at bounding box center [151, 146] width 14 height 15
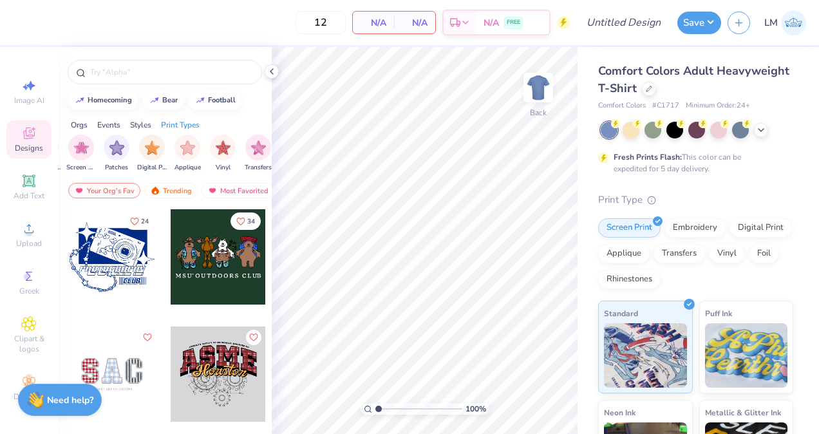
scroll to position [0, 1090]
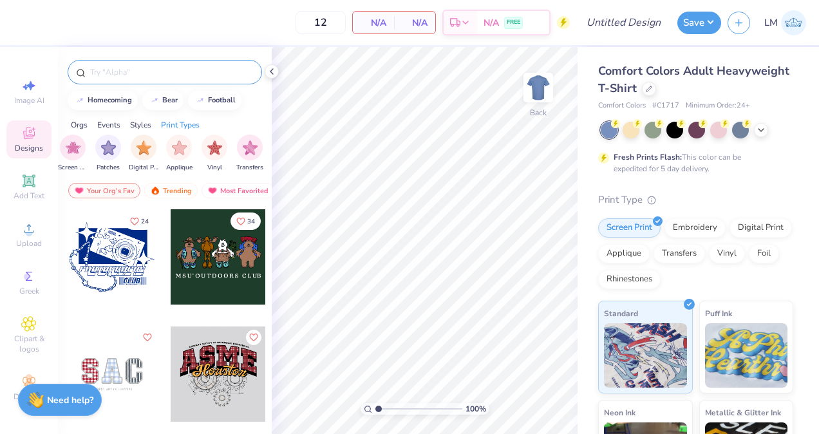
click at [182, 76] on input "text" at bounding box center [171, 72] width 165 height 13
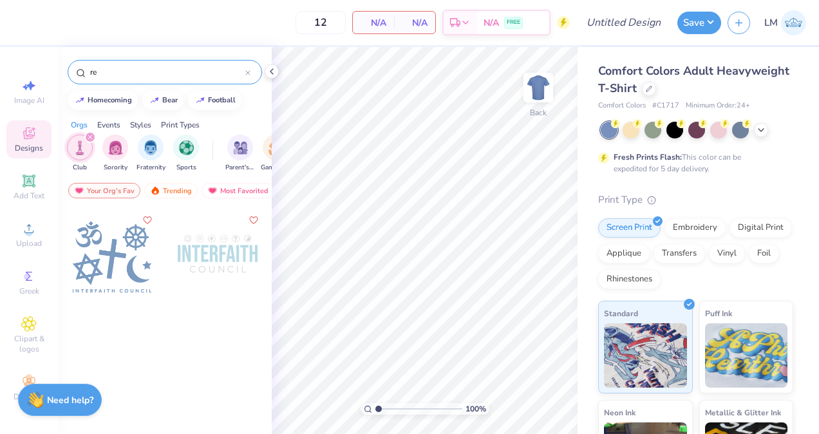
type input "r"
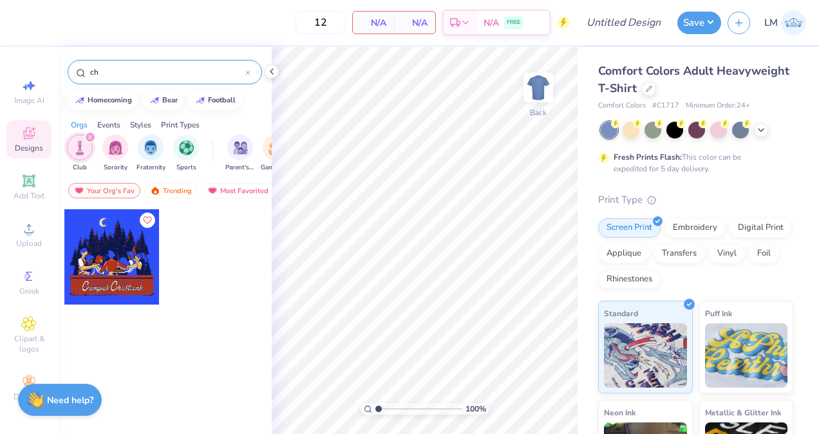
type input "c"
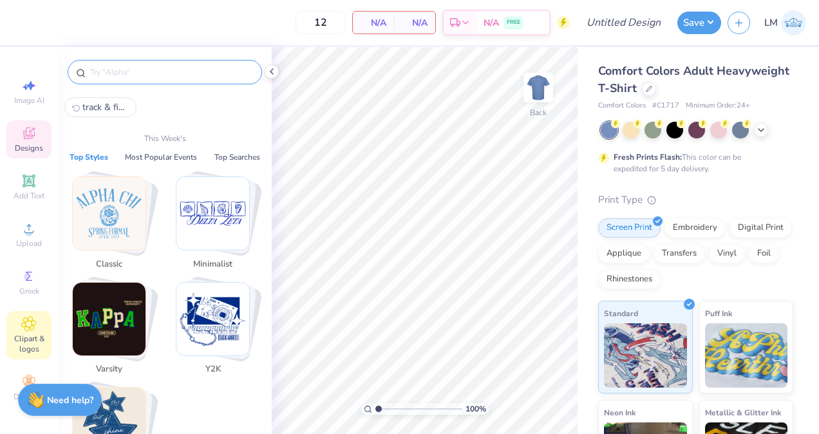
click at [36, 339] on span "Clipart & logos" at bounding box center [28, 343] width 45 height 21
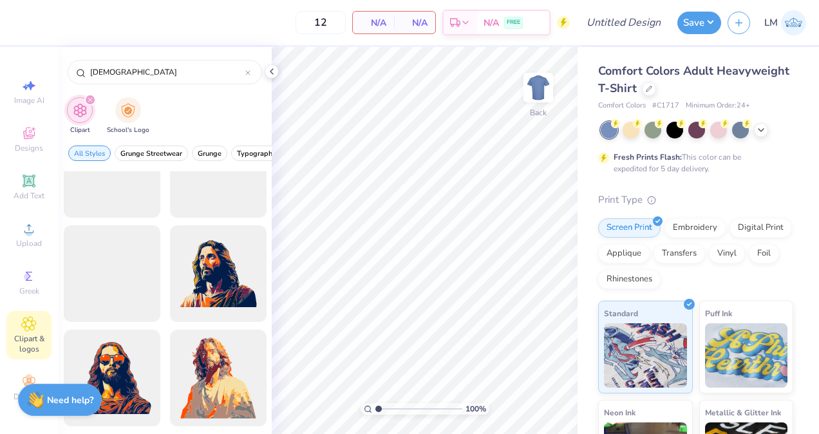
scroll to position [3713, 0]
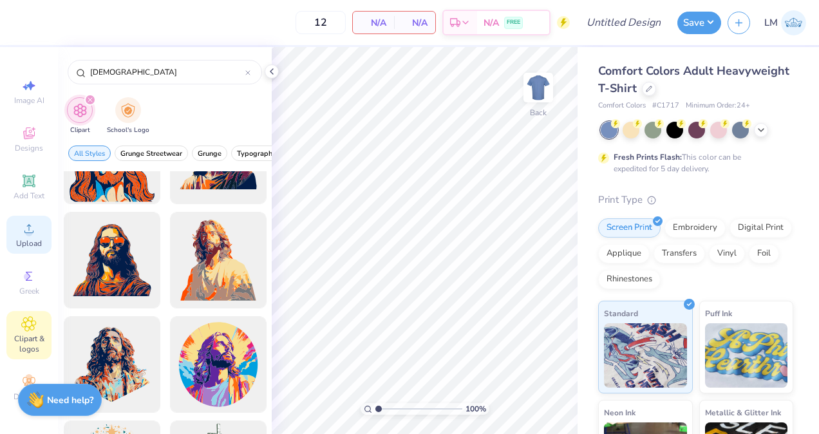
type input "[DEMOGRAPHIC_DATA]"
click at [36, 224] on icon at bounding box center [28, 228] width 15 height 15
click at [28, 236] on circle at bounding box center [28, 232] width 7 height 7
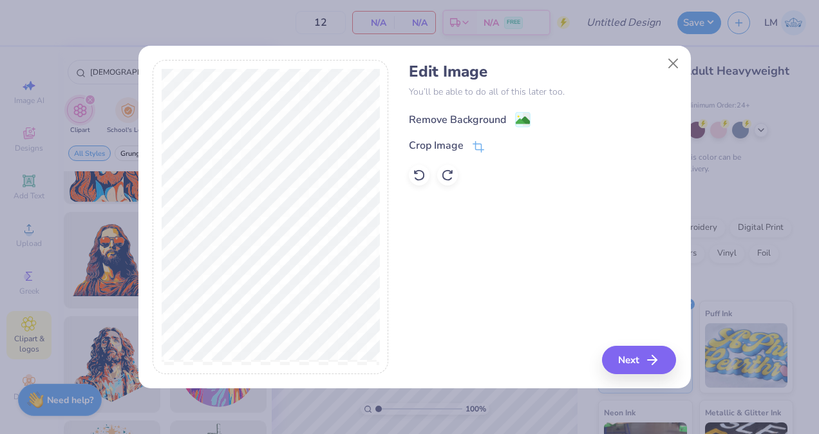
click at [516, 123] on image at bounding box center [523, 120] width 14 height 14
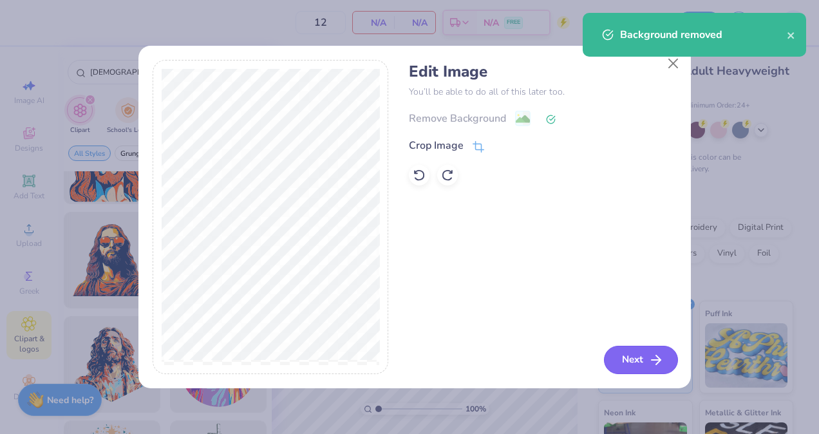
click at [630, 359] on button "Next" at bounding box center [641, 360] width 74 height 28
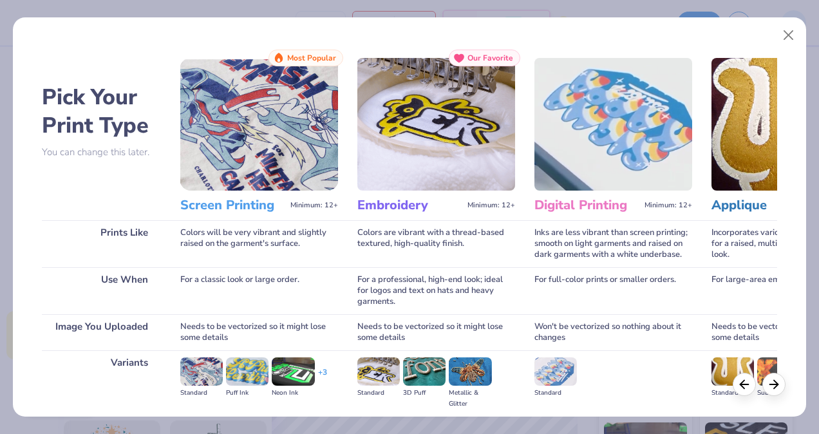
click at [266, 121] on img at bounding box center [259, 124] width 158 height 133
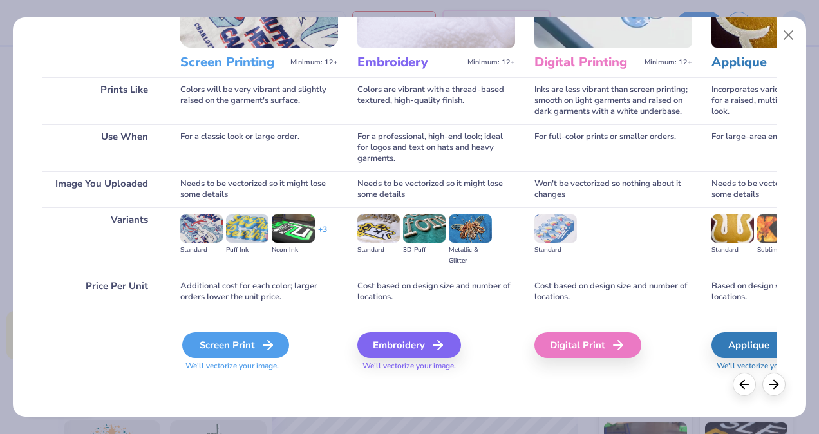
click at [243, 348] on div "Screen Print" at bounding box center [235, 345] width 107 height 26
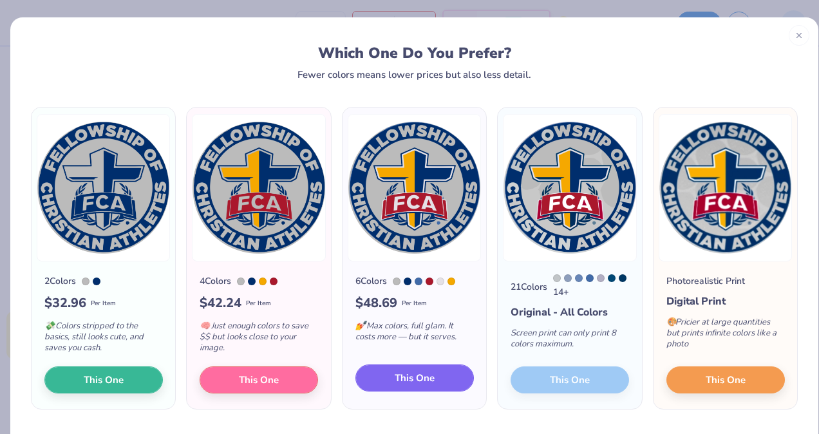
click at [398, 377] on span "This One" at bounding box center [415, 378] width 40 height 15
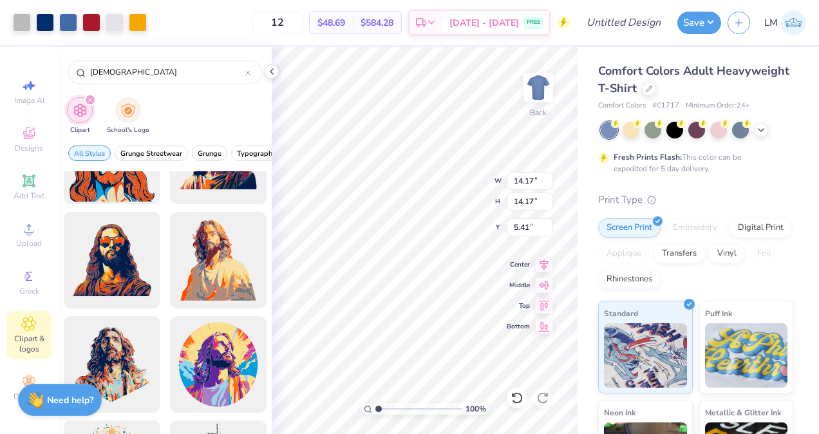
click at [272, 72] on div at bounding box center [409, 217] width 819 height 434
type input "11.73"
type input "7.85"
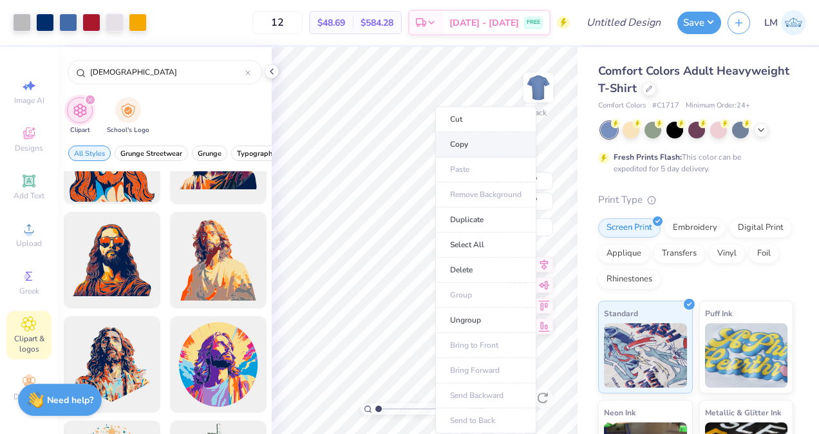
click at [478, 141] on li "Copy" at bounding box center [485, 144] width 101 height 25
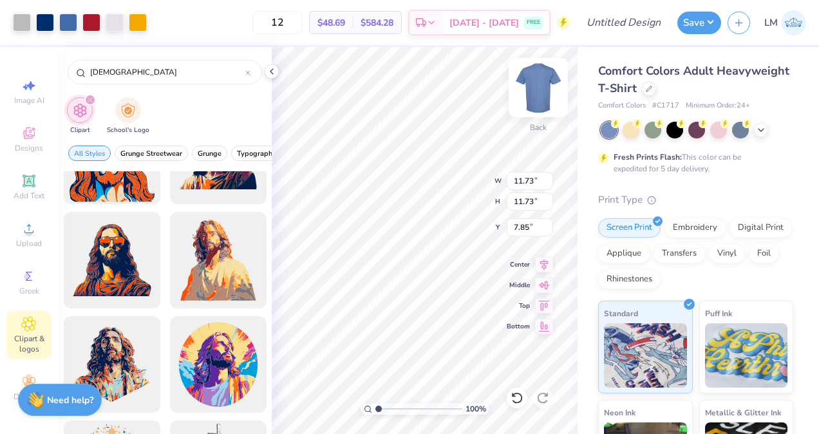
click at [539, 73] on img at bounding box center [537, 87] width 51 height 51
type input "4.77"
click at [534, 85] on img at bounding box center [537, 87] width 51 height 51
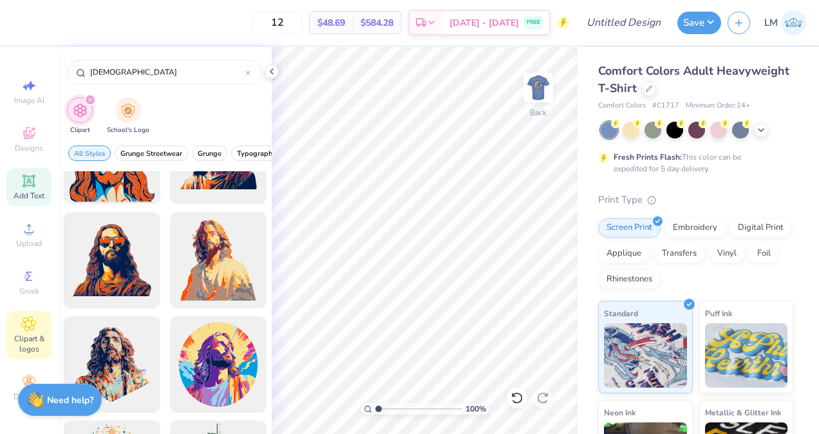
click at [26, 194] on span "Add Text" at bounding box center [29, 196] width 31 height 10
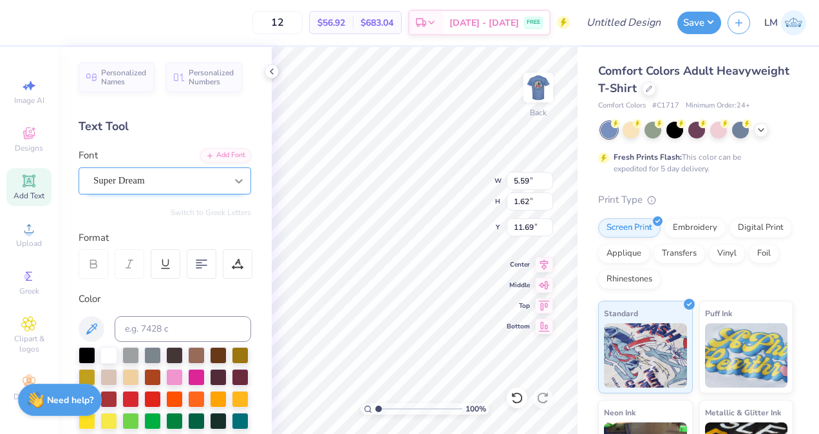
click at [227, 180] on div at bounding box center [238, 180] width 23 height 23
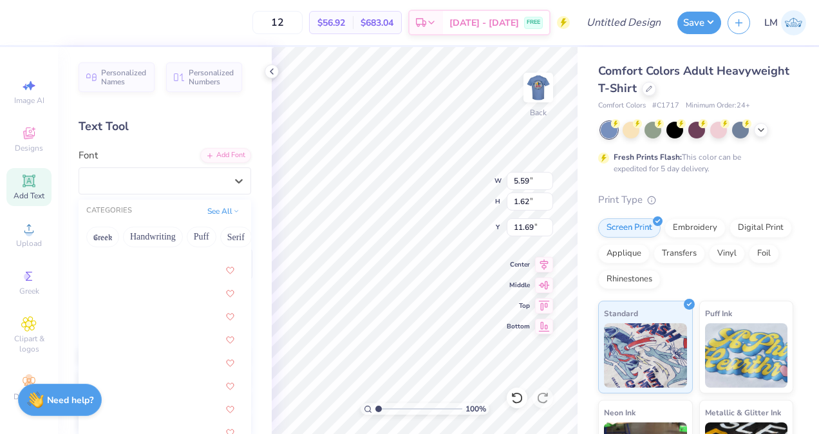
scroll to position [2445, 0]
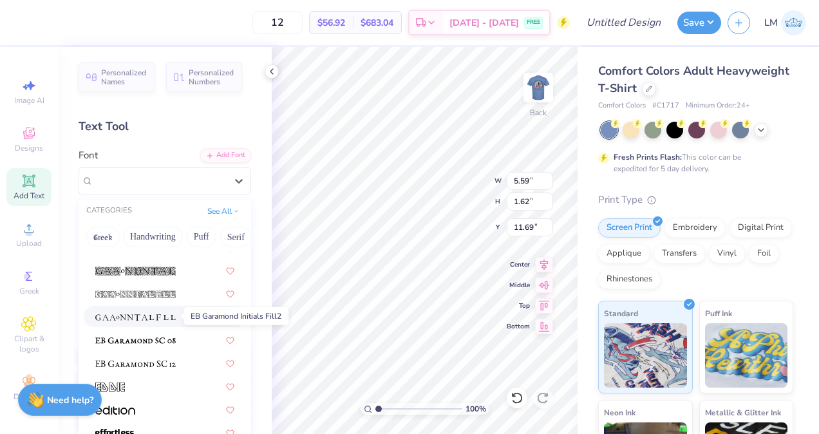
click at [152, 315] on img at bounding box center [135, 317] width 80 height 9
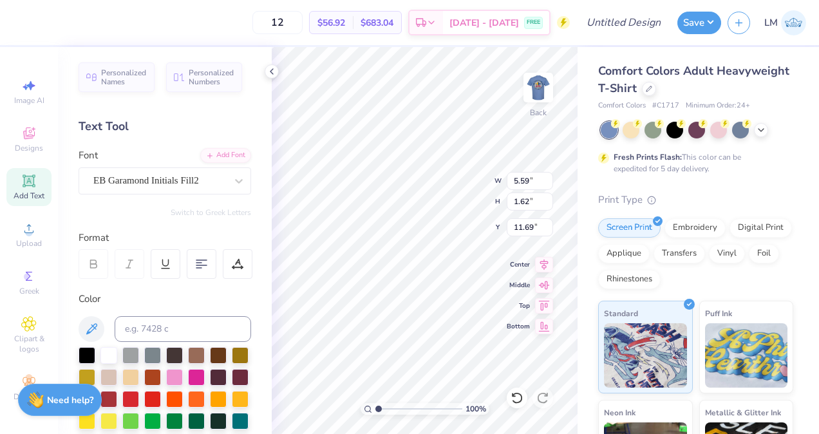
type input "6.44"
type input "1.90"
type input "11.55"
type textarea "F"
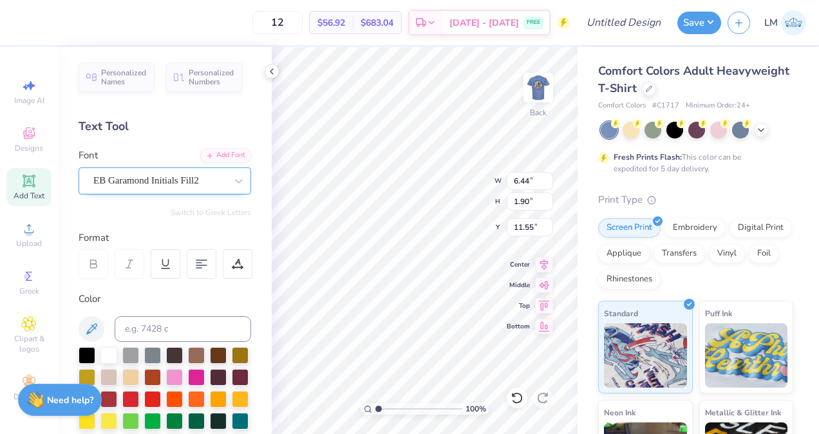
click at [178, 191] on div "EB Garamond Initials Fill2" at bounding box center [165, 180] width 173 height 27
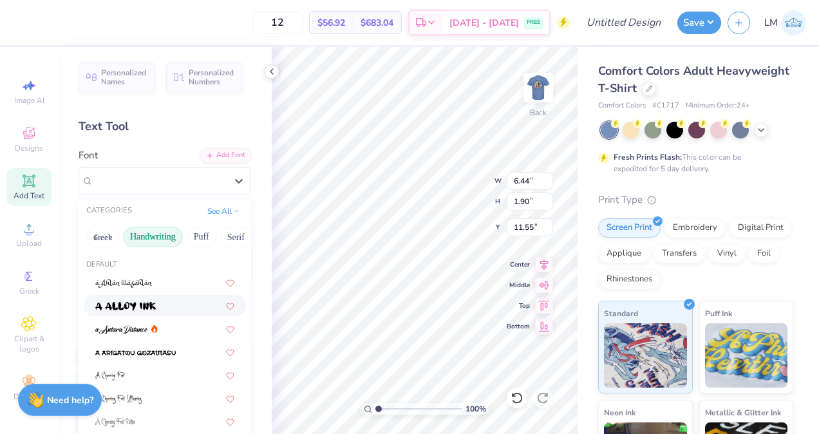
click at [171, 235] on button "Handwriting" at bounding box center [153, 237] width 60 height 21
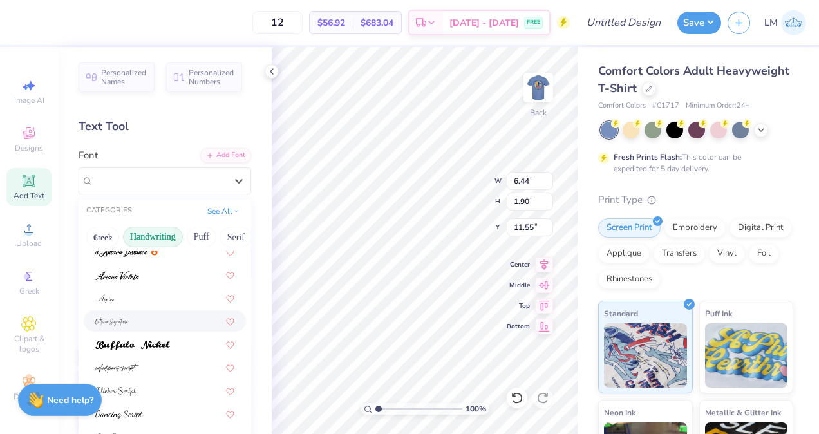
scroll to position [33, 0]
click at [97, 236] on button "Greek" at bounding box center [102, 237] width 33 height 21
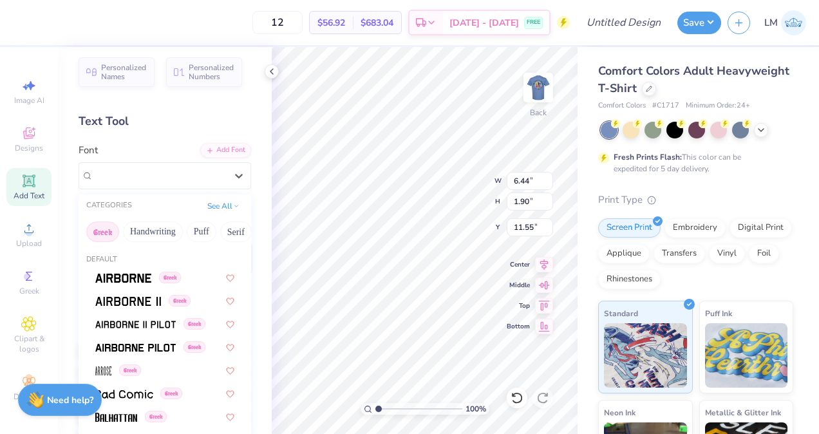
scroll to position [5, 0]
click at [203, 233] on button "Puff" at bounding box center [202, 232] width 30 height 21
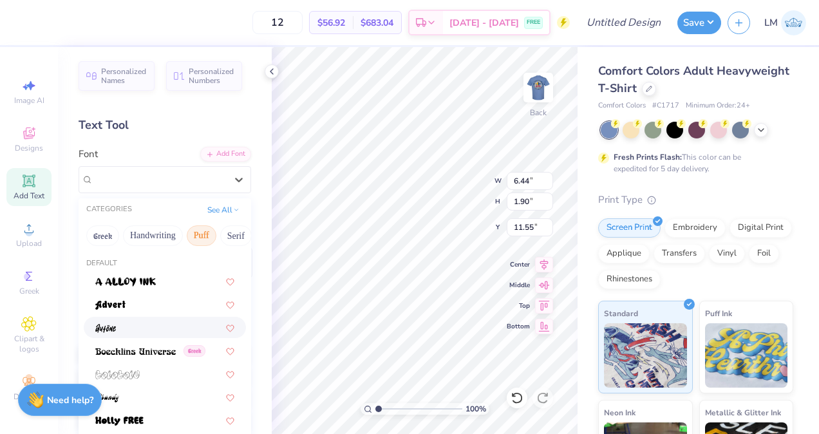
scroll to position [0, 0]
click at [238, 236] on button "Serif" at bounding box center [236, 237] width 32 height 21
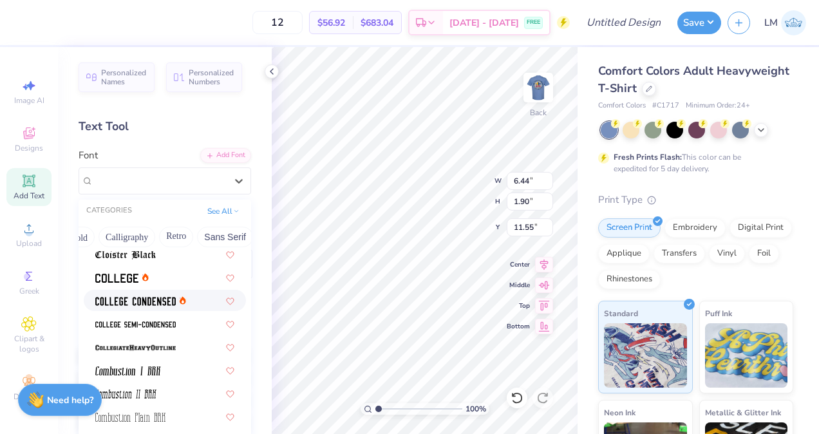
scroll to position [0, 193]
click at [127, 236] on button "Calligraphy" at bounding box center [126, 237] width 57 height 21
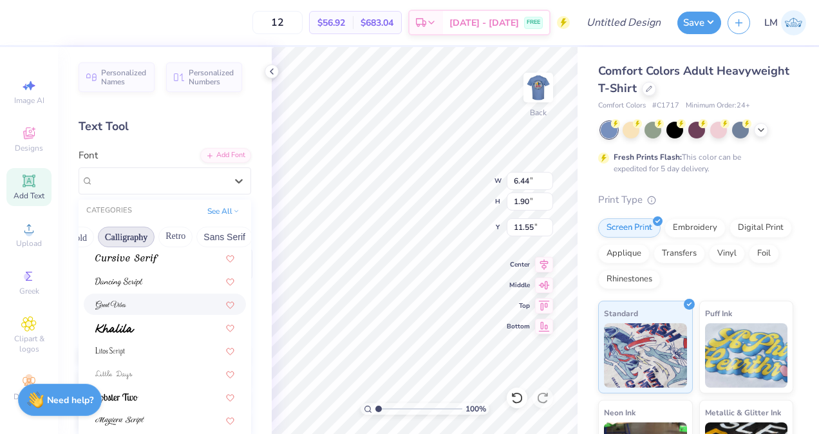
scroll to position [305, 0]
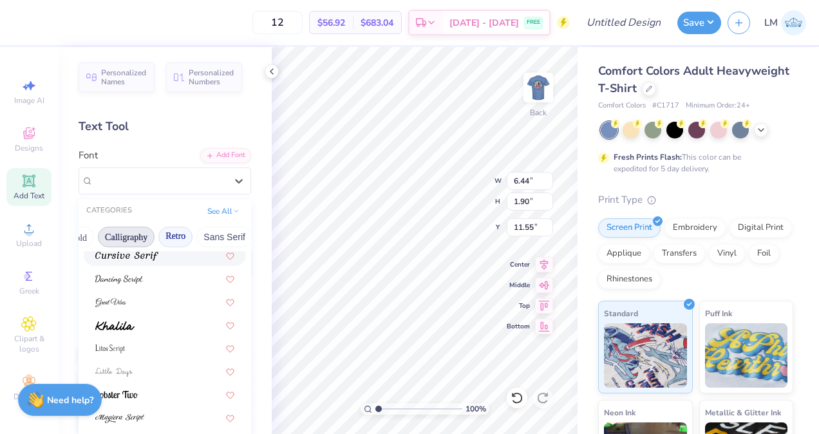
click at [181, 237] on button "Retro" at bounding box center [175, 237] width 34 height 21
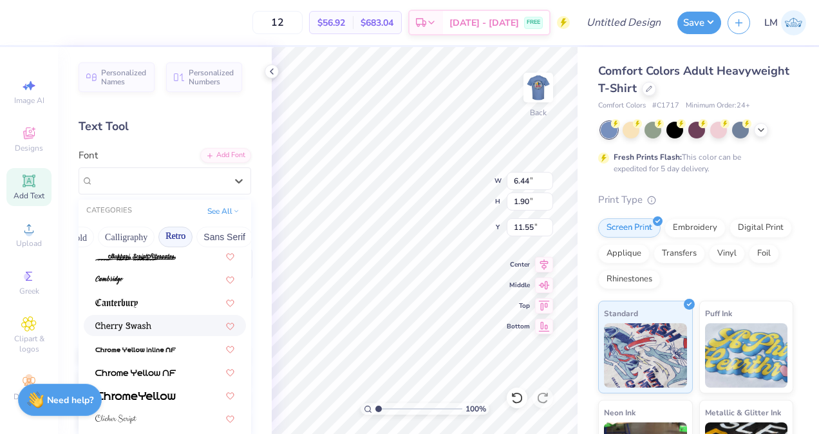
scroll to position [350, 0]
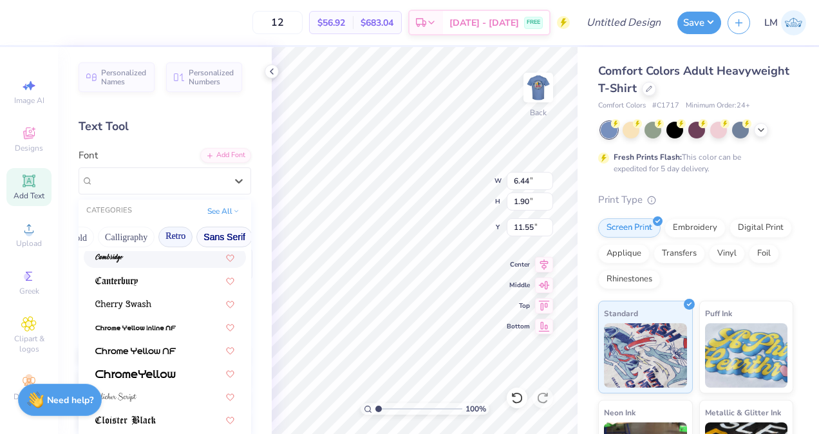
click at [205, 237] on button "Sans Serif" at bounding box center [224, 237] width 56 height 21
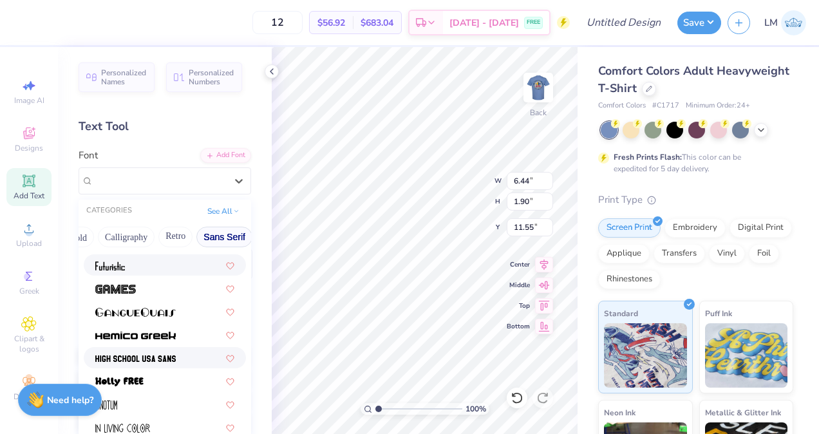
scroll to position [312, 0]
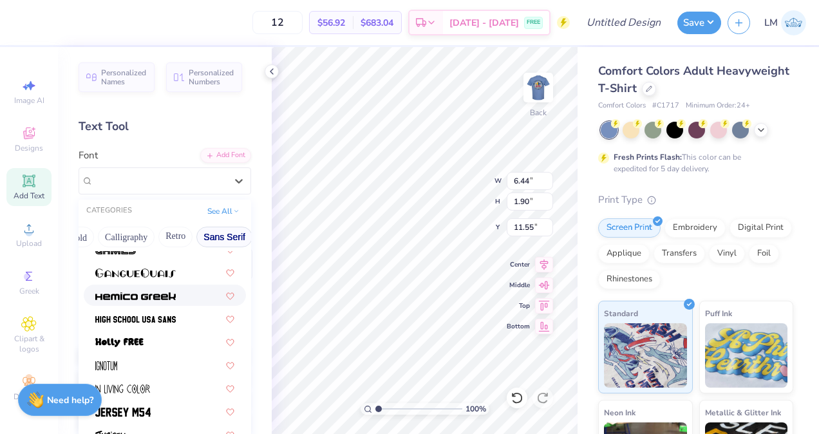
click at [140, 295] on img at bounding box center [135, 296] width 80 height 9
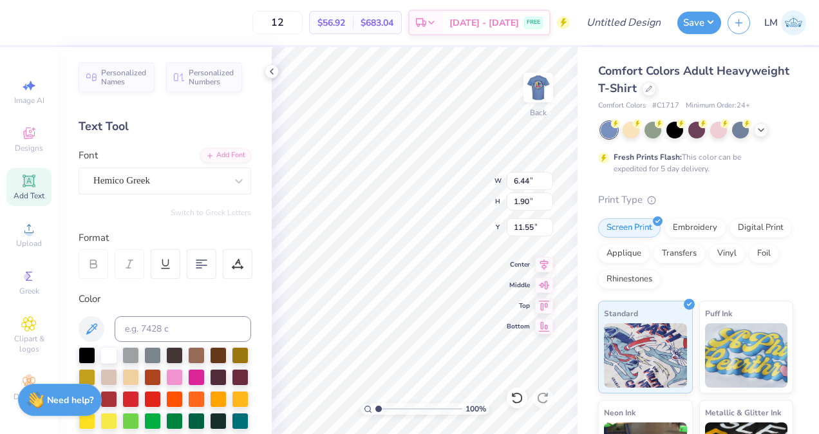
scroll to position [12, 1]
type textarea "Fellow [DEMOGRAPHIC_DATA][PERSON_NAME]"
type textarea "FeLLo TAN ATLT"
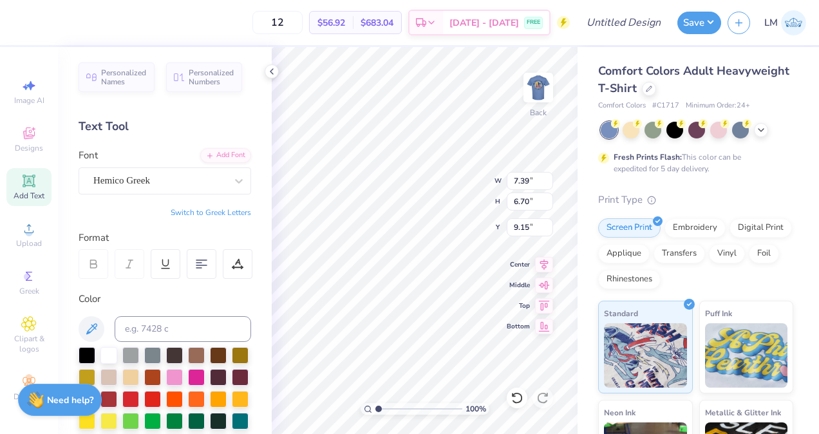
type textarea "FELLOW [DEMOGRAPHIC_DATA] ATHLETES"
type input "11.91"
type input "5.80"
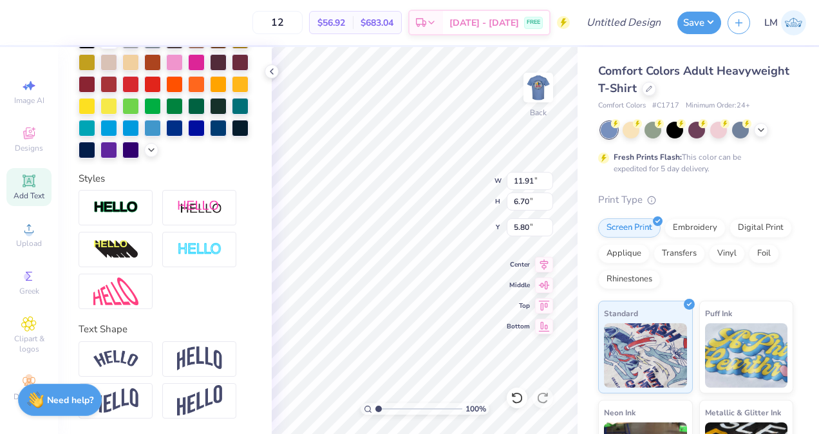
scroll to position [324, 0]
click at [139, 263] on div at bounding box center [116, 249] width 74 height 35
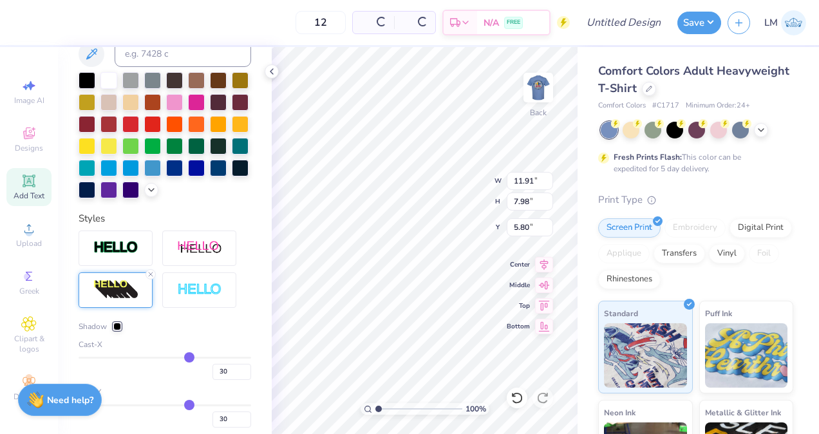
type input "14.17"
type input "7.98"
type input "6.16"
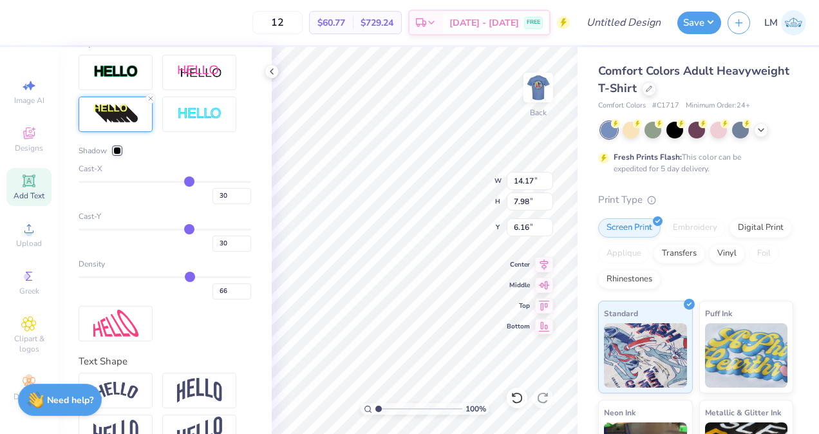
scroll to position [510, 0]
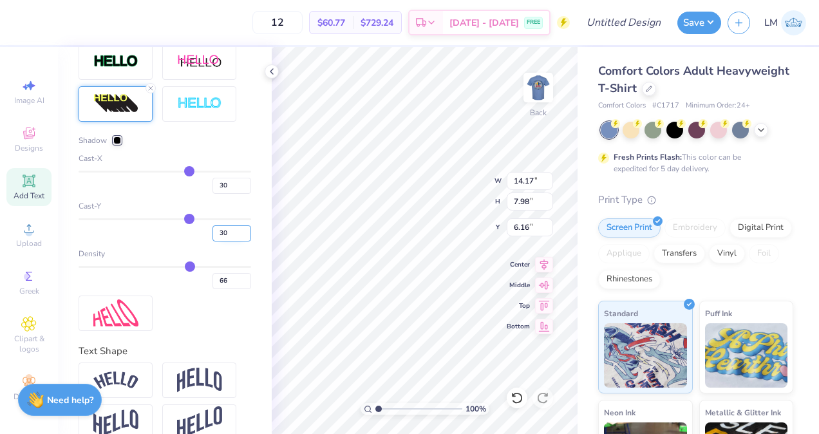
click at [221, 241] on input "30" at bounding box center [231, 233] width 39 height 16
type input "3"
click at [223, 194] on input "30" at bounding box center [231, 186] width 39 height 16
type input "3"
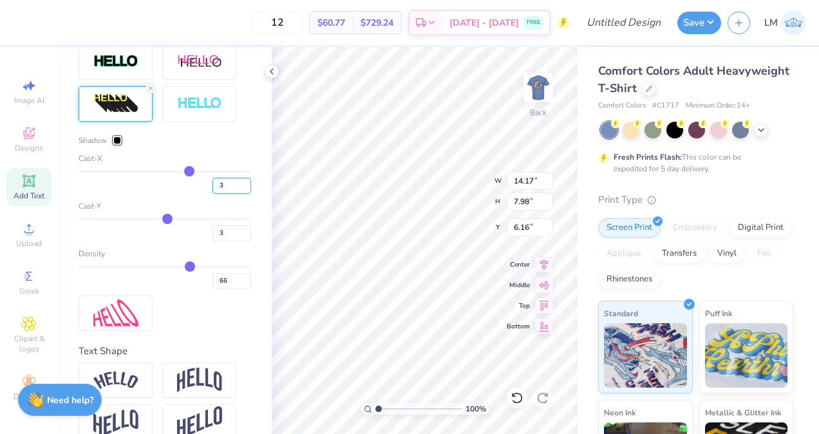
type input "6.32"
type input "3"
type input "65"
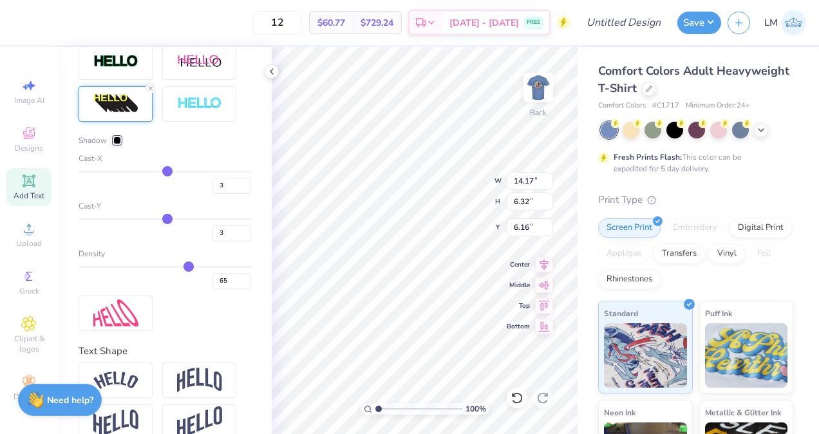
type input "63"
type input "62"
type input "52"
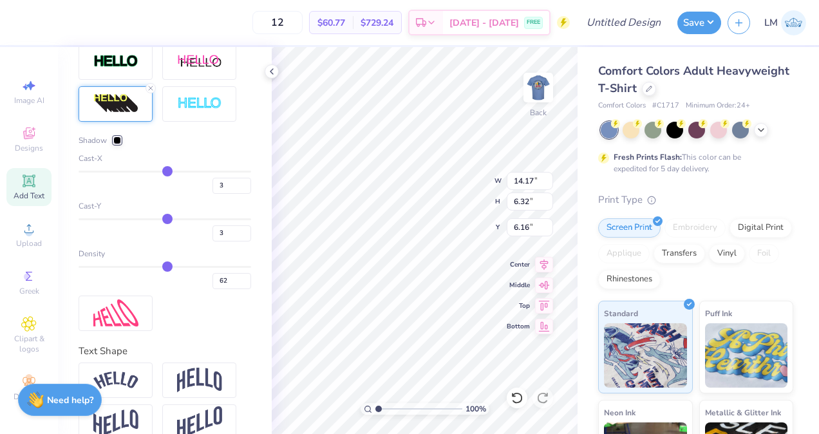
type input "52"
type input "49"
type input "45"
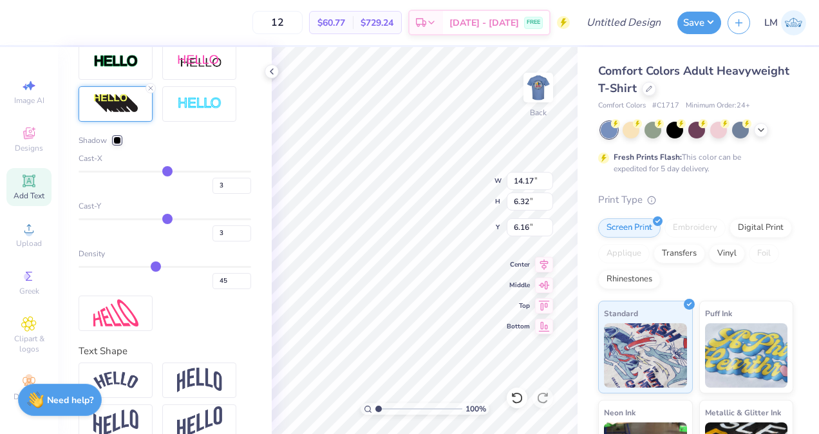
type input "42"
type input "39"
type input "33"
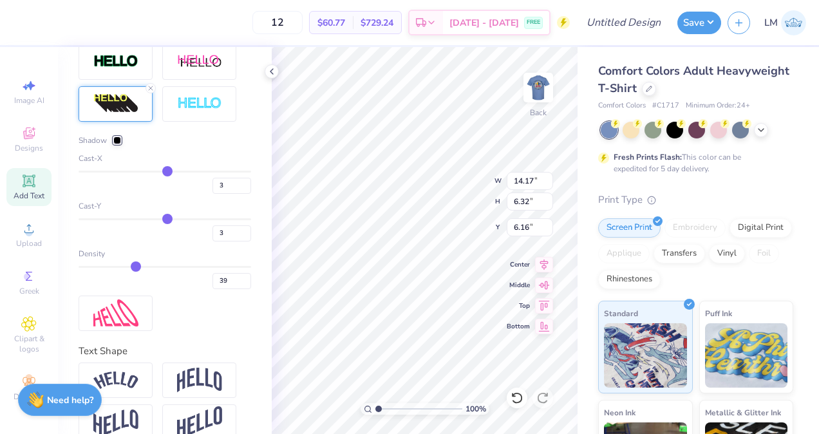
type input "33"
type input "31"
type input "30"
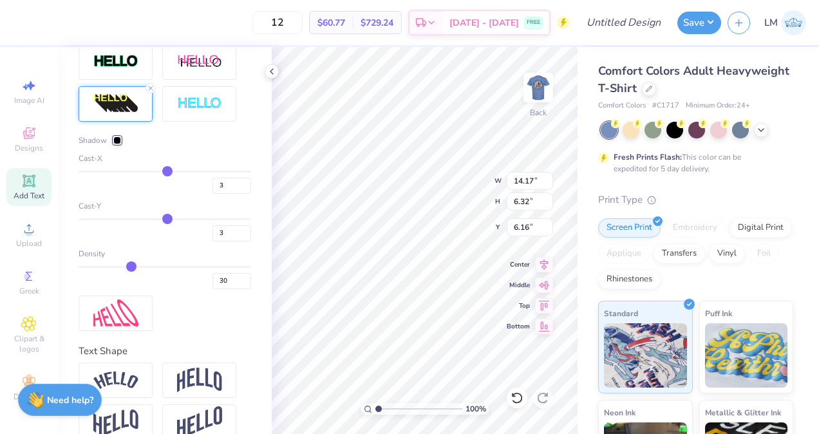
type input "28"
type input "27"
type input "24"
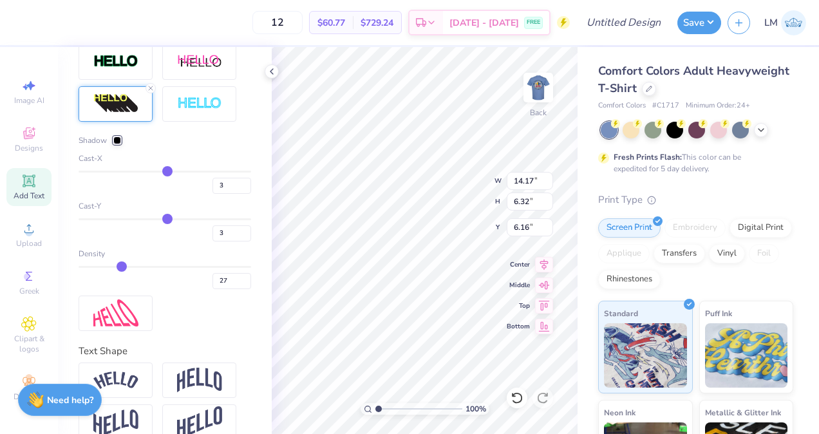
type input "24"
type input "22"
drag, startPoint x: 185, startPoint y: 288, endPoint x: 93, endPoint y: 293, distance: 92.2
type input "7"
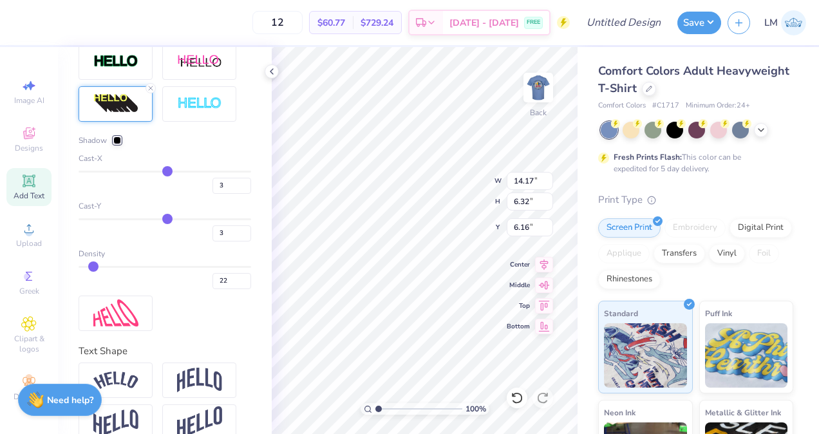
click at [93, 268] on input "range" at bounding box center [165, 267] width 173 height 2
type input "11.23"
type input "7"
type input "8"
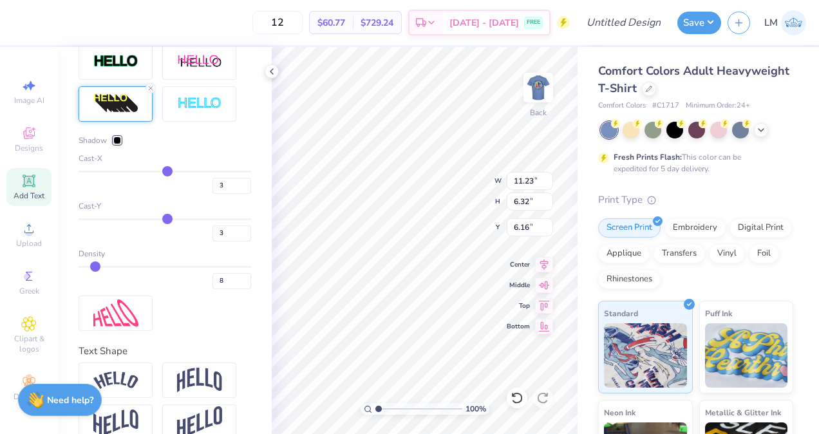
type input "9"
type input "10"
type input "11"
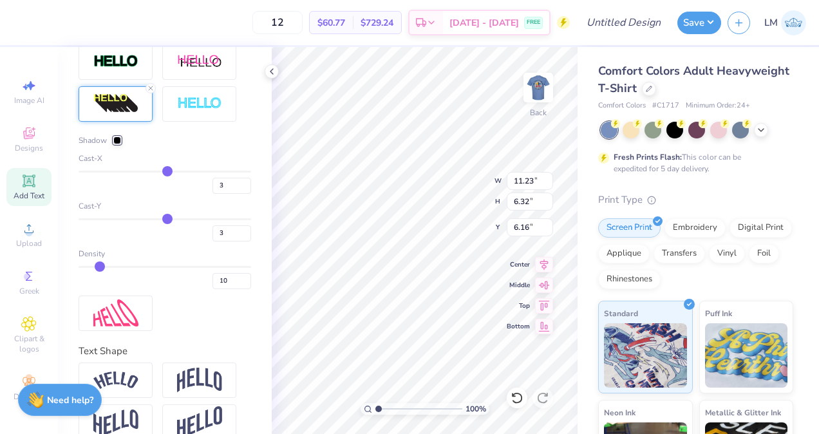
type input "11"
type input "10"
type input "9"
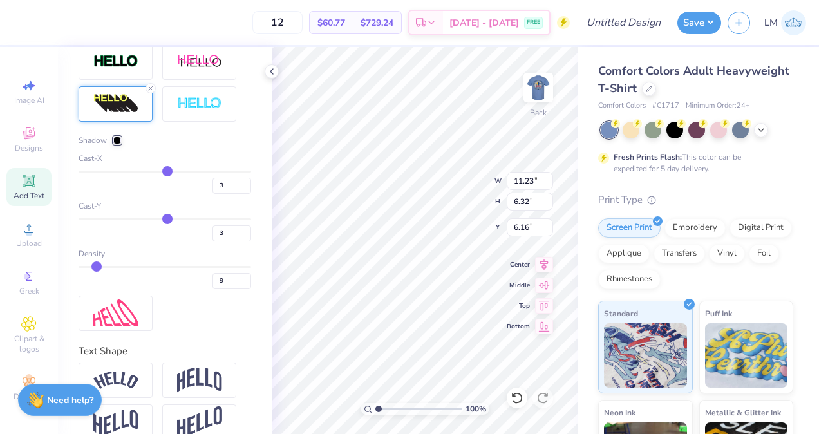
type input "8"
type input "7"
type input "6"
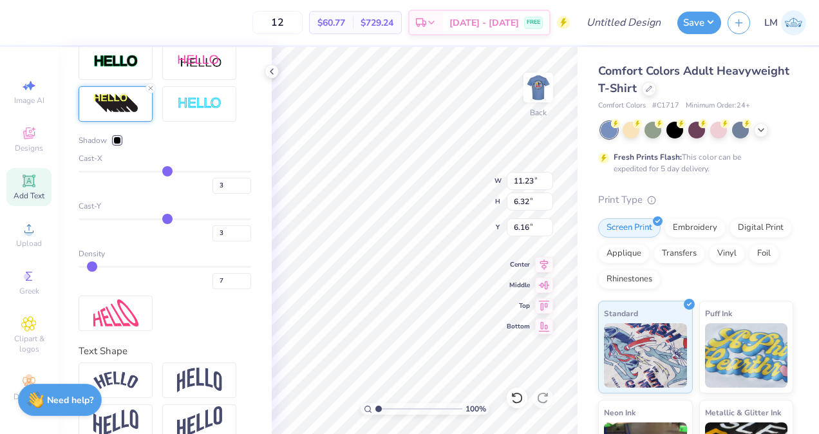
type input "6"
type input "5"
type input "4"
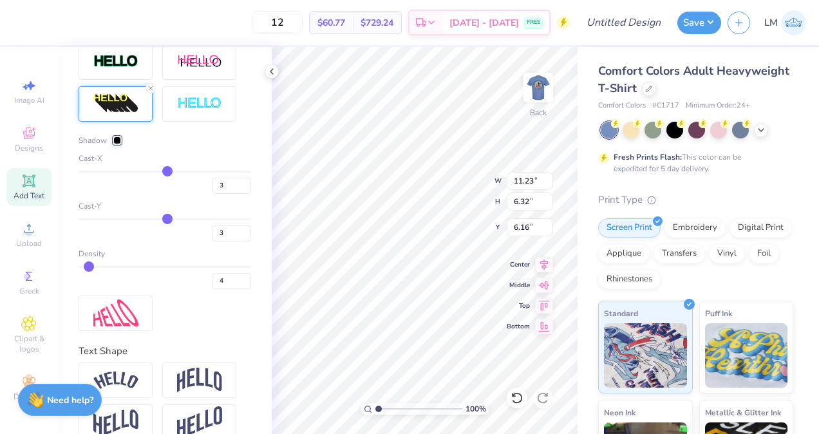
type input "3"
type input "2"
type input "3"
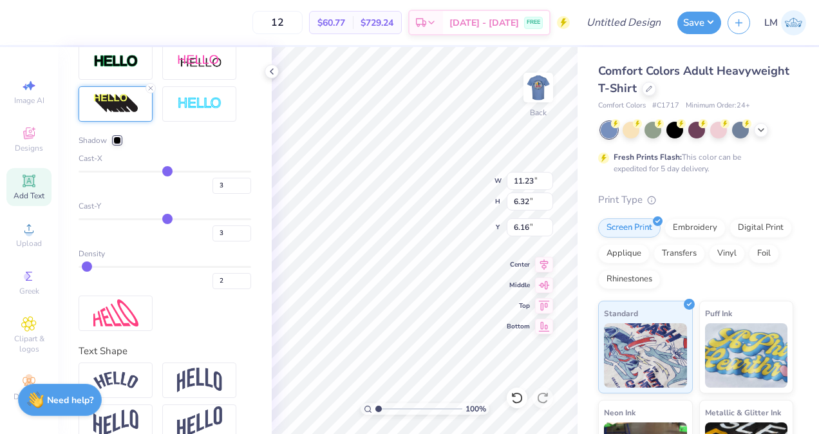
type input "3"
type input "4"
type input "5"
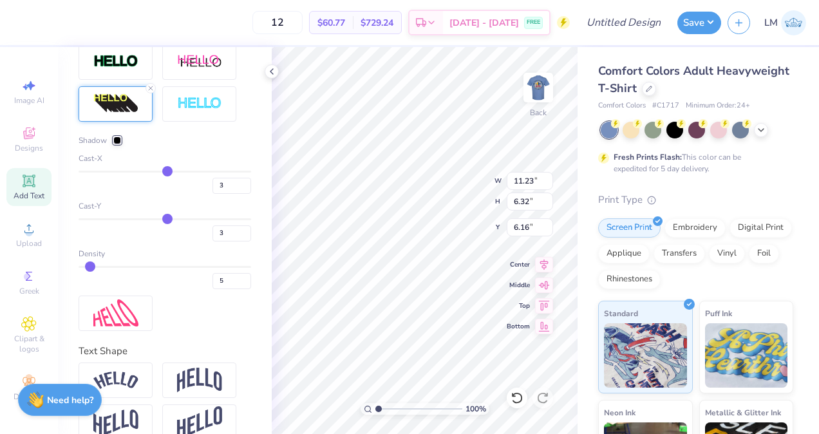
type input "6"
click at [91, 268] on input "range" at bounding box center [165, 267] width 173 height 2
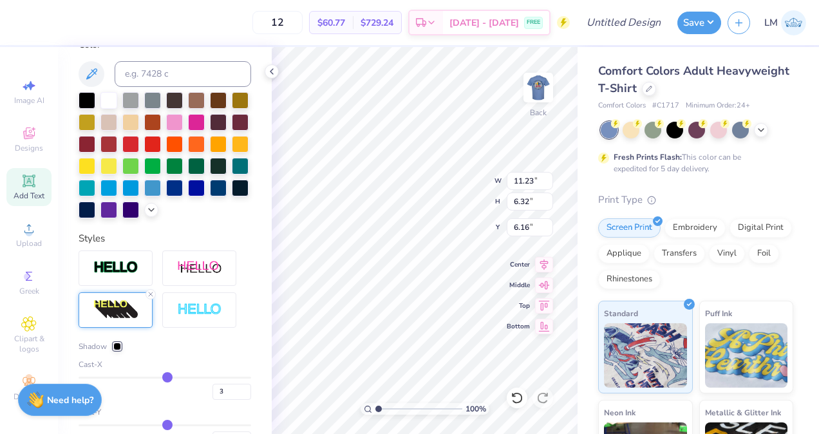
scroll to position [288, 0]
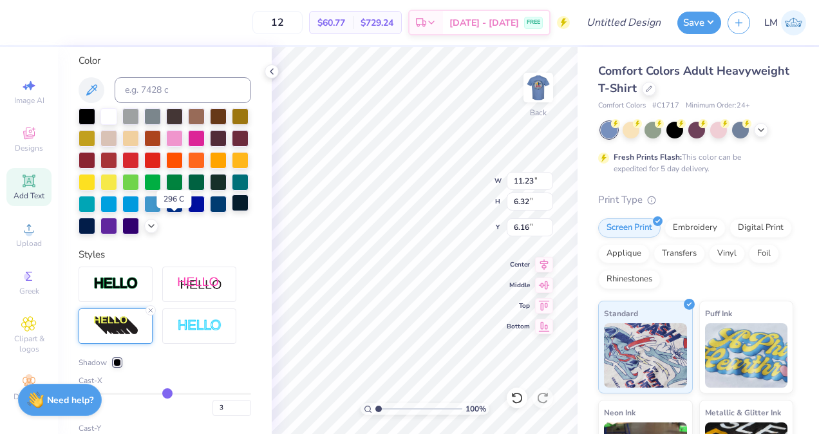
click at [232, 211] on div at bounding box center [240, 202] width 17 height 17
click at [95, 228] on div at bounding box center [87, 224] width 17 height 17
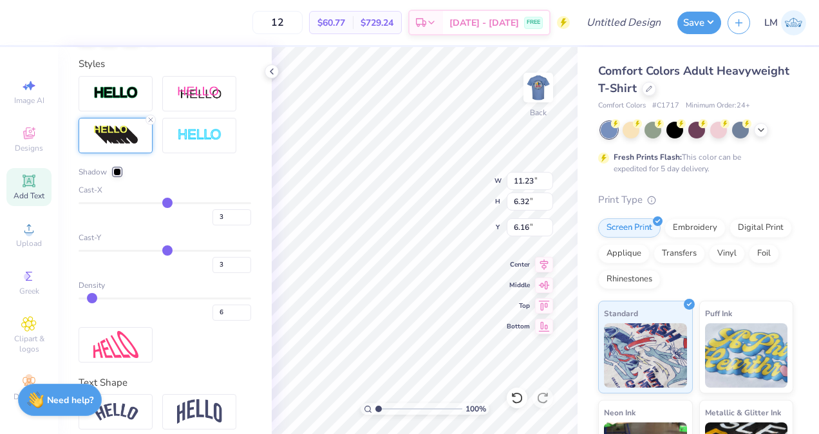
scroll to position [501, 0]
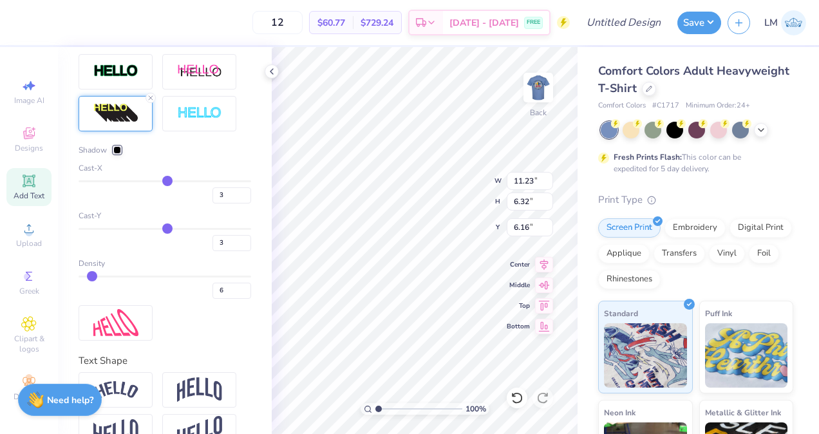
click at [115, 154] on div at bounding box center [117, 150] width 8 height 8
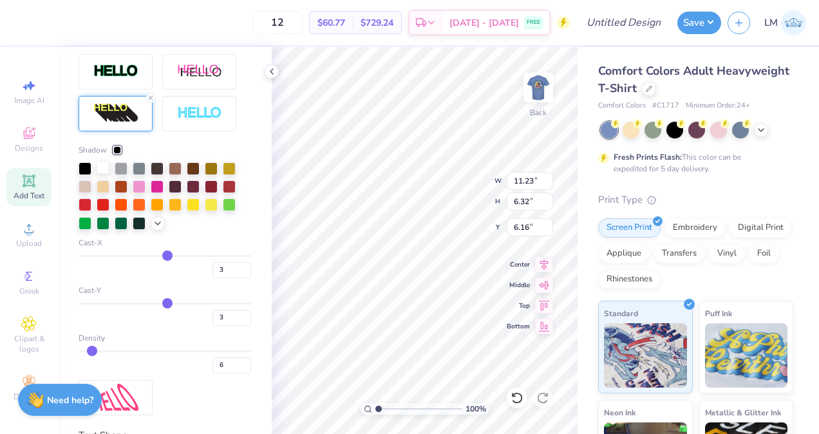
click at [104, 174] on div at bounding box center [103, 167] width 13 height 13
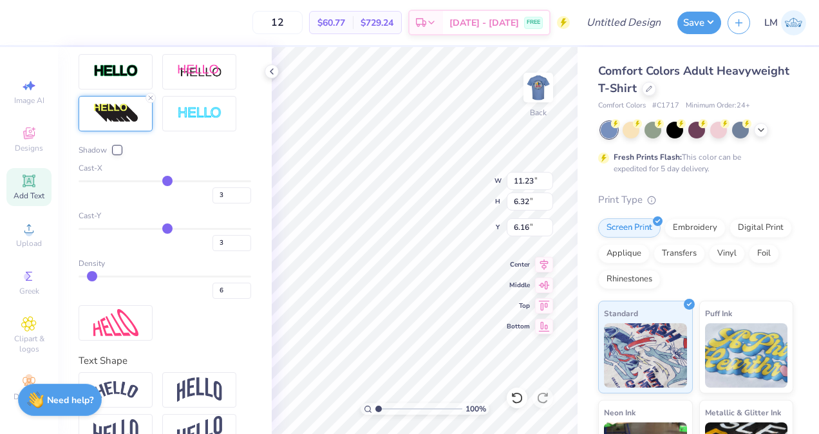
type input "5.39"
type textarea "FELLOWSHIP OF [DEMOGRAPHIC_DATA] ATHLETES"
type input "13.43"
type input "8.94"
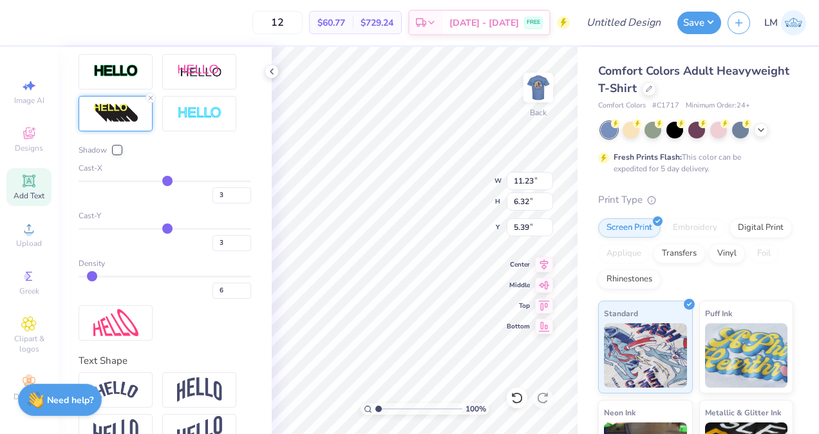
type input "4.12"
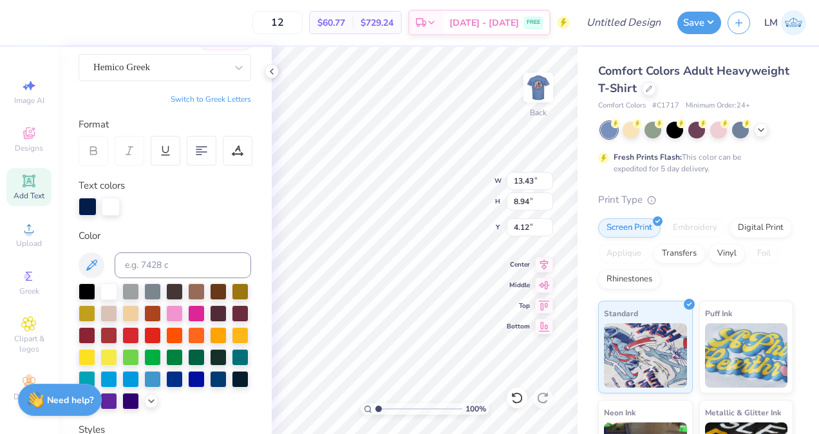
scroll to position [100, 0]
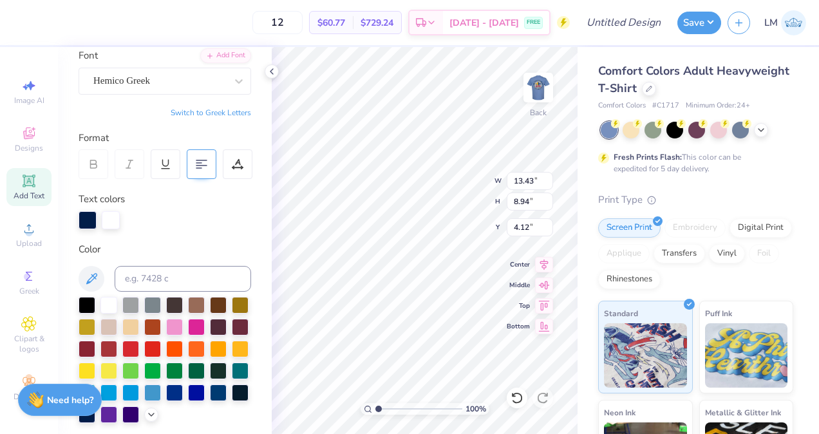
type textarea "FELLOWSHIP OF [DEMOGRAPHIC_DATA] ATHLETES"
click at [201, 163] on icon at bounding box center [202, 164] width 12 height 12
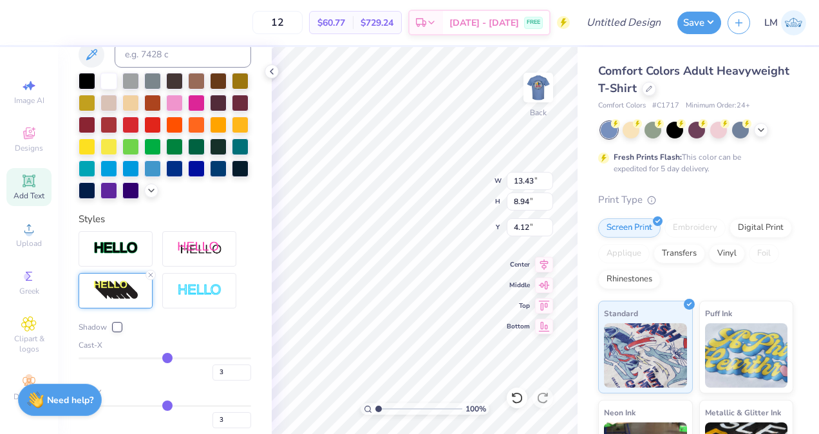
scroll to position [342, 0]
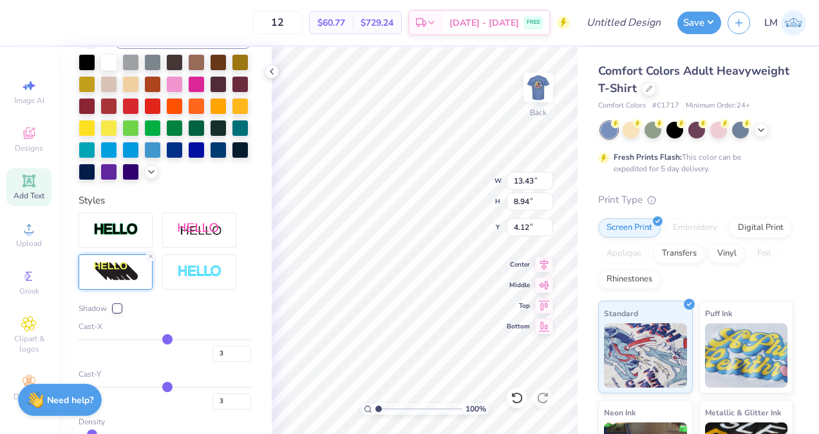
click at [115, 312] on div at bounding box center [117, 308] width 8 height 8
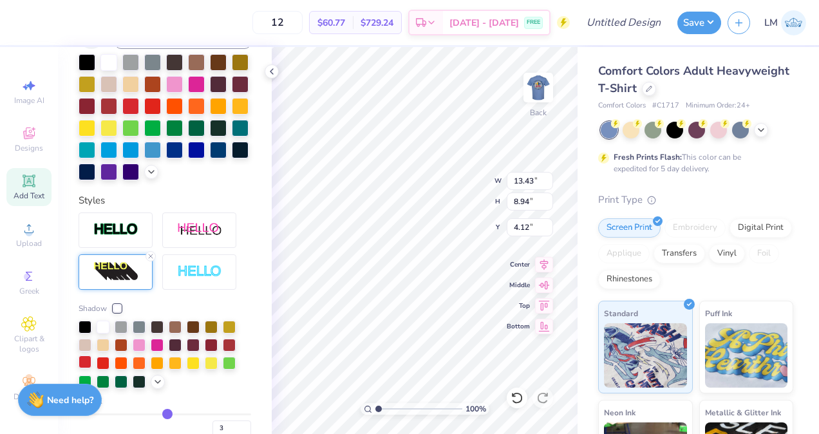
click at [86, 368] on div at bounding box center [85, 361] width 13 height 13
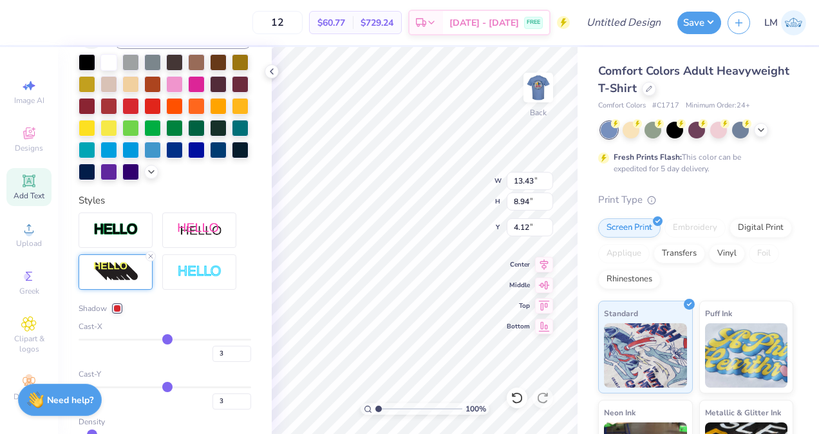
click at [117, 312] on div at bounding box center [117, 308] width 8 height 8
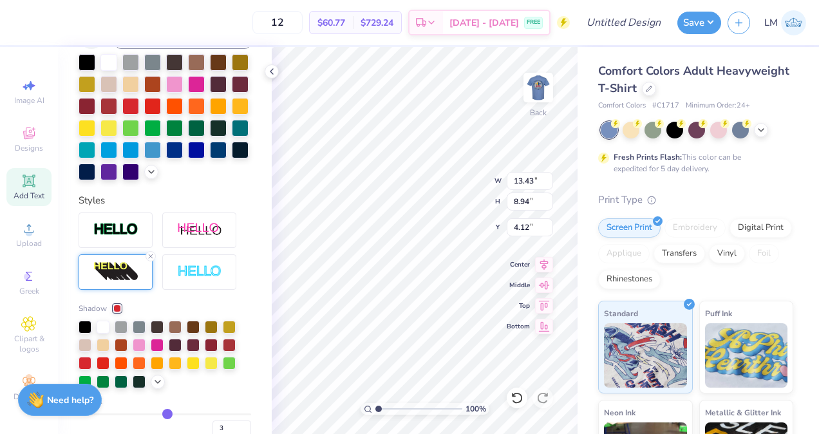
scroll to position [438, 0]
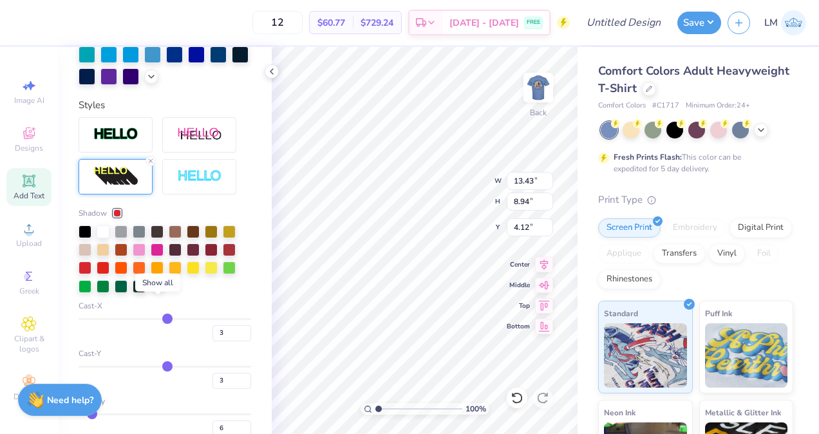
click at [158, 290] on icon at bounding box center [158, 285] width 10 height 10
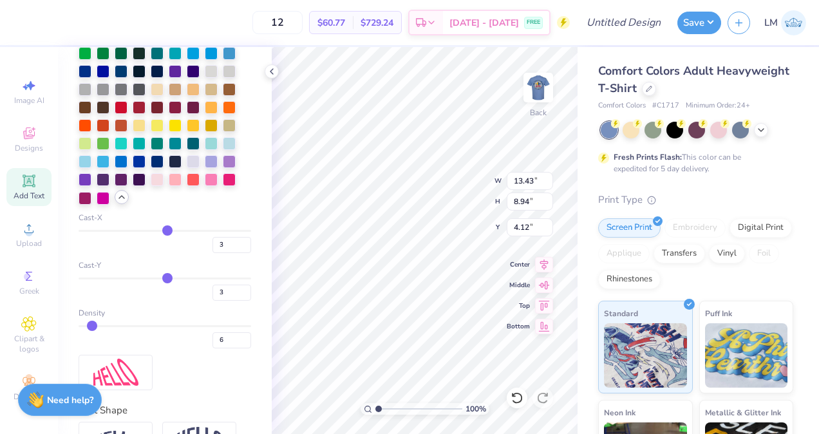
scroll to position [671, 0]
click at [236, 348] on input "5" at bounding box center [231, 339] width 39 height 16
click at [236, 348] on input "4" at bounding box center [231, 339] width 39 height 16
type input "3"
click at [236, 348] on input "3" at bounding box center [231, 339] width 39 height 16
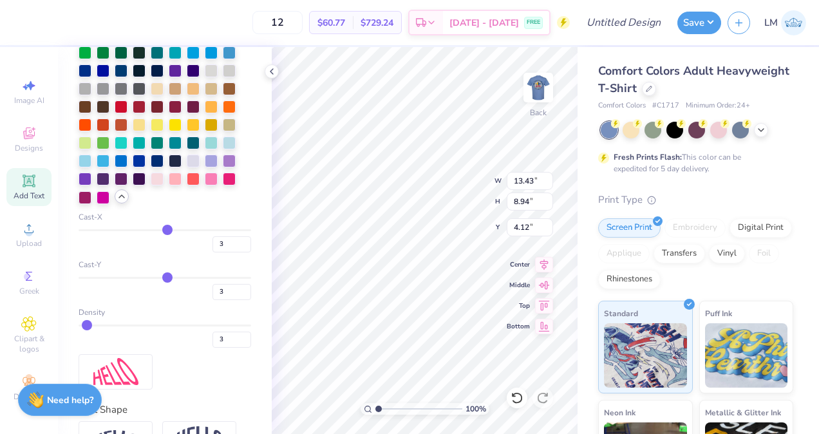
click at [238, 389] on div "Shadow Cast-X 3 Cast-Y 3 Density 3" at bounding box center [165, 136] width 173 height 505
click at [248, 291] on div "Personalized Names Personalized Numbers Text Tool Add Font Font Hemico Greek Sw…" at bounding box center [165, 240] width 214 height 387
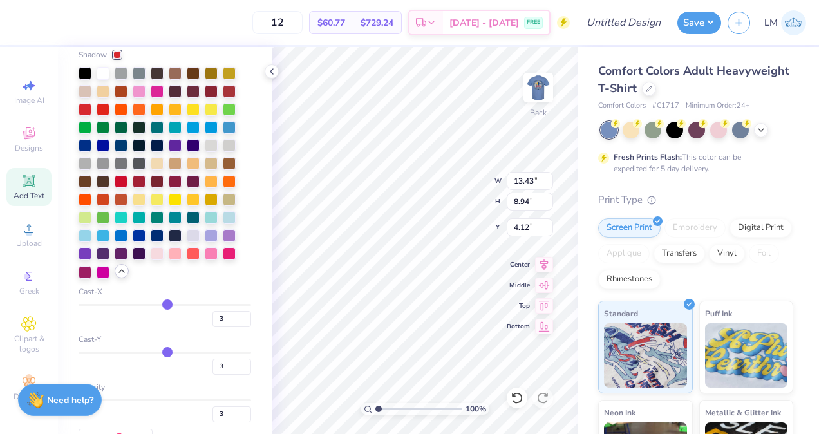
scroll to position [593, 0]
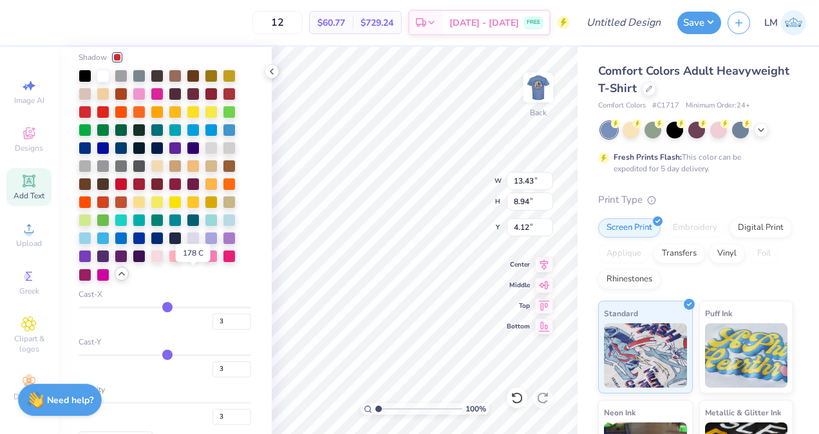
click at [196, 261] on div at bounding box center [193, 254] width 13 height 13
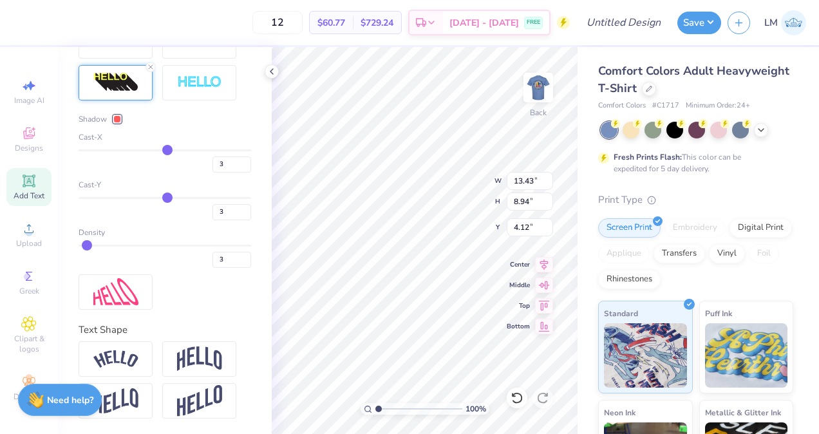
scroll to position [552, 0]
type input "1"
drag, startPoint x: 84, startPoint y: 246, endPoint x: 33, endPoint y: 237, distance: 51.6
type input "1"
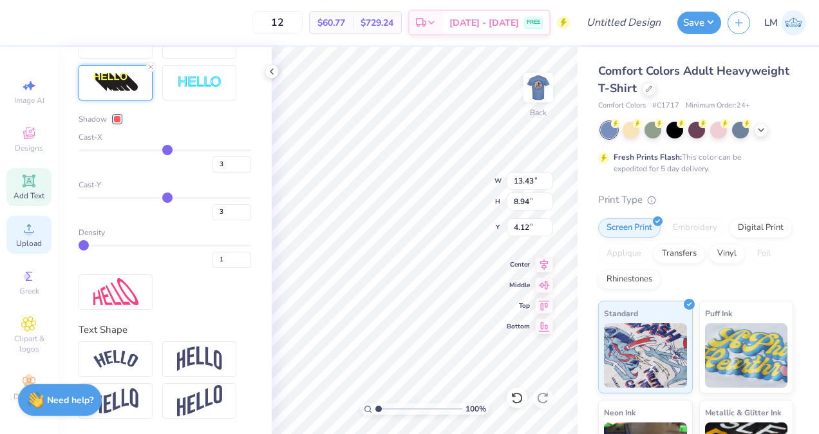
click at [79, 245] on input "range" at bounding box center [165, 246] width 173 height 2
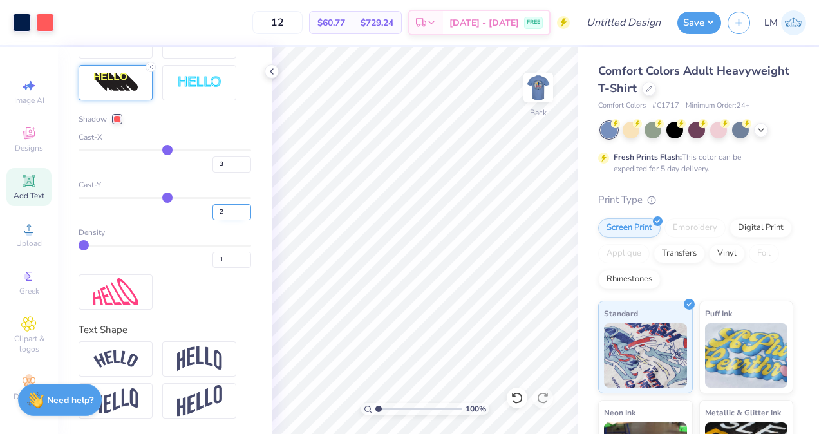
type input "2"
click at [236, 214] on input "2" at bounding box center [231, 212] width 39 height 16
type input "2"
click at [234, 166] on input "2" at bounding box center [231, 164] width 39 height 16
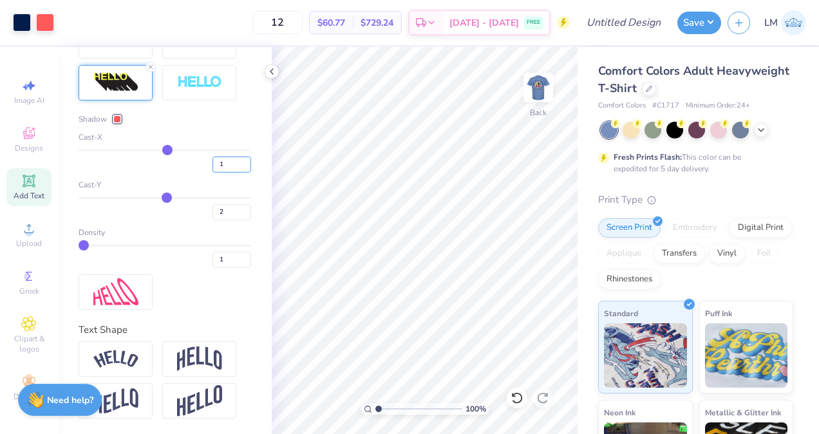
type input "1"
click at [234, 166] on input "1" at bounding box center [231, 164] width 39 height 16
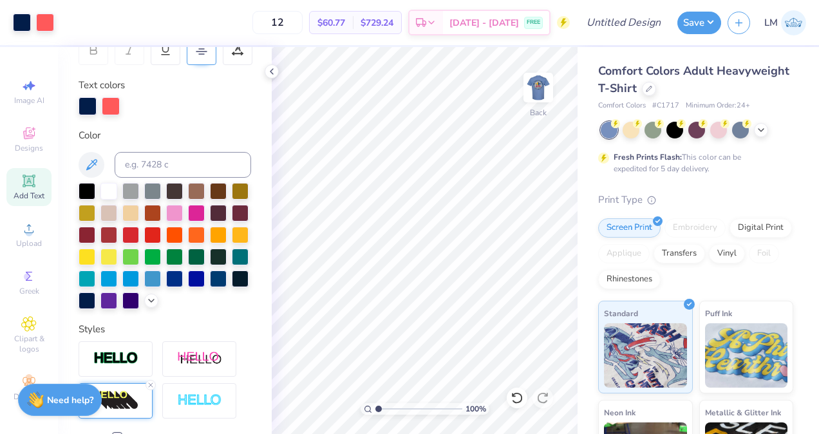
type input "1"
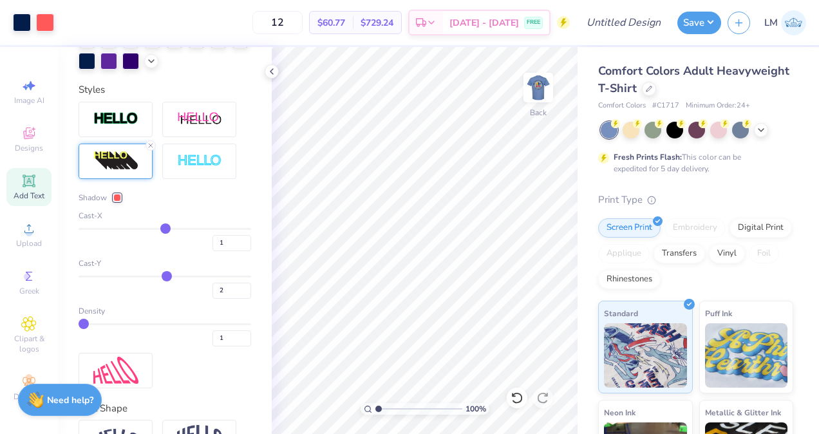
scroll to position [462, 0]
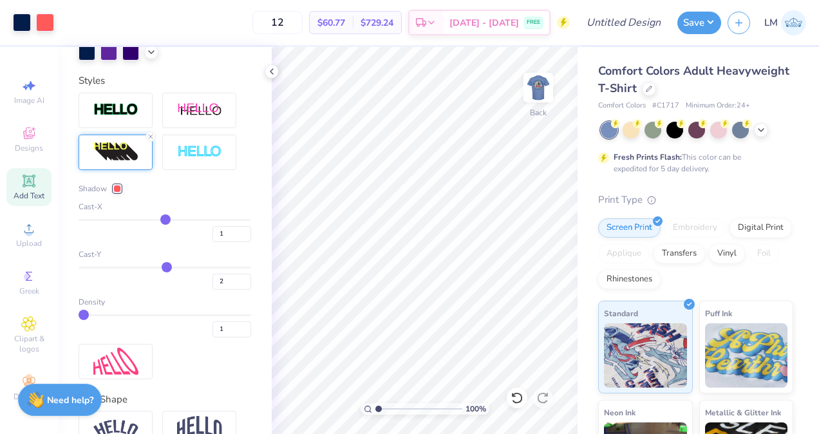
click at [115, 192] on div at bounding box center [117, 189] width 8 height 8
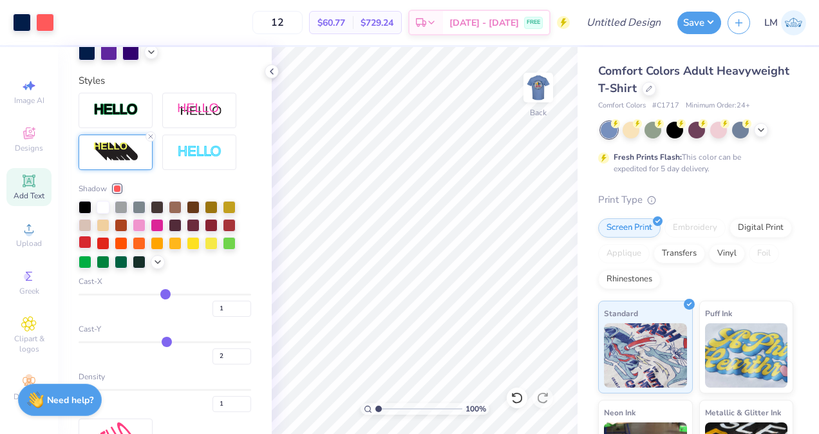
click at [86, 248] on div at bounding box center [85, 242] width 13 height 13
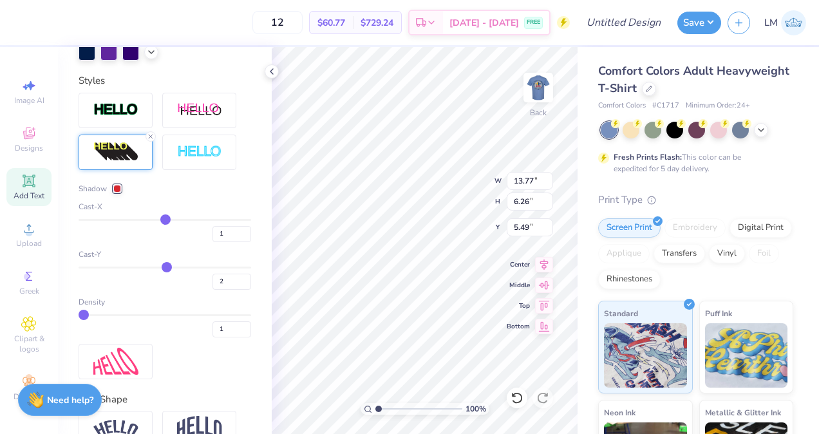
type input "5.49"
click at [539, 91] on img at bounding box center [537, 87] width 51 height 51
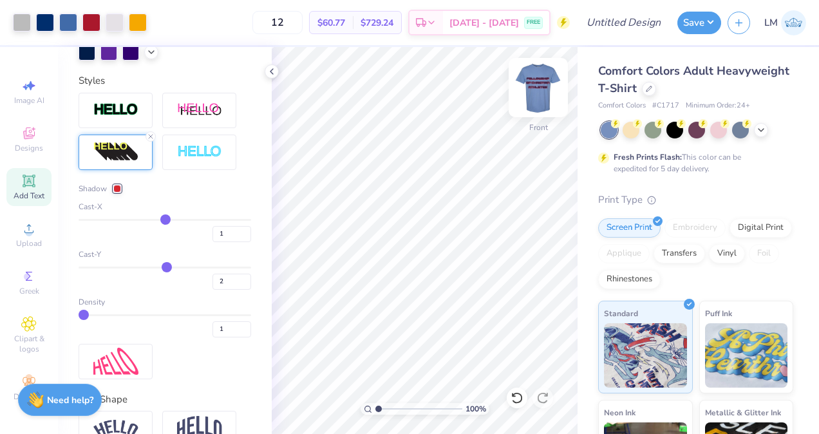
click at [537, 90] on img at bounding box center [537, 87] width 51 height 51
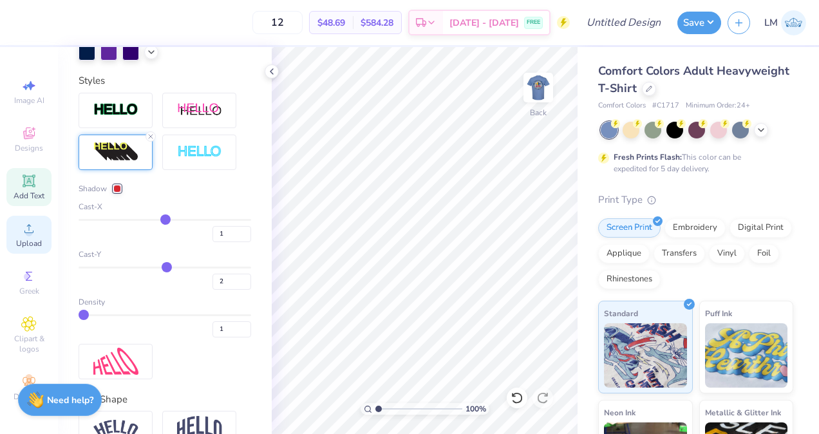
click at [31, 239] on span "Upload" at bounding box center [29, 243] width 26 height 10
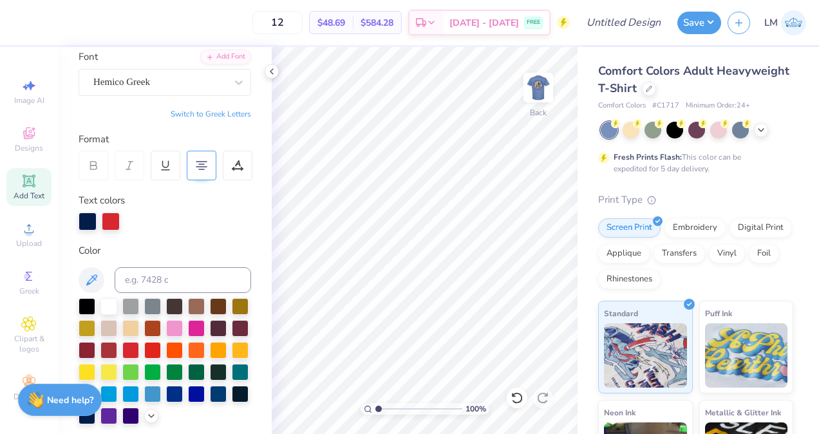
scroll to position [0, 0]
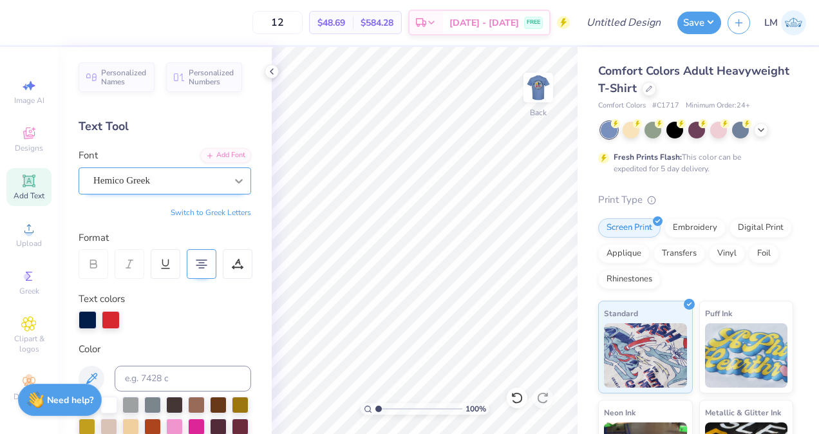
click at [232, 180] on icon at bounding box center [238, 180] width 13 height 13
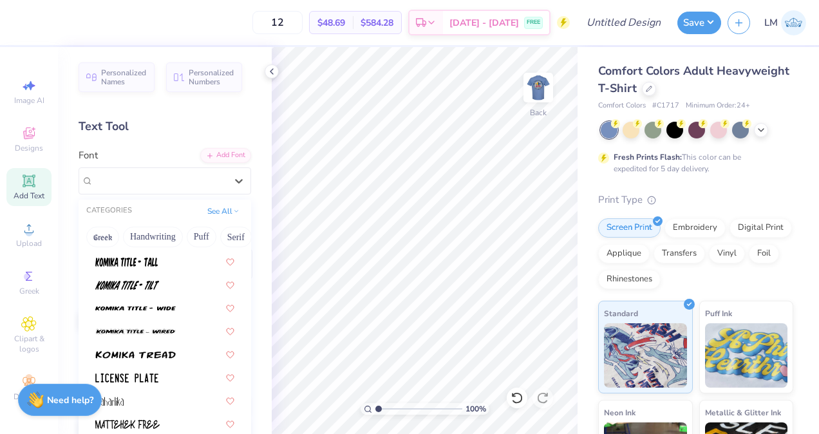
scroll to position [926, 0]
click at [160, 234] on button "Handwriting" at bounding box center [153, 237] width 60 height 21
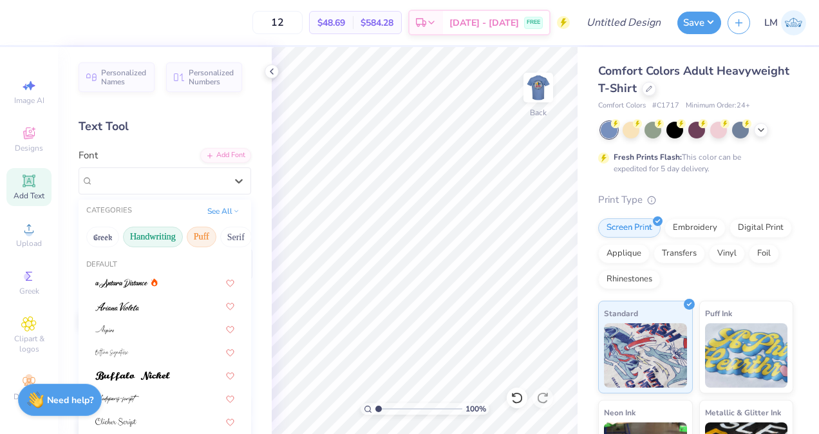
click at [188, 238] on button "Puff" at bounding box center [202, 237] width 30 height 21
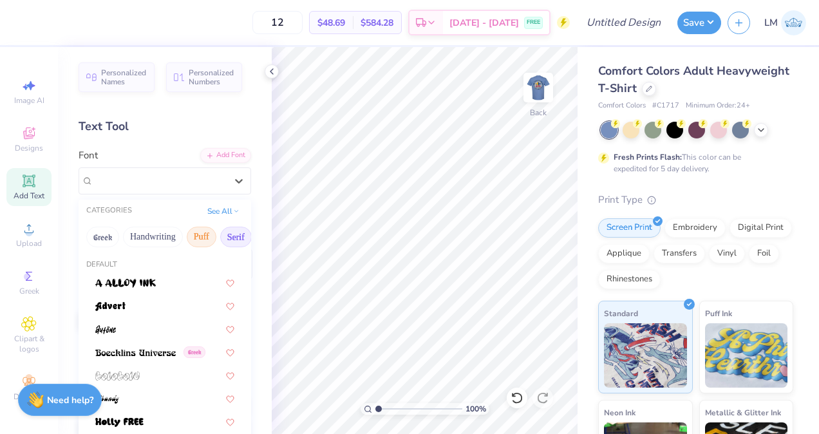
click at [227, 241] on button "Serif" at bounding box center [236, 237] width 32 height 21
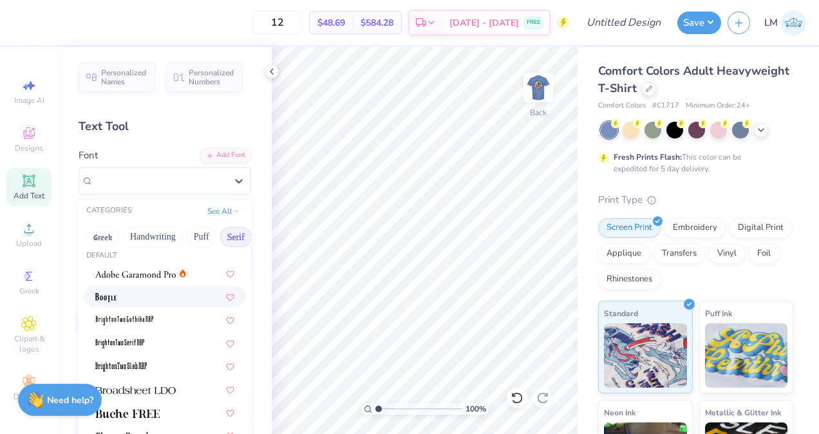
scroll to position [9, 0]
click at [141, 277] on img at bounding box center [135, 274] width 80 height 9
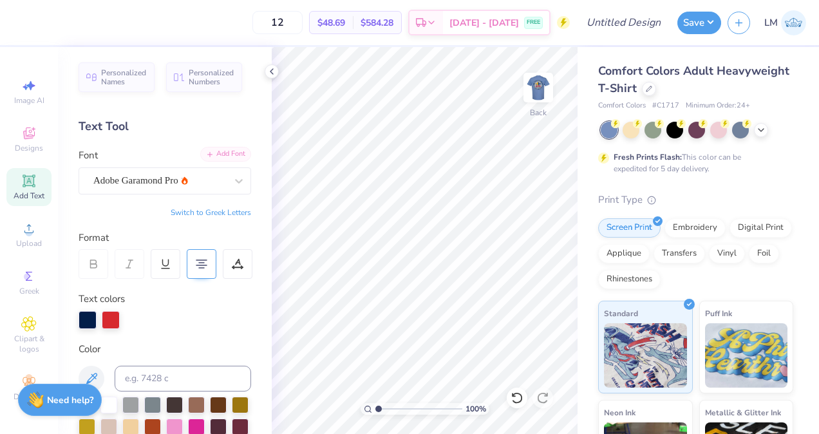
click at [209, 160] on div "Add Font" at bounding box center [225, 154] width 51 height 15
click at [48, 182] on div "Add Text" at bounding box center [28, 187] width 45 height 38
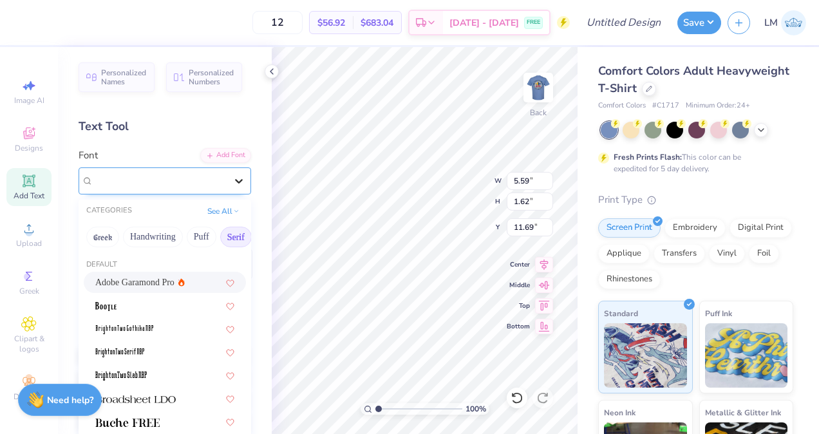
click at [232, 178] on icon at bounding box center [238, 180] width 13 height 13
click at [152, 273] on div "Adobe Garamond Pro" at bounding box center [165, 282] width 162 height 21
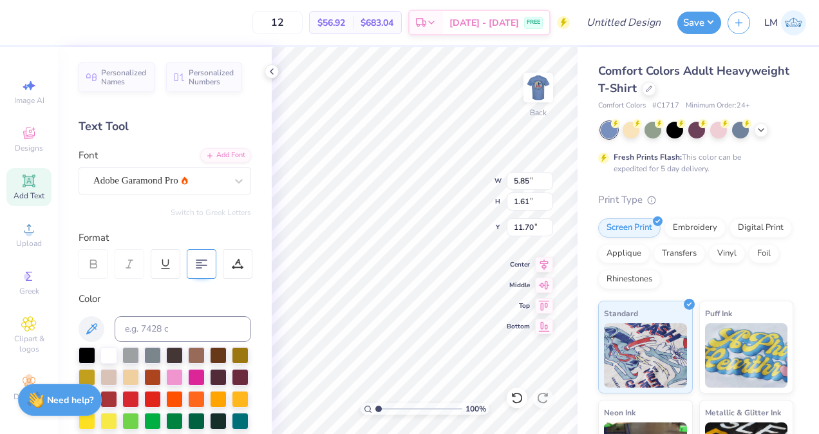
type input "5.85"
type input "1.61"
type input "11.70"
type textarea "f"
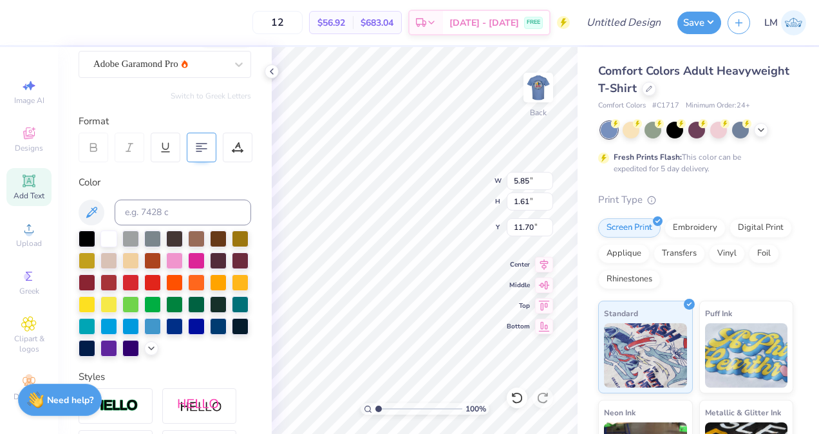
scroll to position [122, 0]
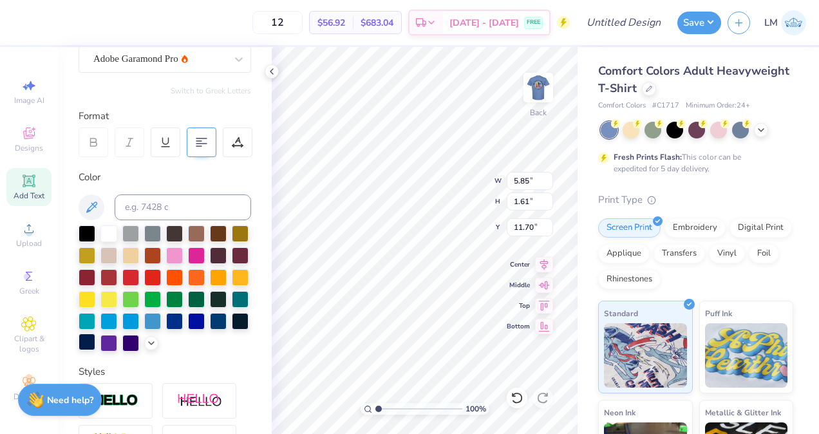
type textarea "FCA"
click at [95, 342] on div at bounding box center [87, 341] width 17 height 17
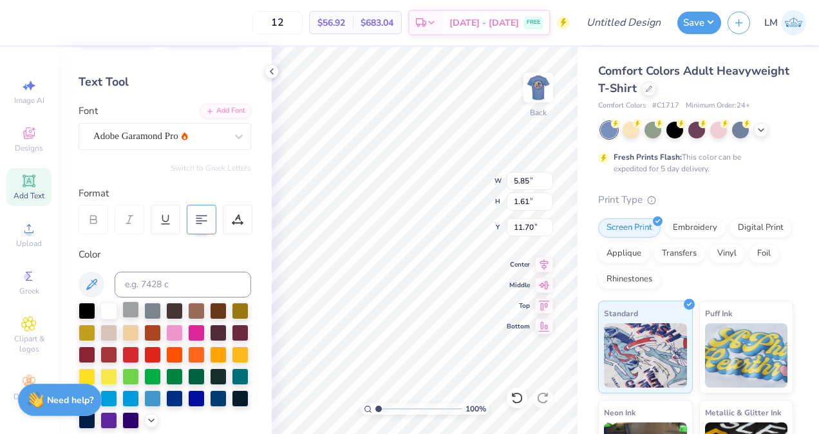
scroll to position [44, 0]
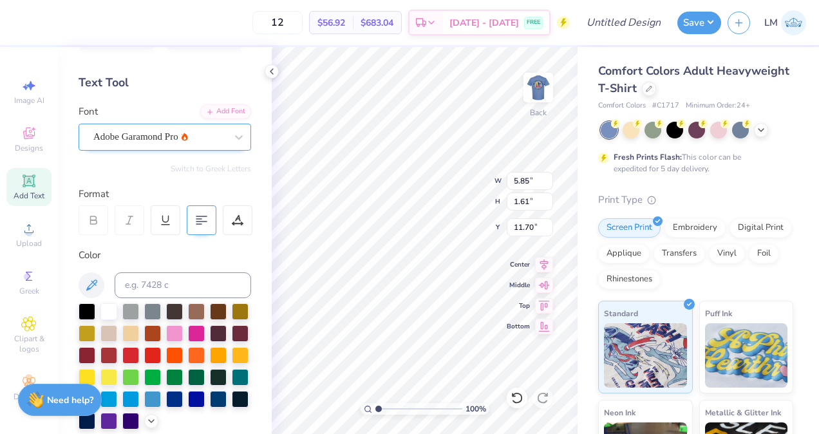
click at [205, 131] on div "Adobe Garamond Pro" at bounding box center [159, 137] width 135 height 20
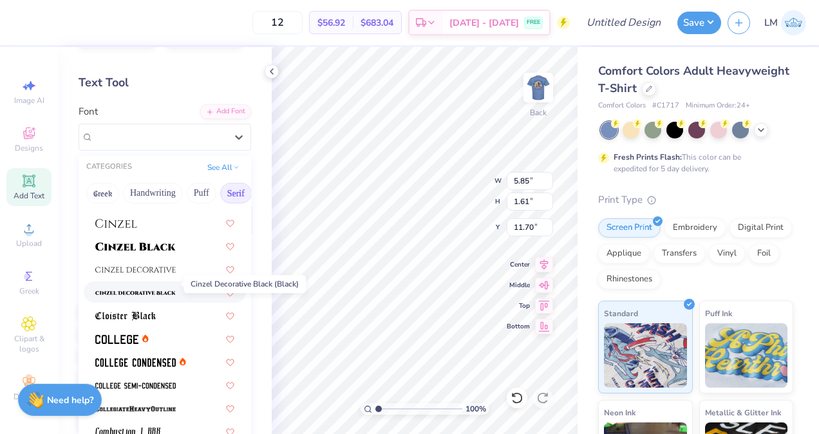
scroll to position [255, 0]
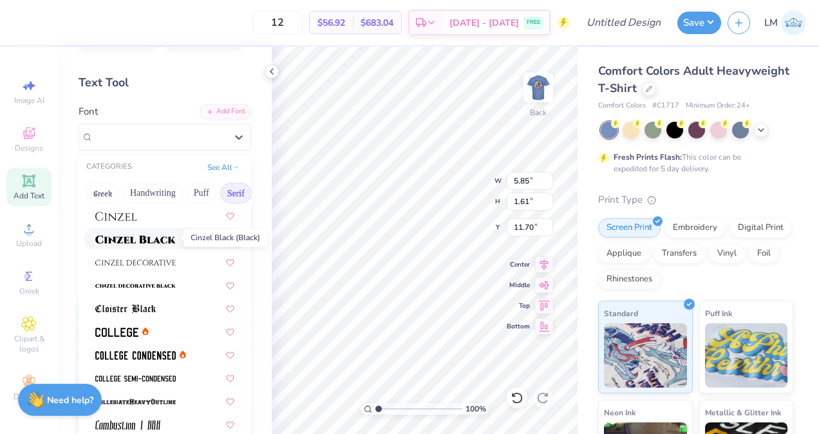
click at [165, 236] on img at bounding box center [135, 239] width 80 height 9
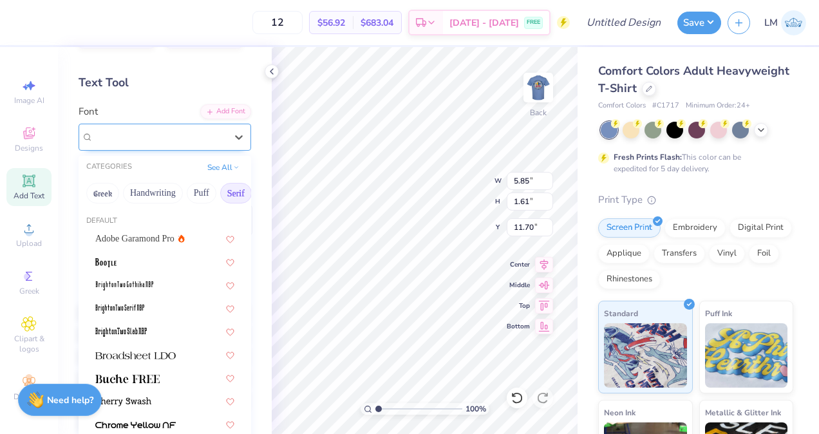
click at [215, 135] on div "Cinzel" at bounding box center [159, 137] width 135 height 20
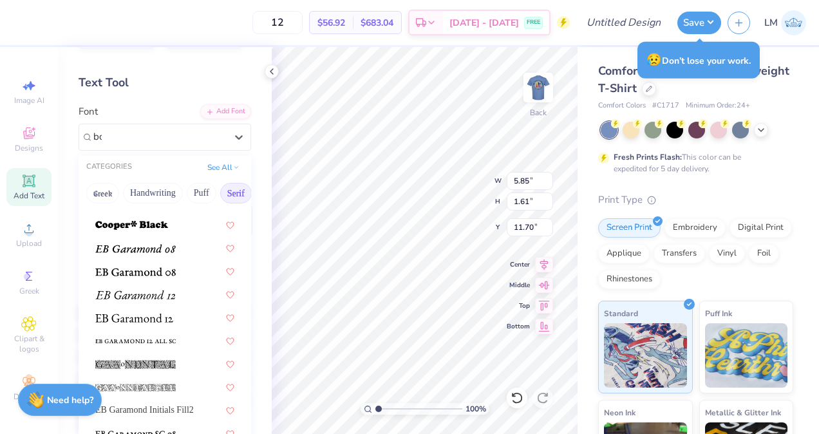
scroll to position [0, 0]
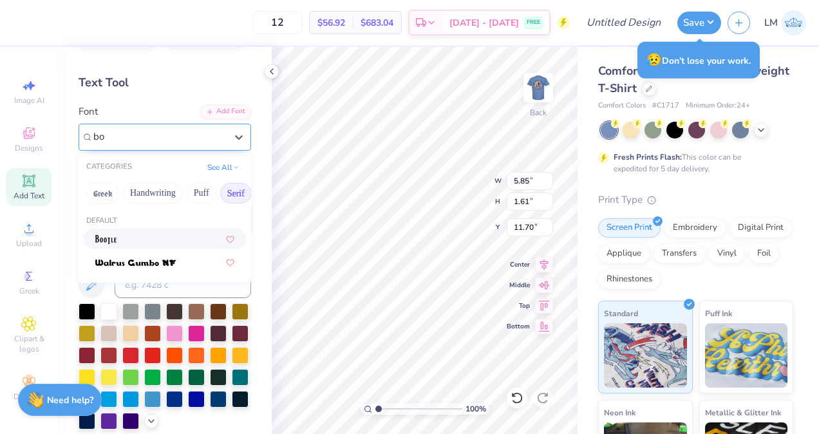
type input "b"
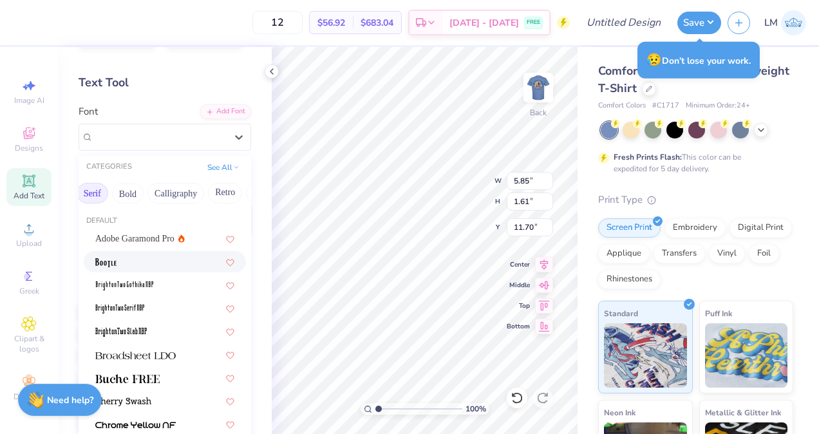
scroll to position [0, 144]
click at [193, 192] on button "Calligraphy" at bounding box center [175, 193] width 57 height 21
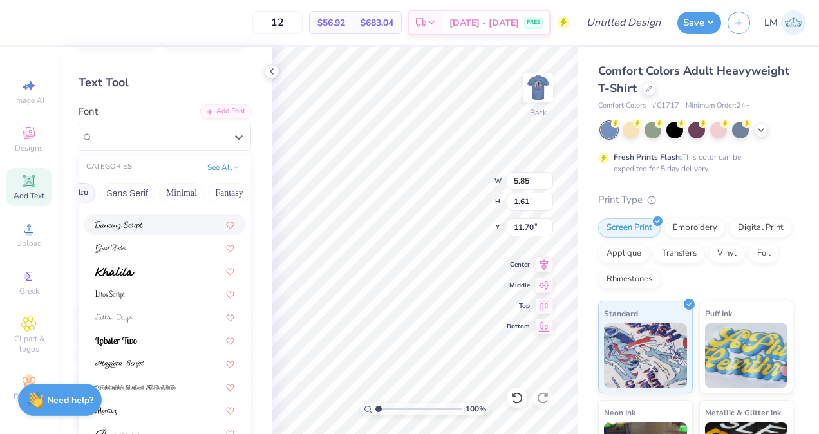
scroll to position [0, 296]
click at [179, 191] on button "Minimal" at bounding box center [175, 193] width 45 height 21
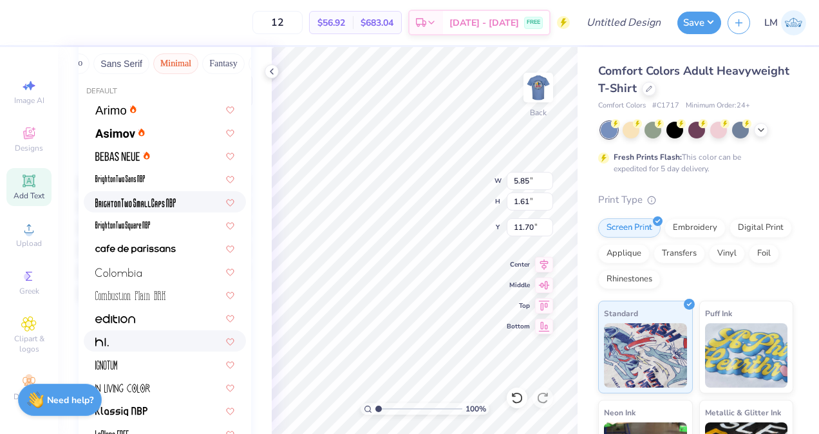
scroll to position [123, 0]
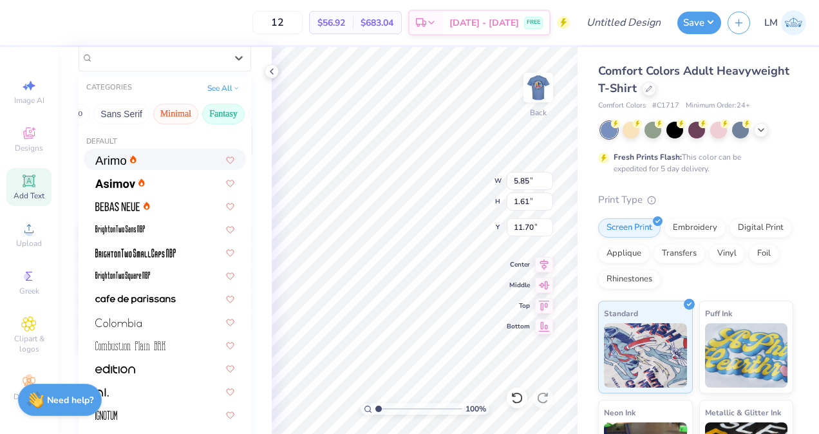
click at [225, 108] on button "Fantasy" at bounding box center [223, 114] width 42 height 21
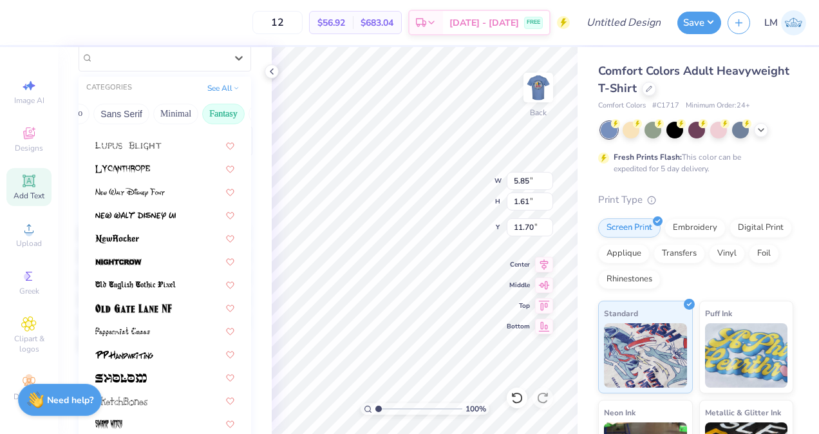
scroll to position [268, 0]
click at [143, 297] on div at bounding box center [165, 307] width 162 height 21
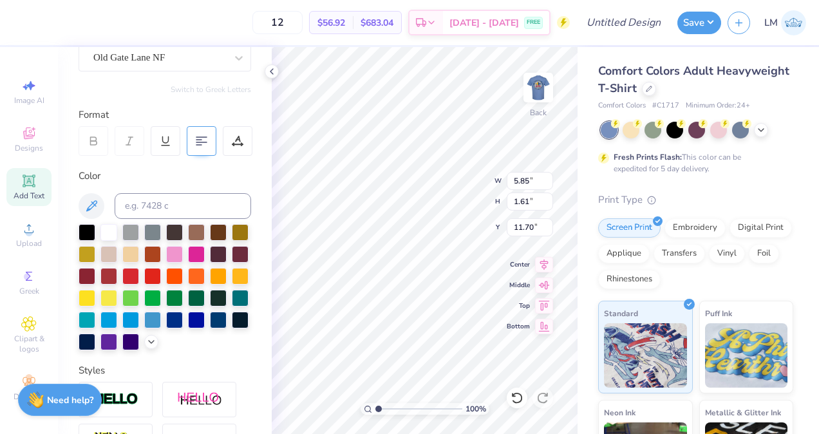
type textarea "FCA"
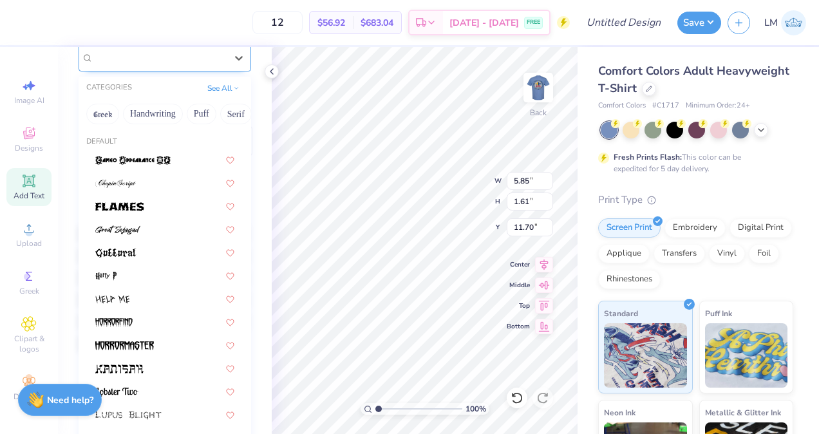
click at [204, 55] on div "Old Gate Lane NF" at bounding box center [159, 58] width 135 height 20
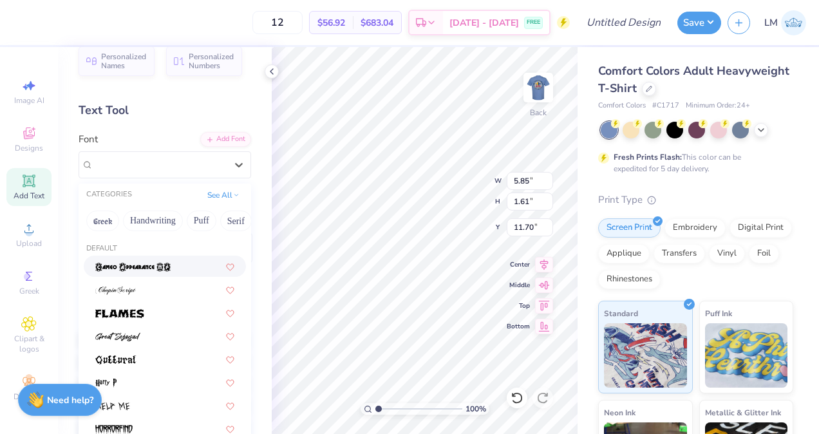
scroll to position [0, 124]
click at [109, 218] on button "Serif" at bounding box center [112, 220] width 32 height 21
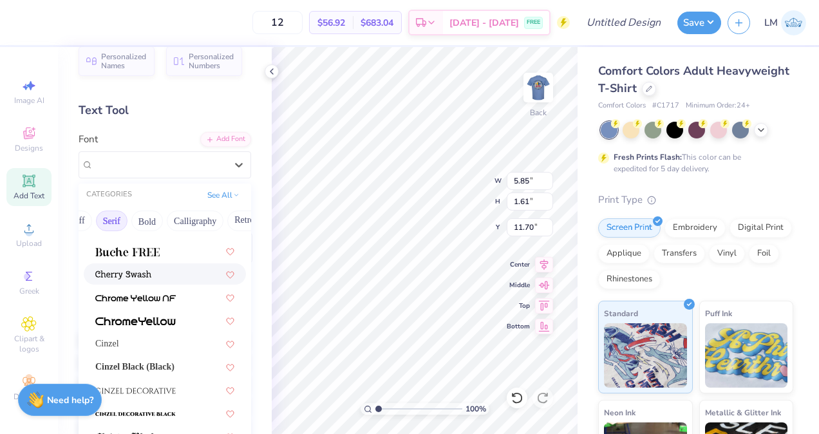
scroll to position [169, 0]
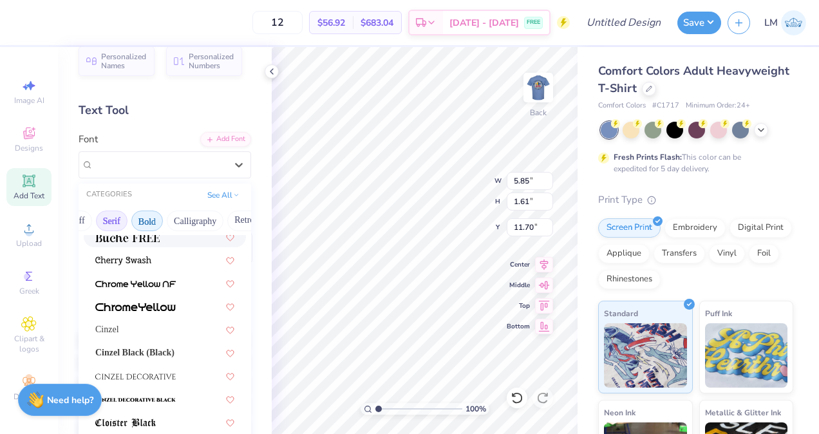
click at [154, 216] on button "Bold" at bounding box center [147, 220] width 32 height 21
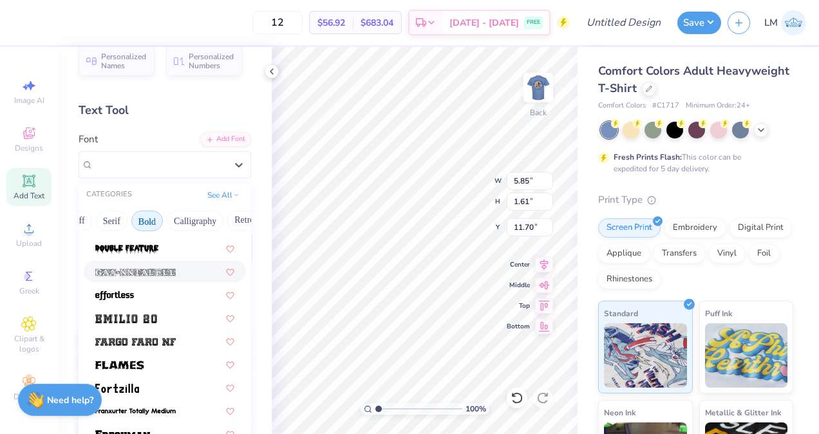
scroll to position [306, 0]
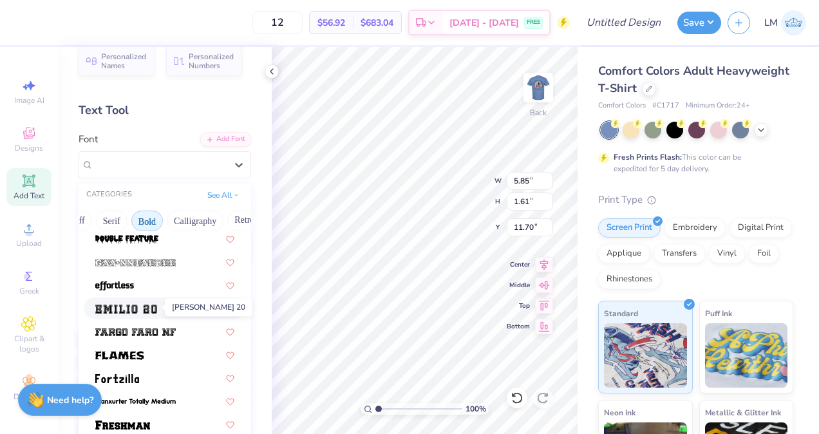
click at [129, 309] on img at bounding box center [126, 308] width 62 height 9
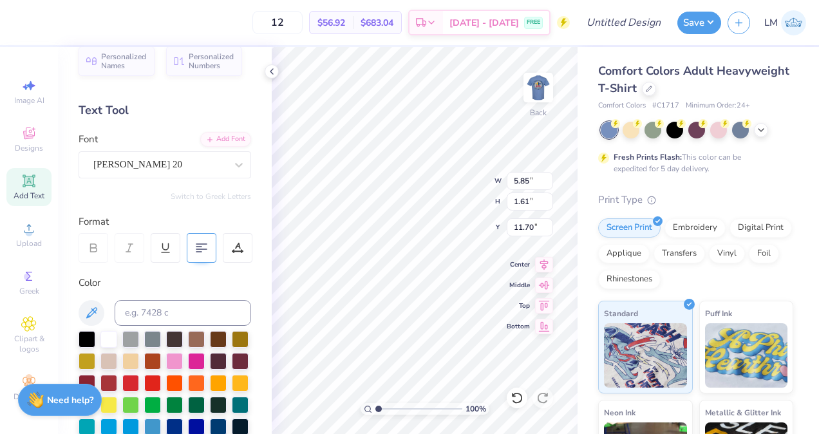
type input "5.40"
type input "2.12"
type input "4.36"
type input "3.76"
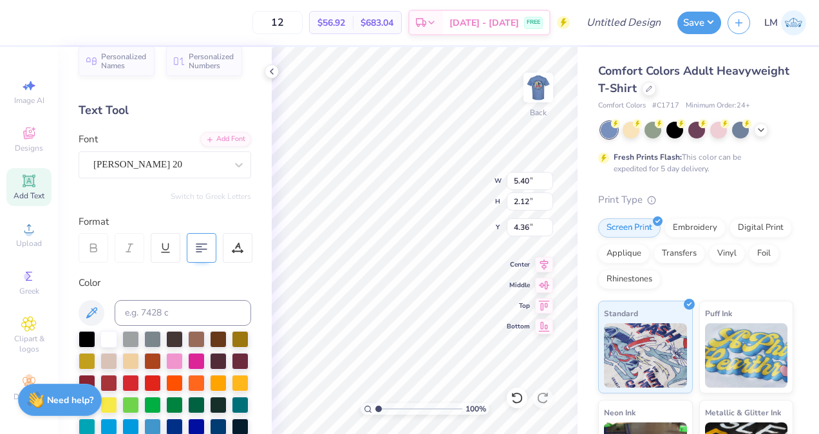
type input "1.47"
type input "3.86"
click at [275, 70] on icon at bounding box center [271, 71] width 10 height 10
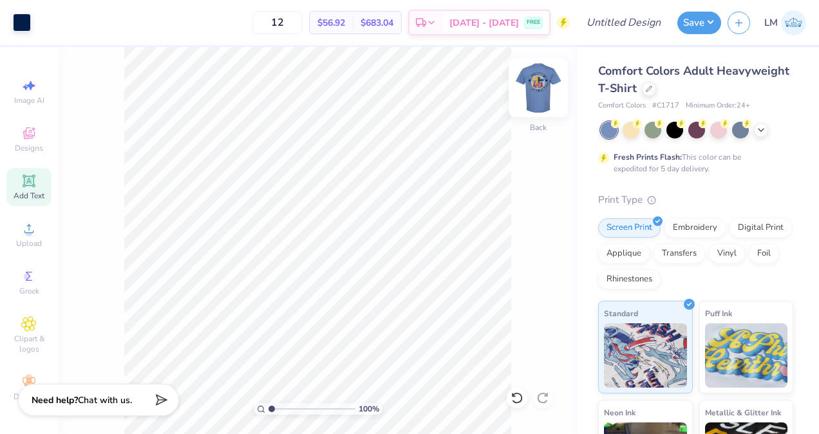
click at [532, 93] on img at bounding box center [537, 87] width 51 height 51
click at [536, 92] on img at bounding box center [537, 87] width 51 height 51
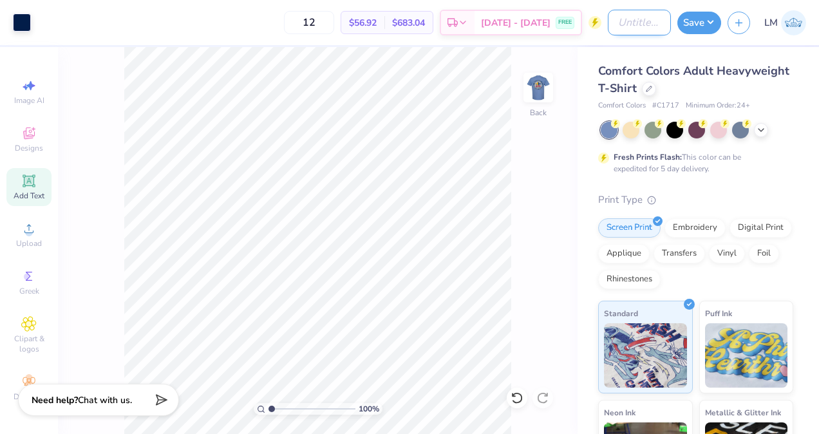
click at [613, 20] on input "Design Title" at bounding box center [639, 23] width 63 height 26
type input "FCA T-shirts"
click at [702, 25] on button "Save" at bounding box center [699, 21] width 44 height 23
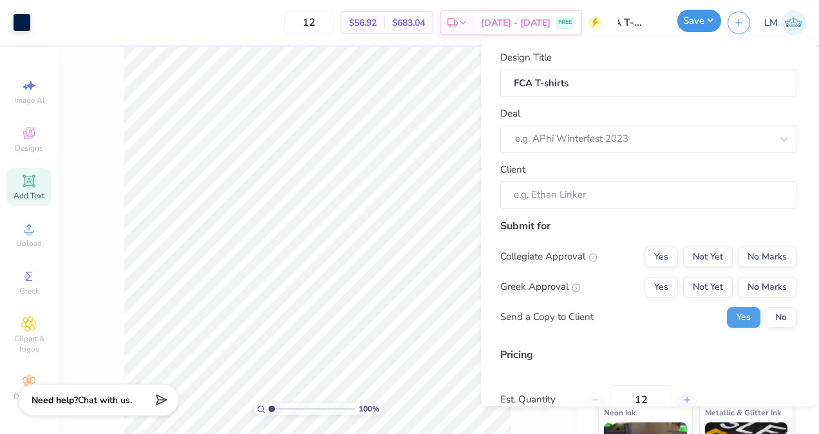
scroll to position [0, 0]
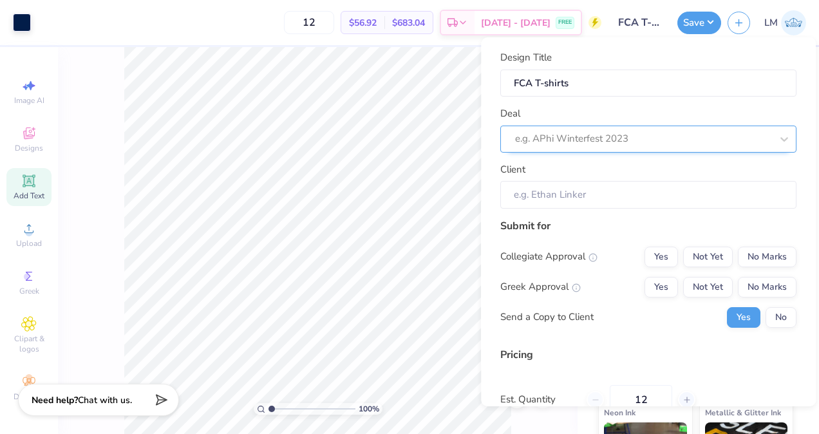
click at [592, 145] on div at bounding box center [643, 138] width 256 height 17
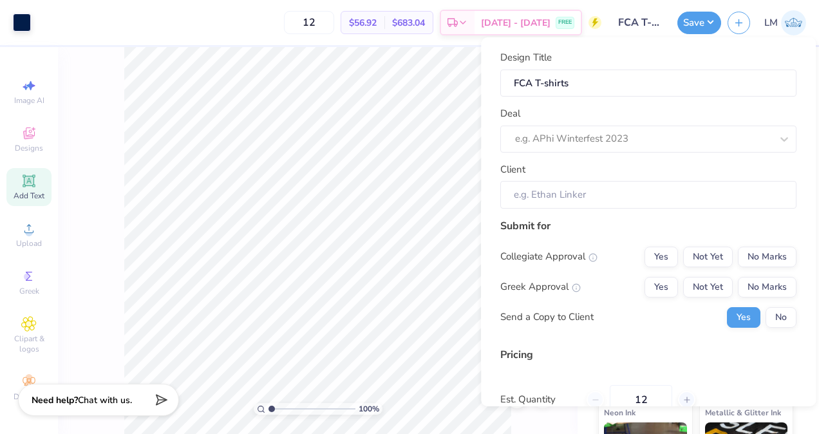
click at [573, 111] on div "Deal e.g. APhi Winterfest 2023" at bounding box center [648, 129] width 296 height 46
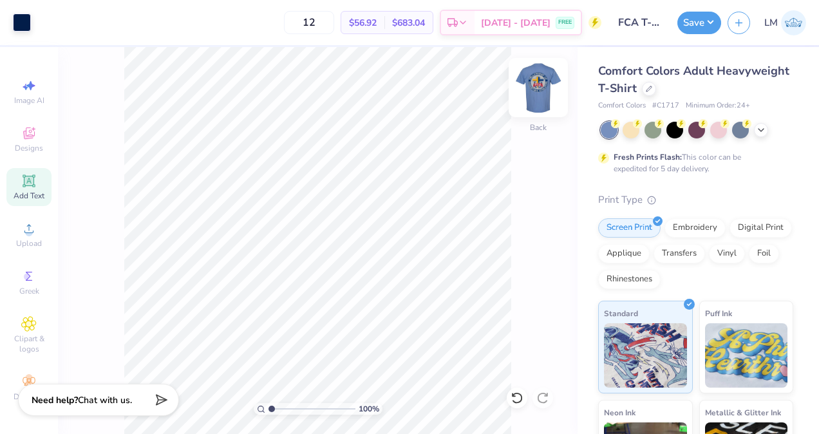
click at [538, 90] on img at bounding box center [537, 87] width 51 height 51
